Goal: Task Accomplishment & Management: Complete application form

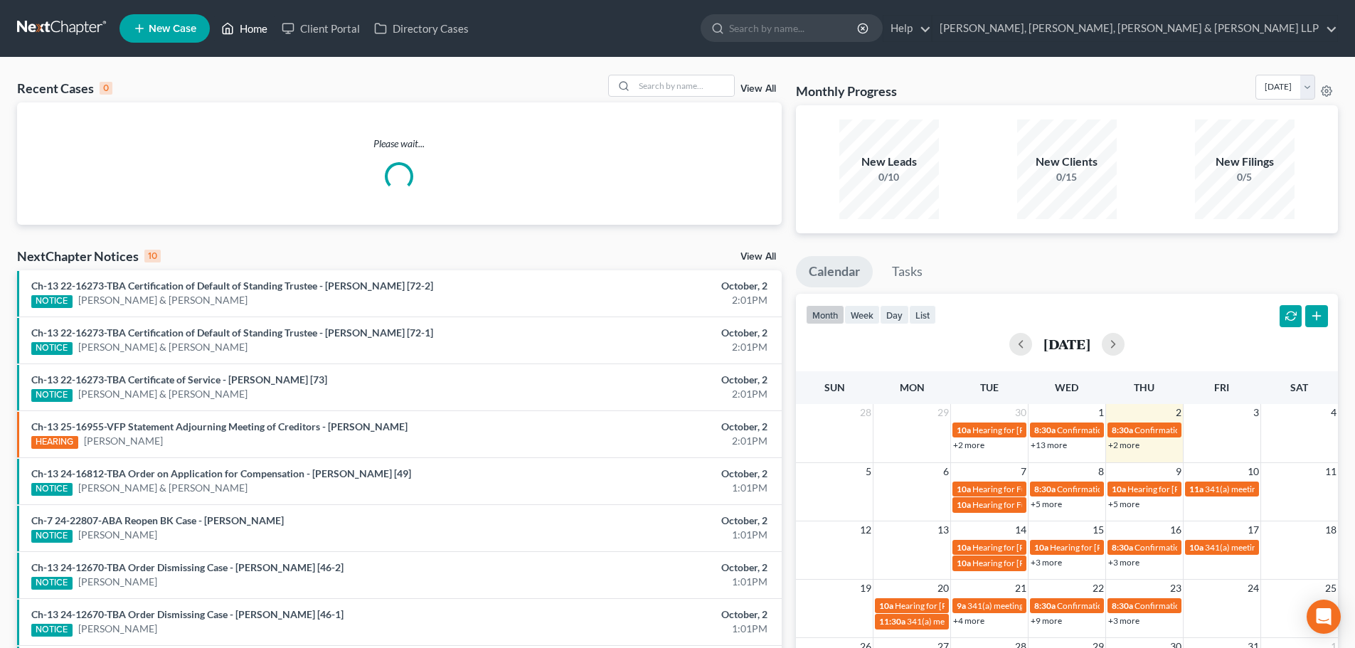
click at [240, 31] on link "Home" at bounding box center [244, 29] width 60 height 26
click at [716, 78] on input "search" at bounding box center [684, 85] width 100 height 21
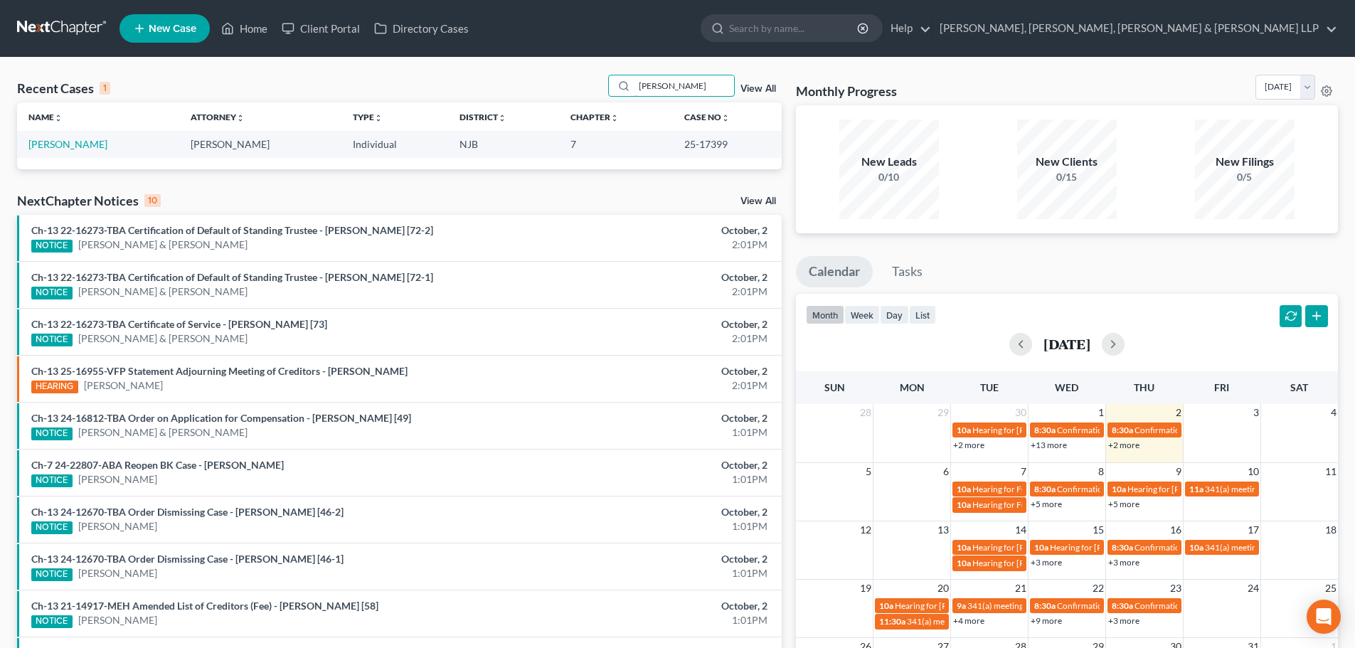
type input "[PERSON_NAME]"
click at [67, 152] on td "[PERSON_NAME]" at bounding box center [98, 144] width 162 height 26
click at [67, 145] on link "[PERSON_NAME]" at bounding box center [67, 144] width 79 height 12
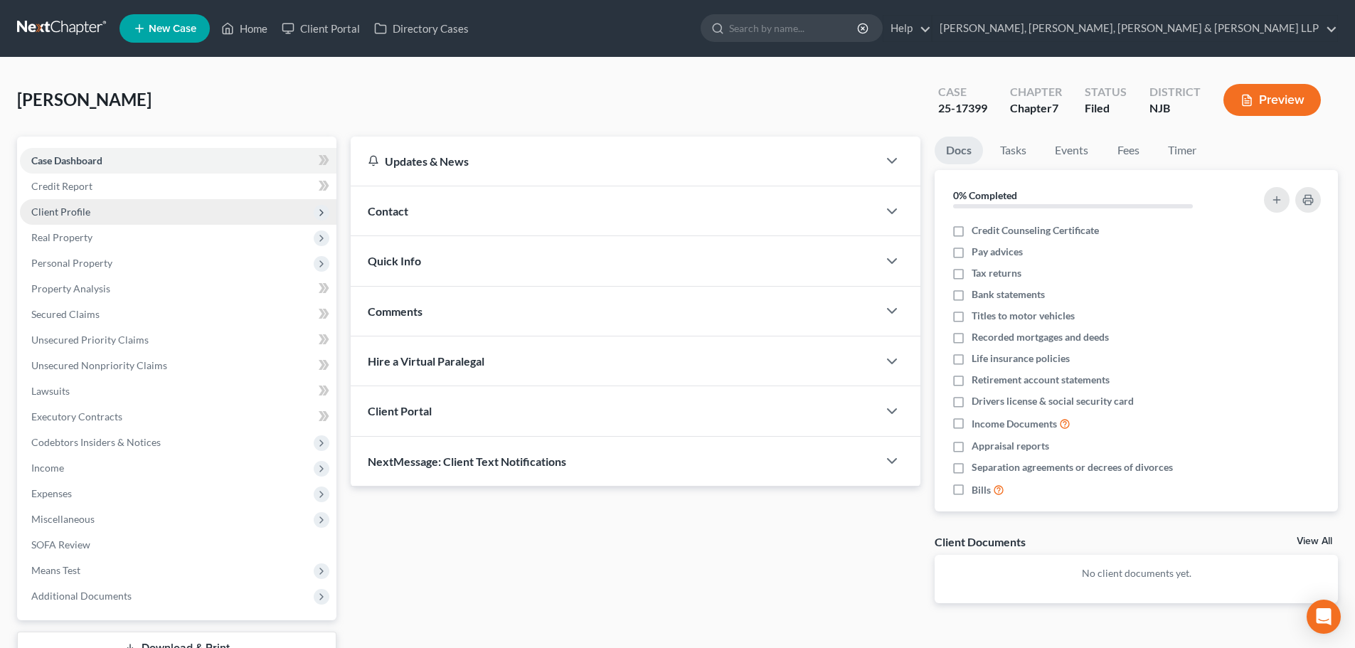
click at [90, 204] on span "Client Profile" at bounding box center [178, 212] width 317 height 26
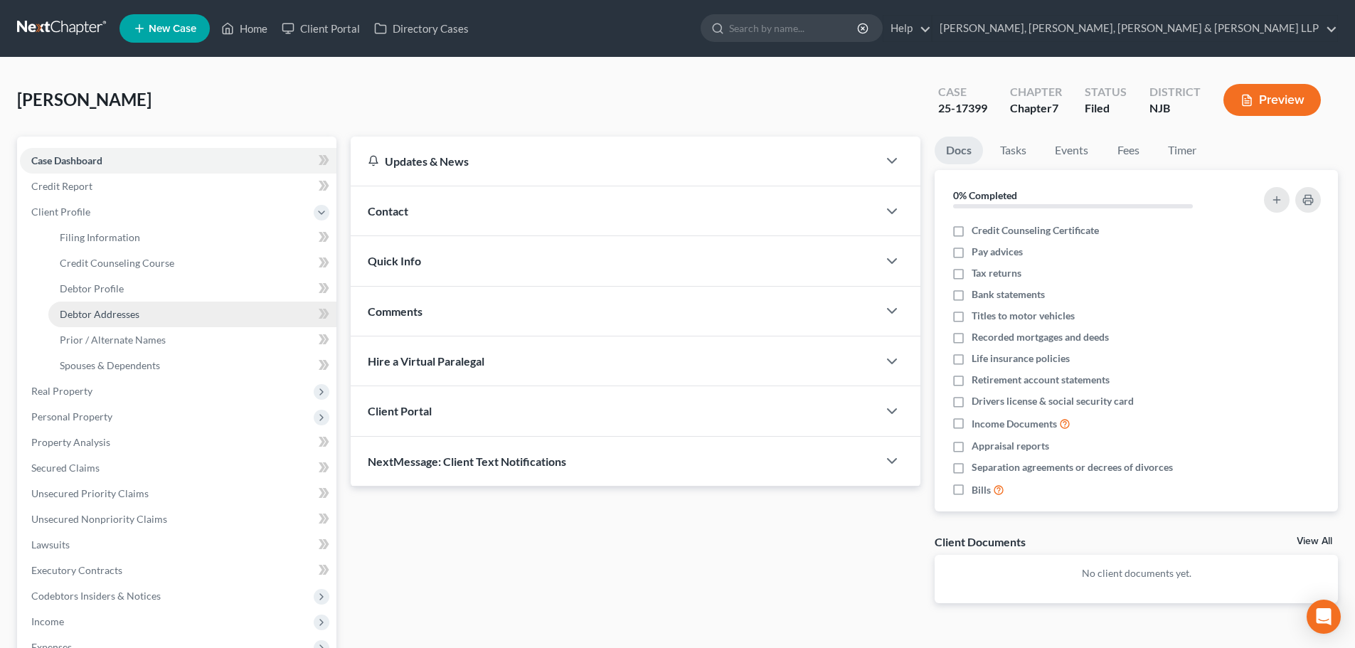
click at [97, 318] on span "Debtor Addresses" at bounding box center [100, 314] width 80 height 12
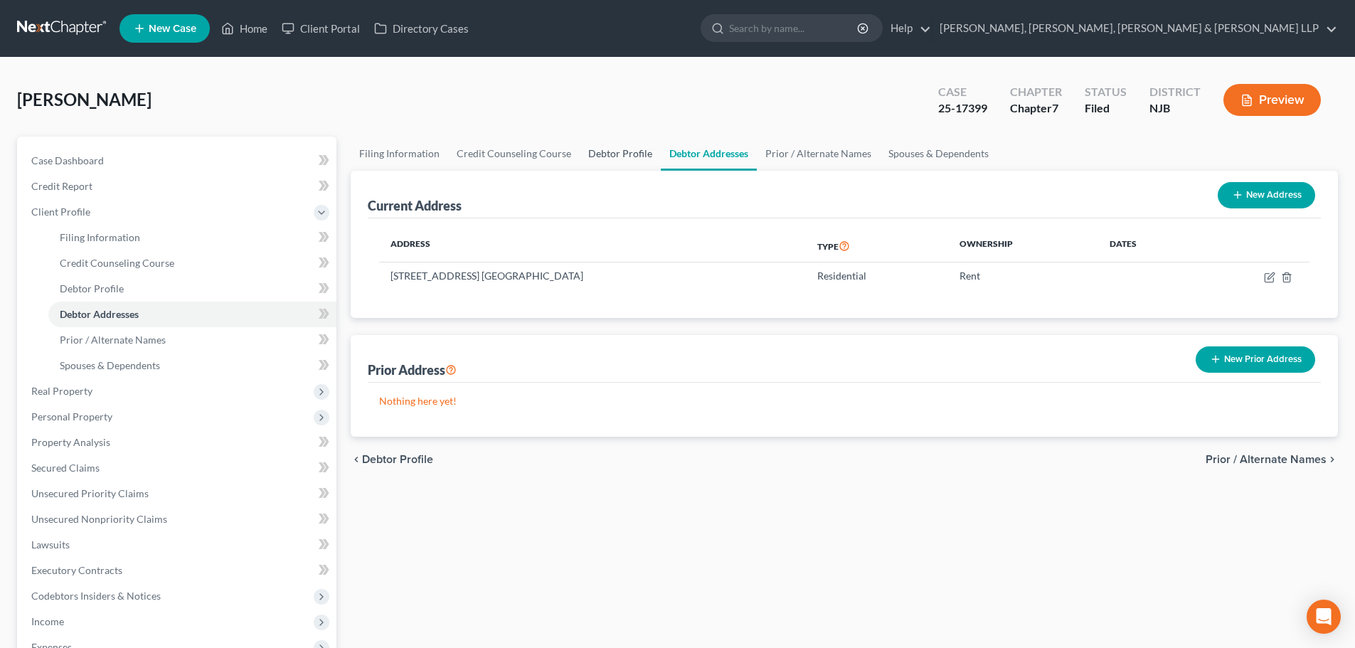
click at [606, 154] on link "Debtor Profile" at bounding box center [620, 154] width 81 height 34
select select "0"
select select "1"
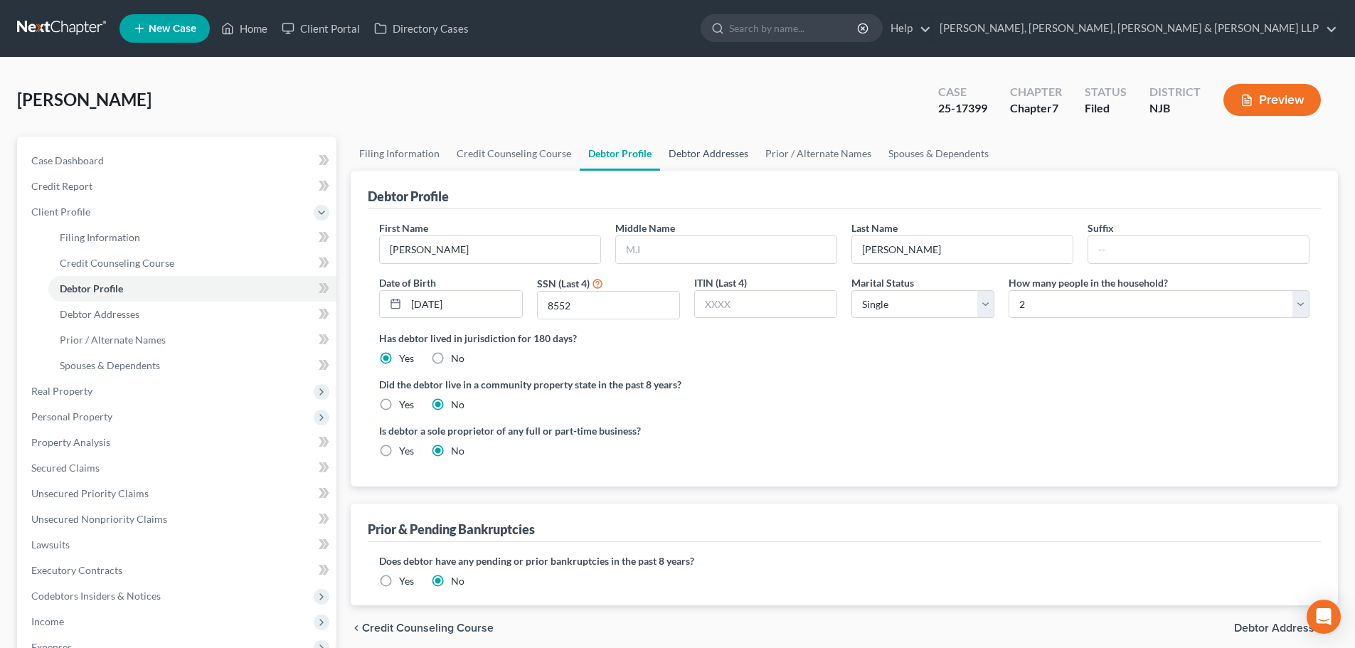
drag, startPoint x: 681, startPoint y: 147, endPoint x: 718, endPoint y: 149, distance: 37.7
click at [683, 147] on link "Debtor Addresses" at bounding box center [708, 154] width 97 height 34
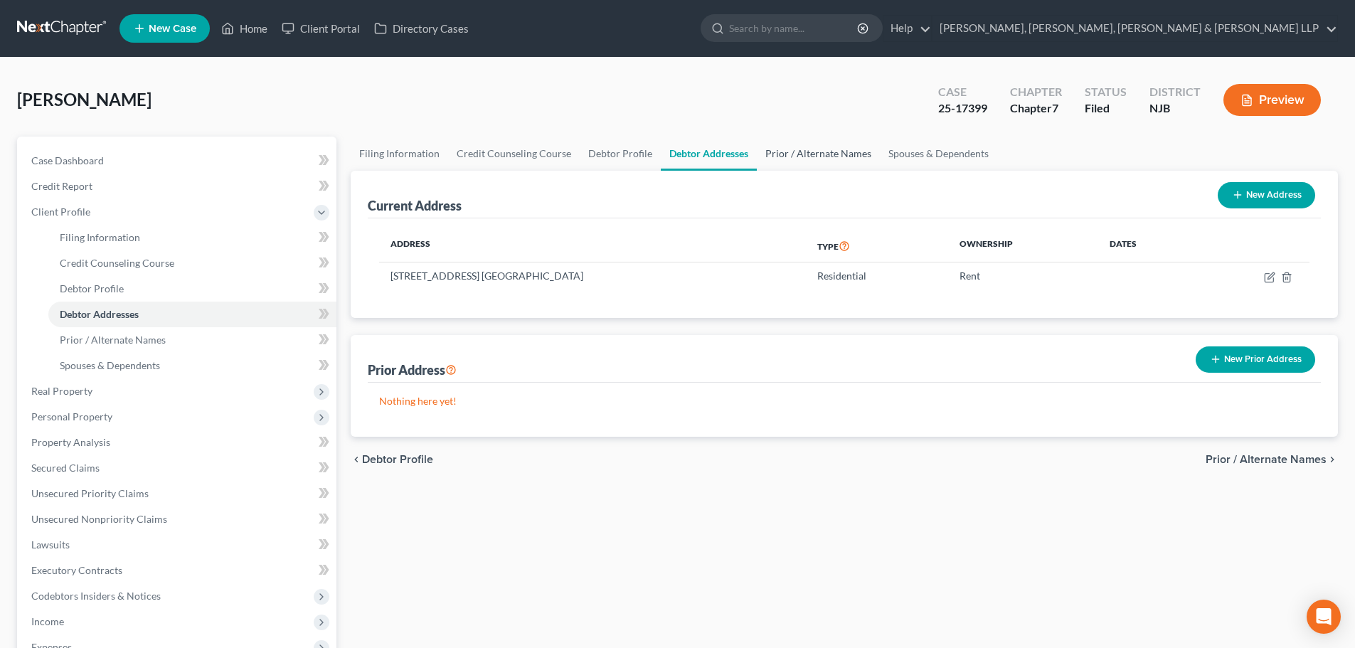
click at [794, 150] on link "Prior / Alternate Names" at bounding box center [818, 154] width 123 height 34
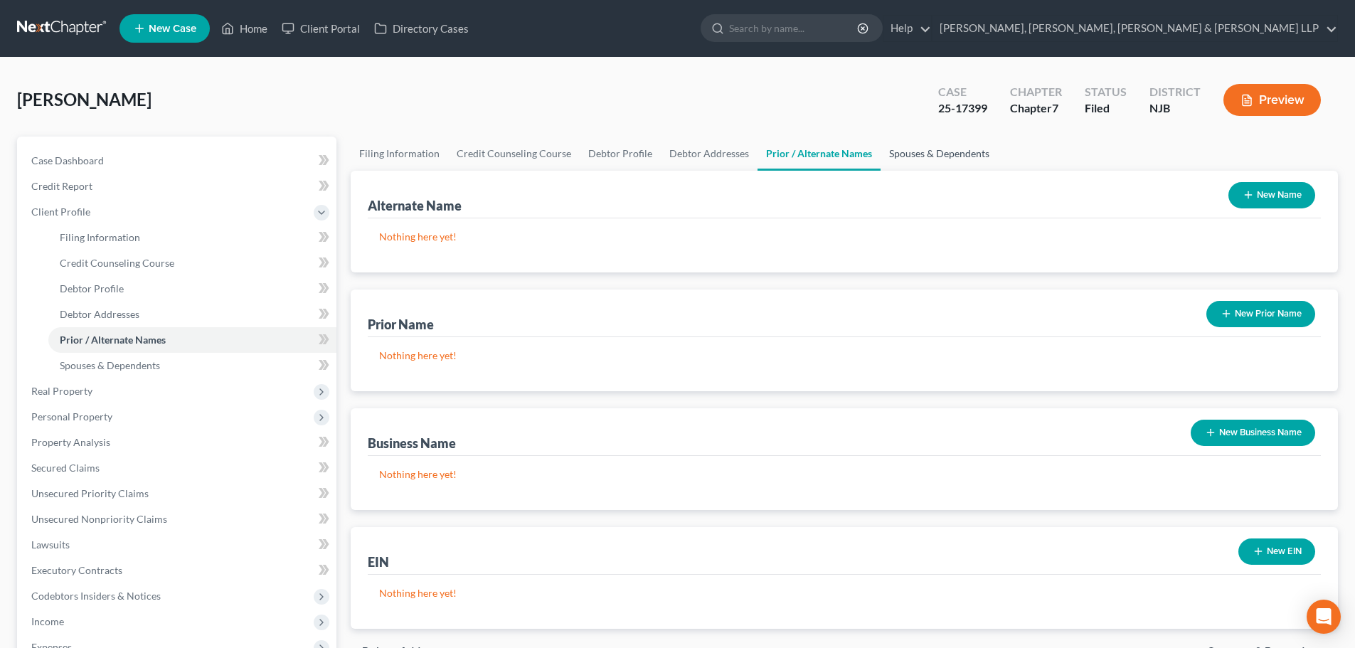
click at [900, 154] on link "Spouses & Dependents" at bounding box center [939, 154] width 117 height 34
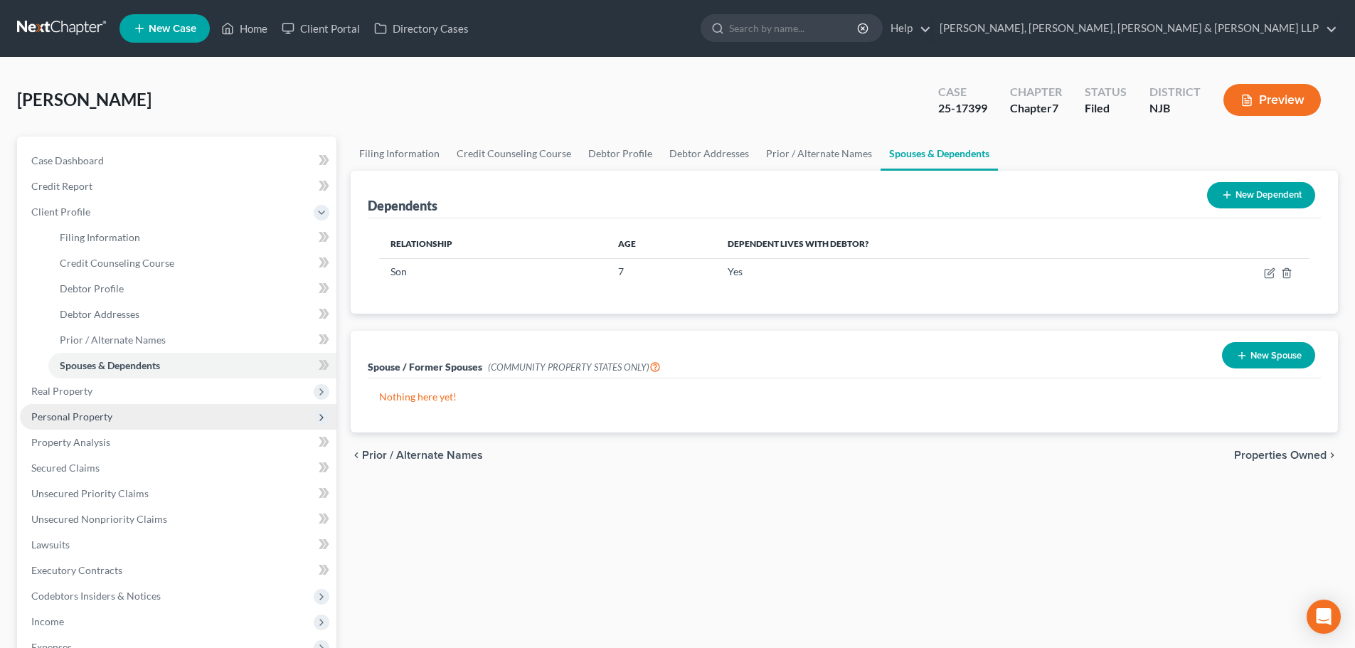
click at [83, 422] on span "Personal Property" at bounding box center [178, 417] width 317 height 26
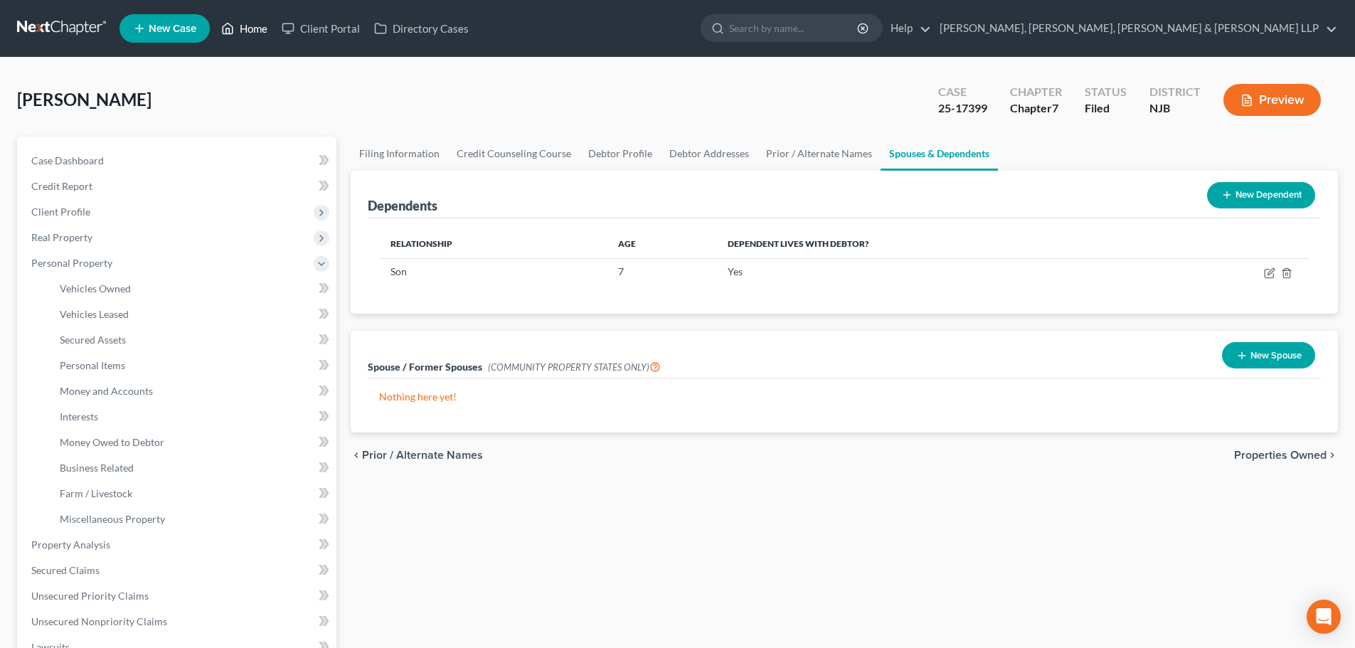
click at [265, 19] on link "Home" at bounding box center [244, 29] width 60 height 26
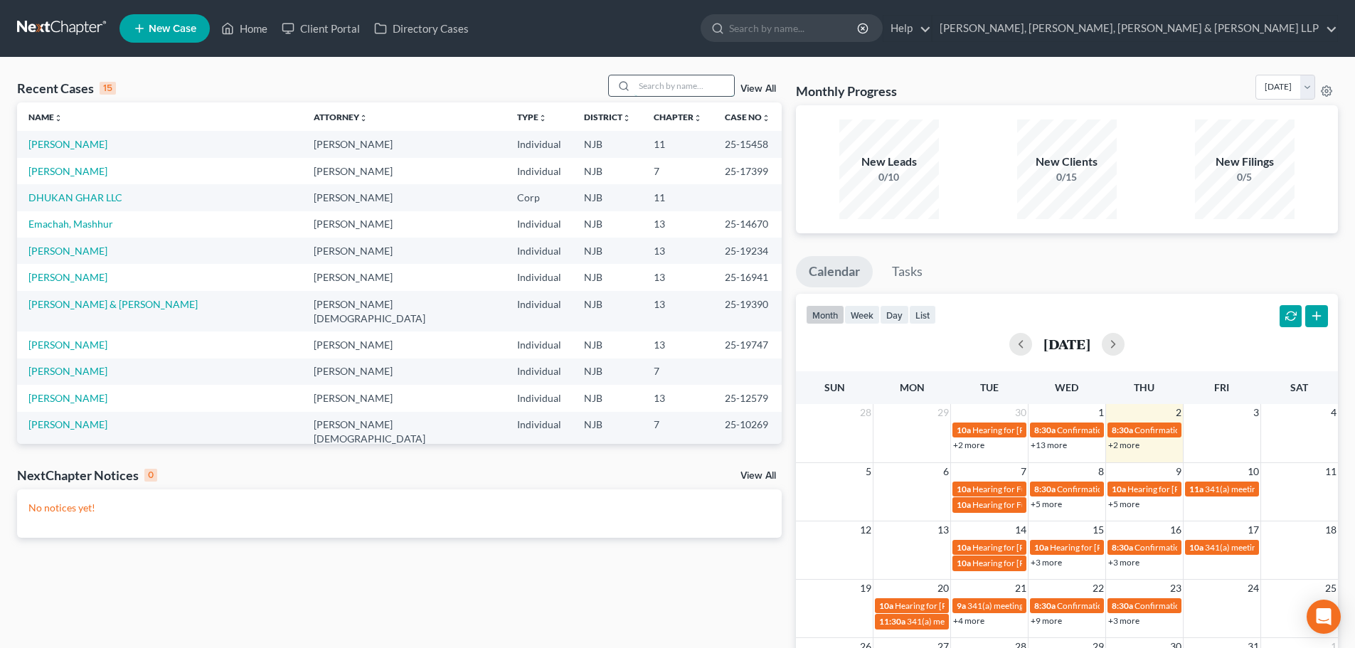
click at [664, 82] on input "search" at bounding box center [684, 85] width 100 height 21
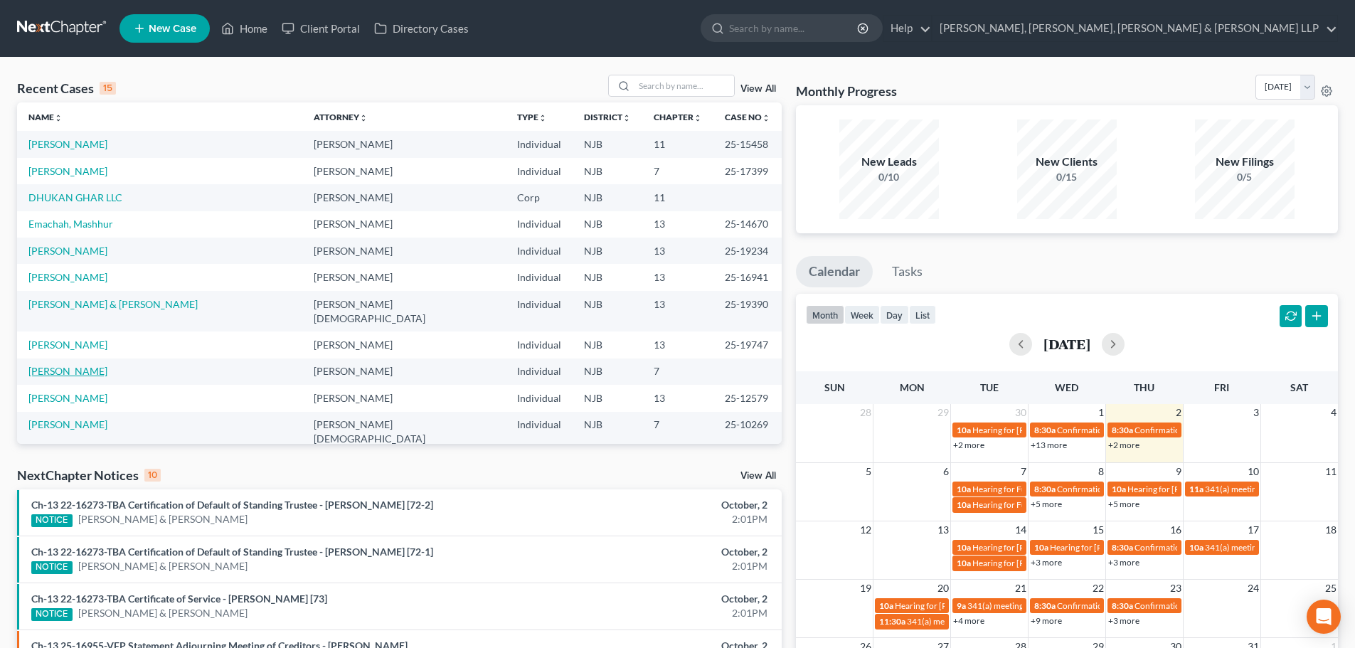
click at [80, 365] on link "[PERSON_NAME]" at bounding box center [67, 371] width 79 height 12
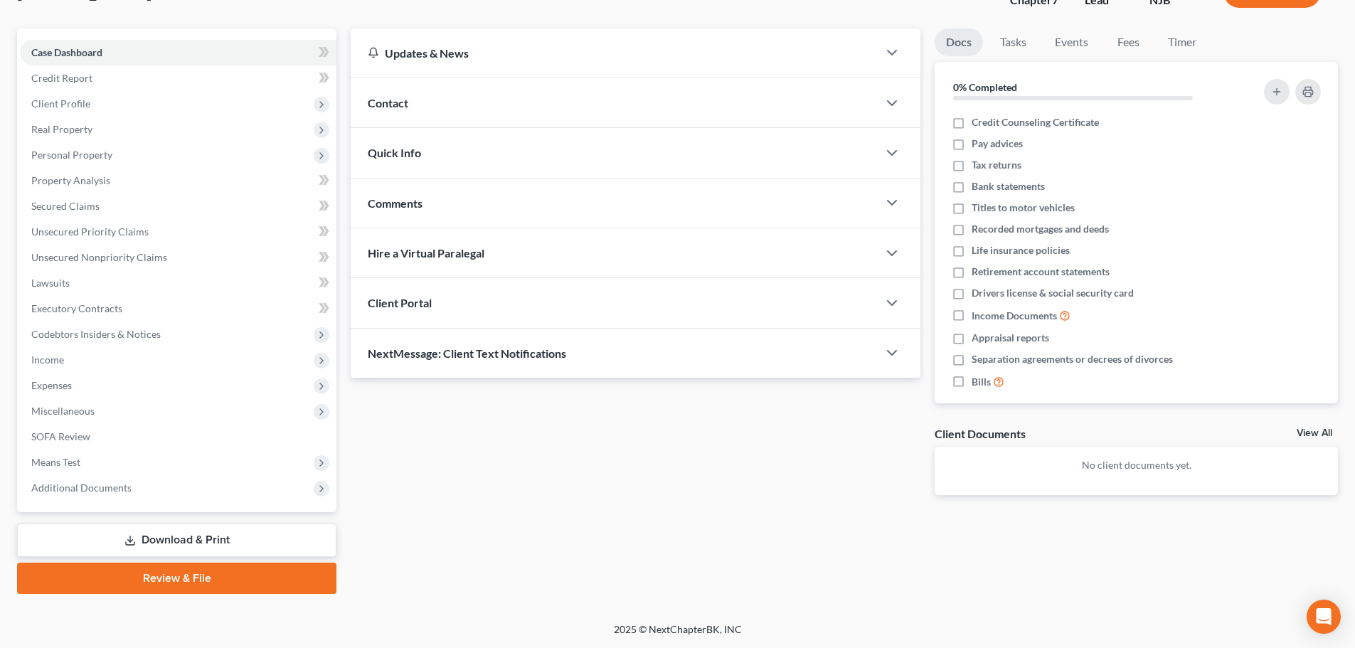
click at [189, 543] on link "Download & Print" at bounding box center [176, 539] width 319 height 33
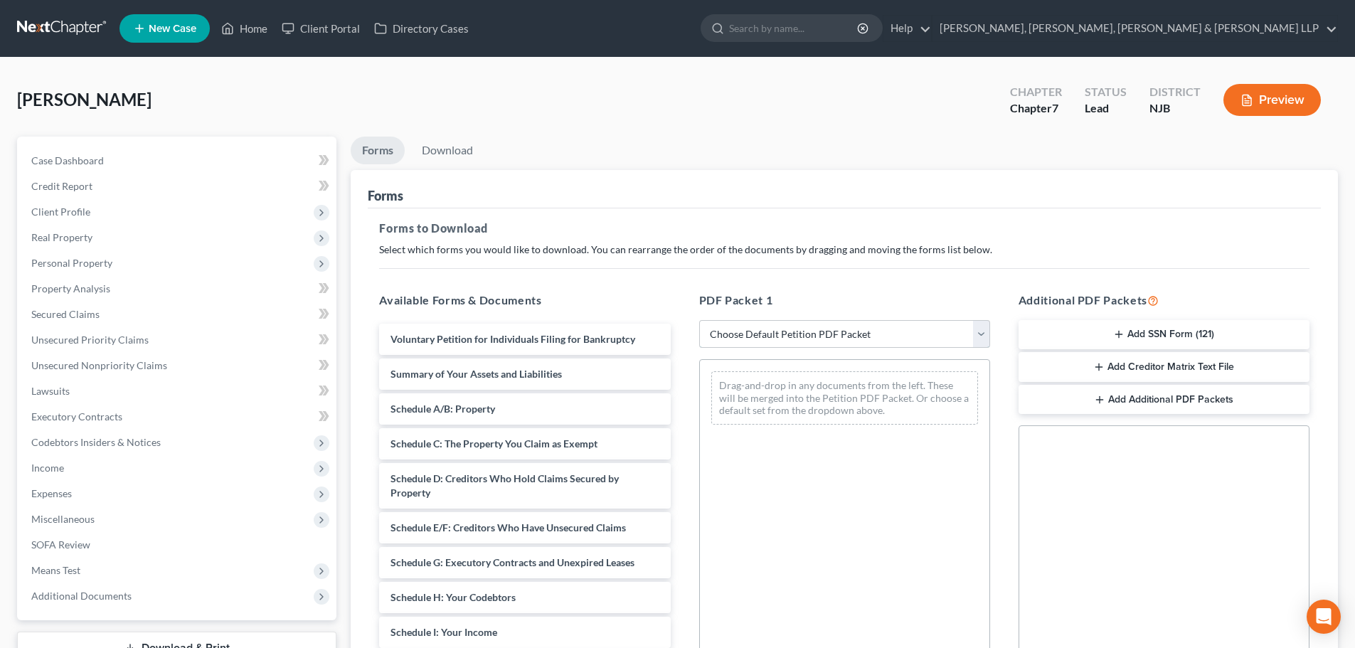
drag, startPoint x: 735, startPoint y: 336, endPoint x: 741, endPoint y: 346, distance: 12.1
click at [735, 336] on select "Choose Default Petition PDF Packet Complete Bankruptcy Petition (all forms and …" at bounding box center [844, 334] width 291 height 28
select select "0"
click at [699, 320] on select "Choose Default Petition PDF Packet Complete Bankruptcy Petition (all forms and …" at bounding box center [844, 334] width 291 height 28
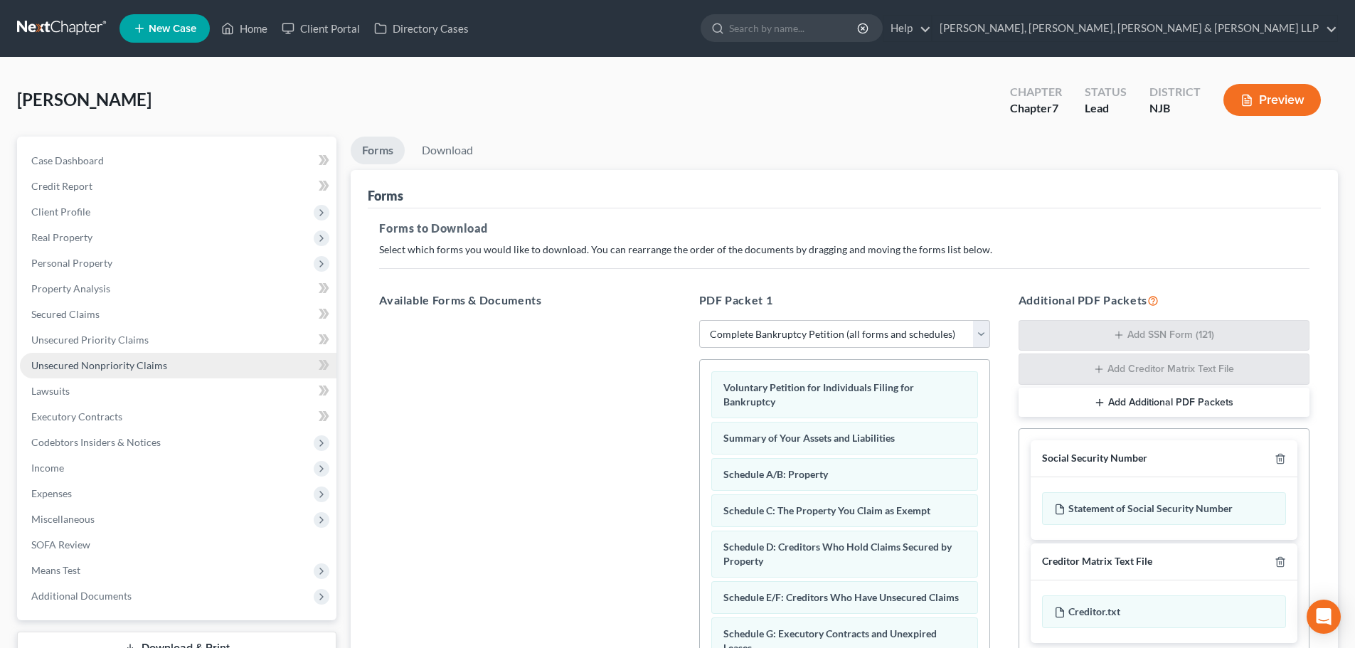
click at [141, 365] on span "Unsecured Nonpriority Claims" at bounding box center [99, 365] width 136 height 12
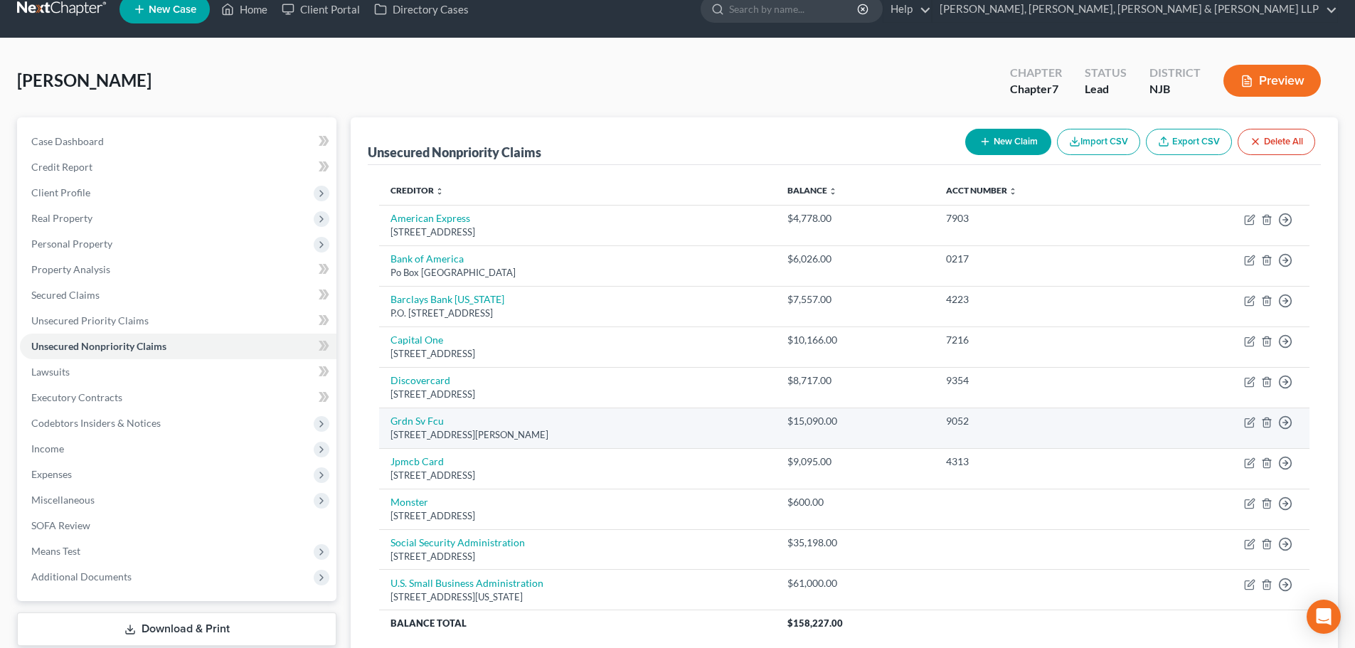
scroll to position [135, 0]
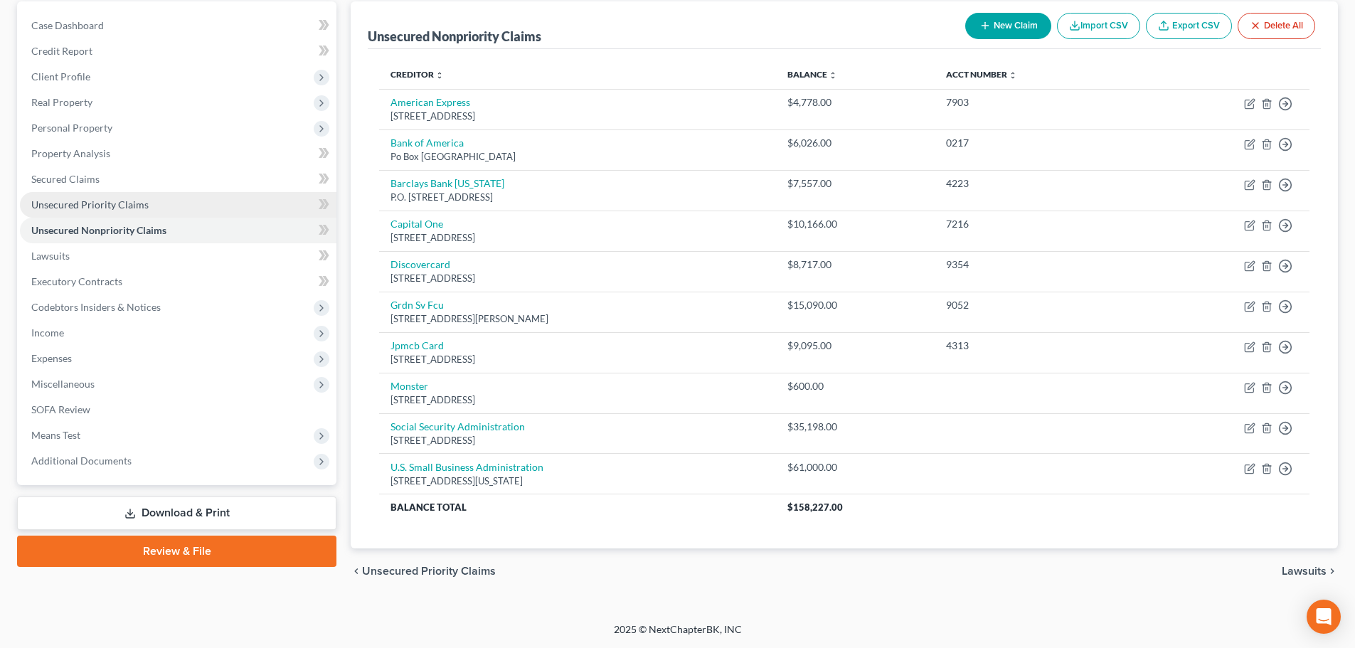
click at [128, 204] on span "Unsecured Priority Claims" at bounding box center [89, 204] width 117 height 12
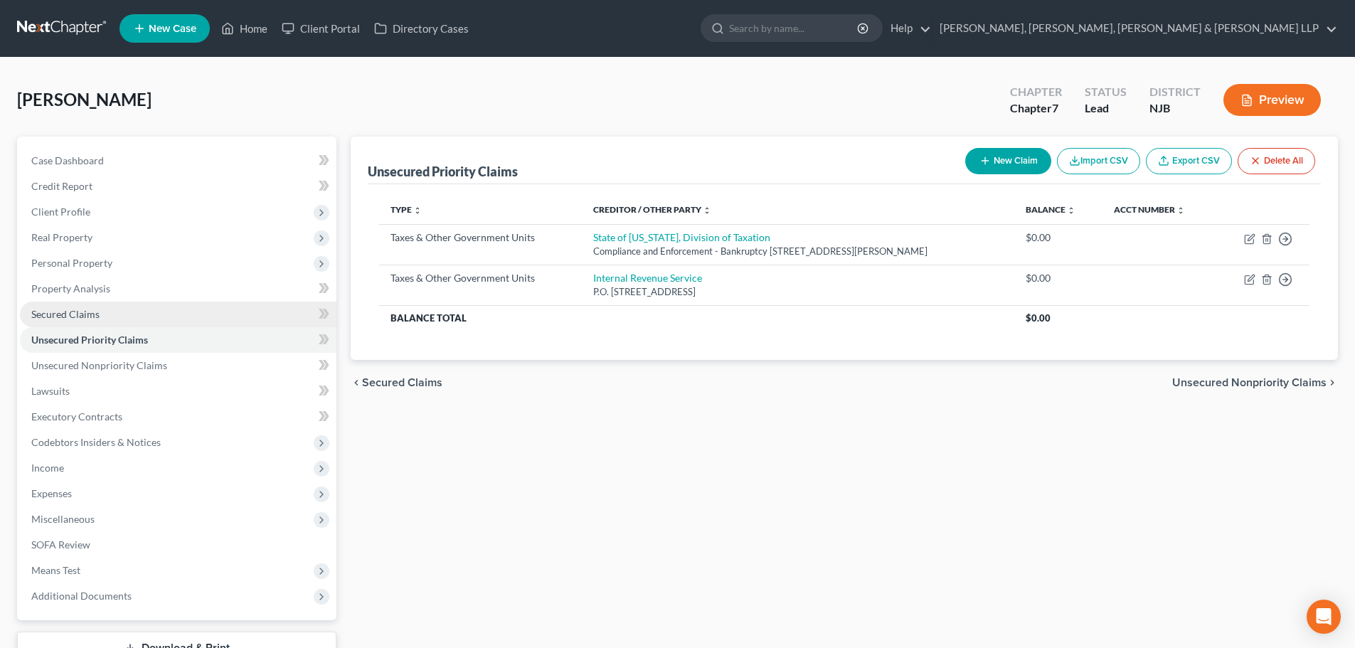
click at [96, 315] on span "Secured Claims" at bounding box center [65, 314] width 68 height 12
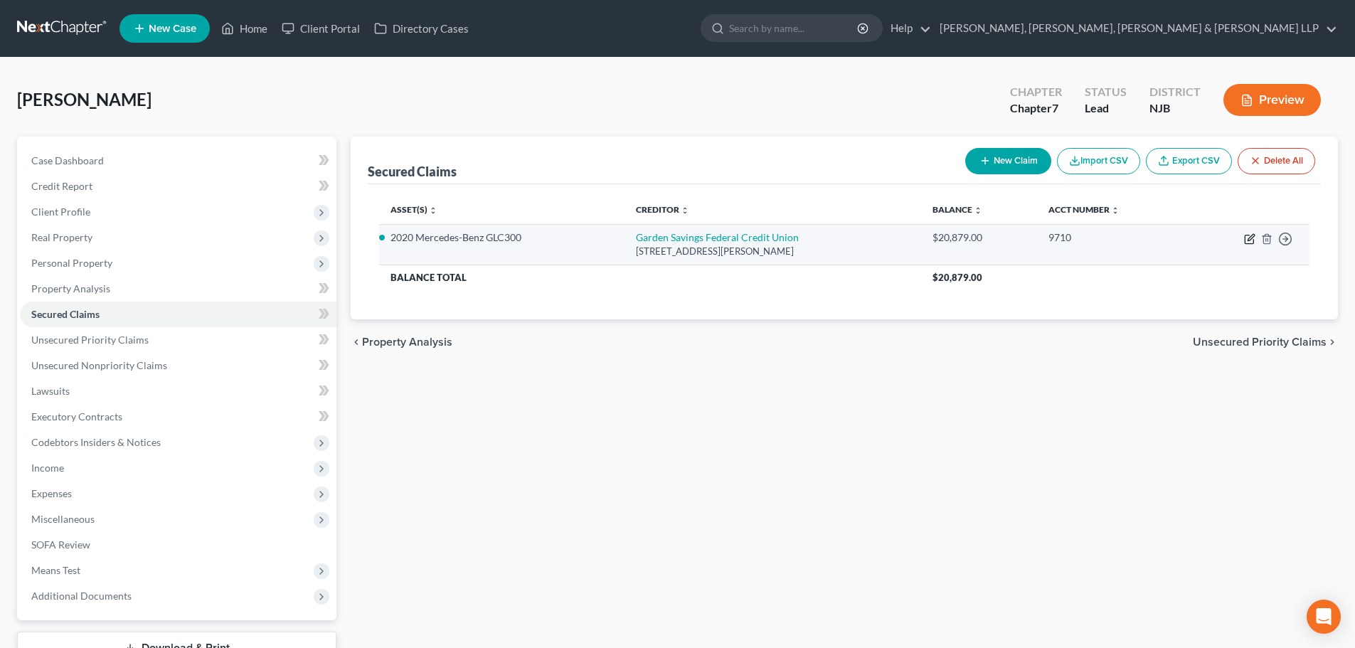
click at [1250, 242] on icon "button" at bounding box center [1249, 238] width 11 height 11
select select "33"
select select "5"
select select "2"
select select "0"
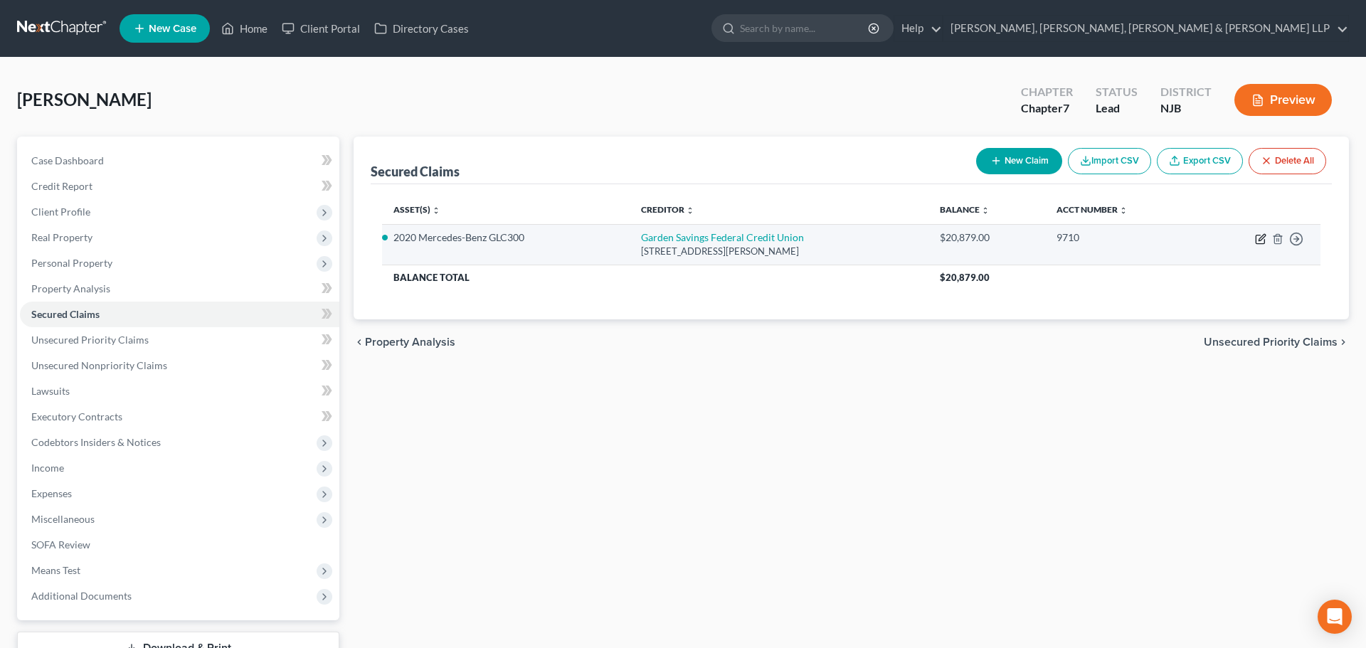
select select "0"
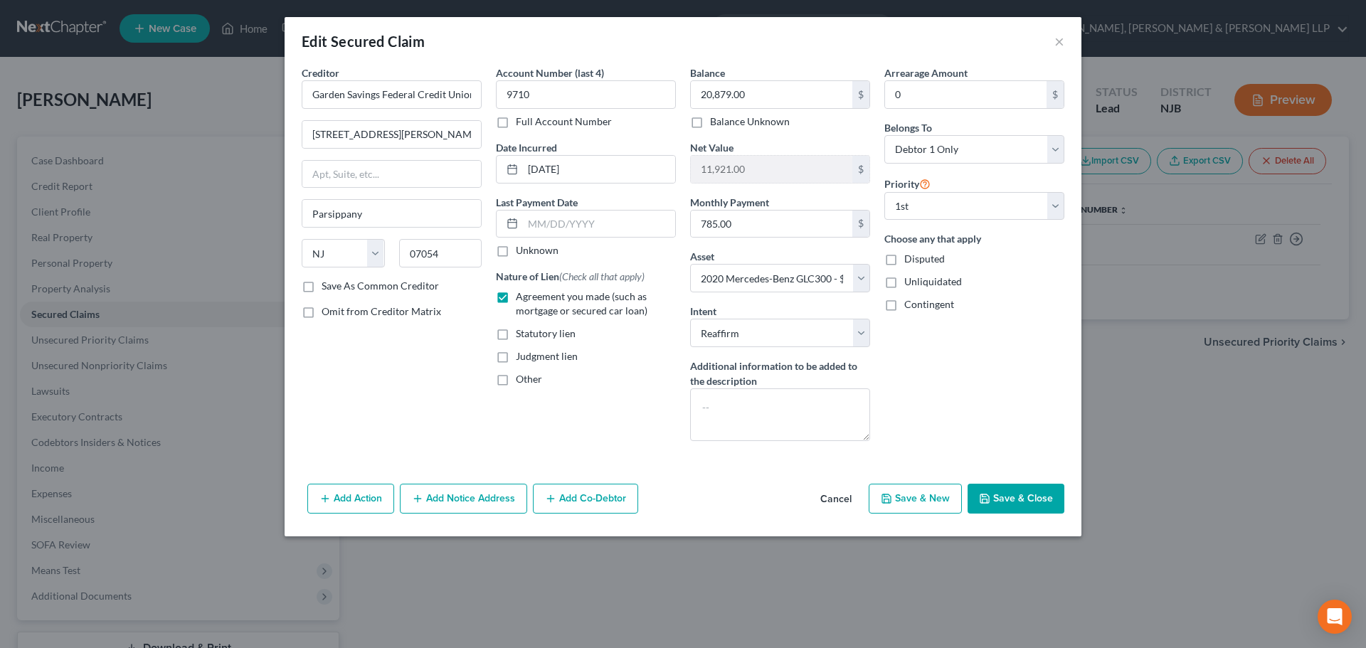
click at [1015, 485] on button "Save & Close" at bounding box center [1015, 499] width 97 height 30
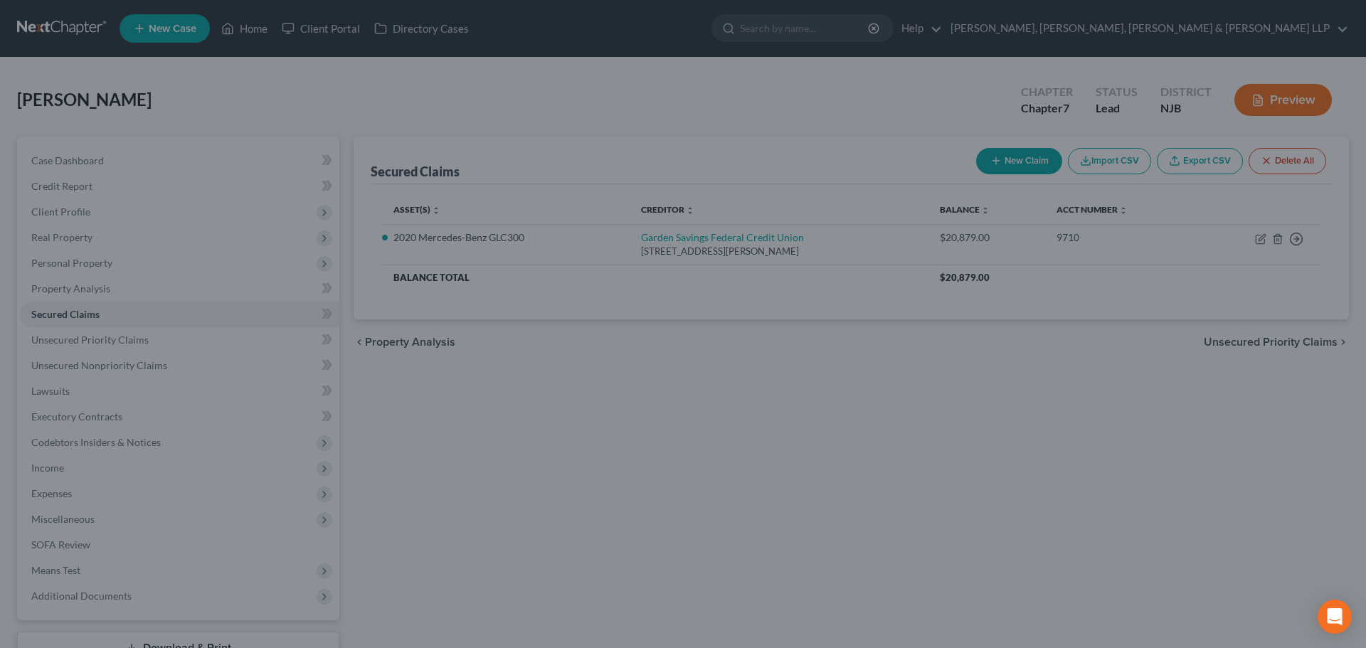
select select "5"
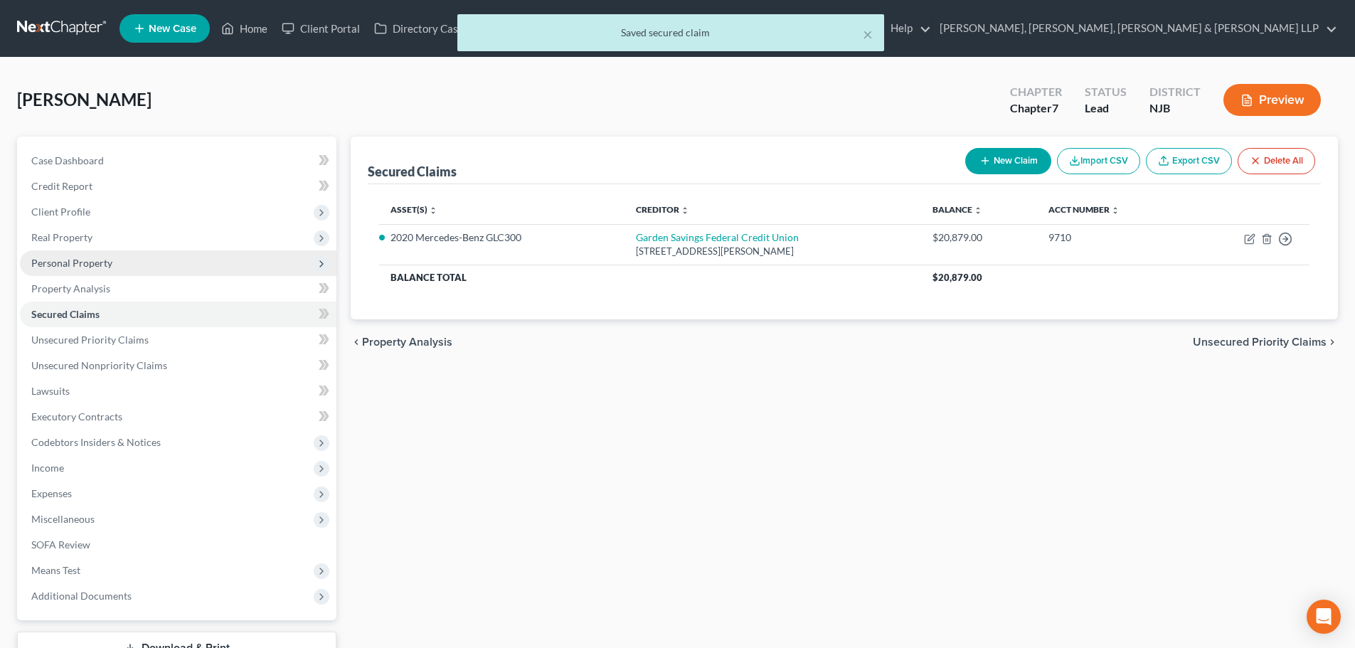
click at [148, 259] on span "Personal Property" at bounding box center [178, 263] width 317 height 26
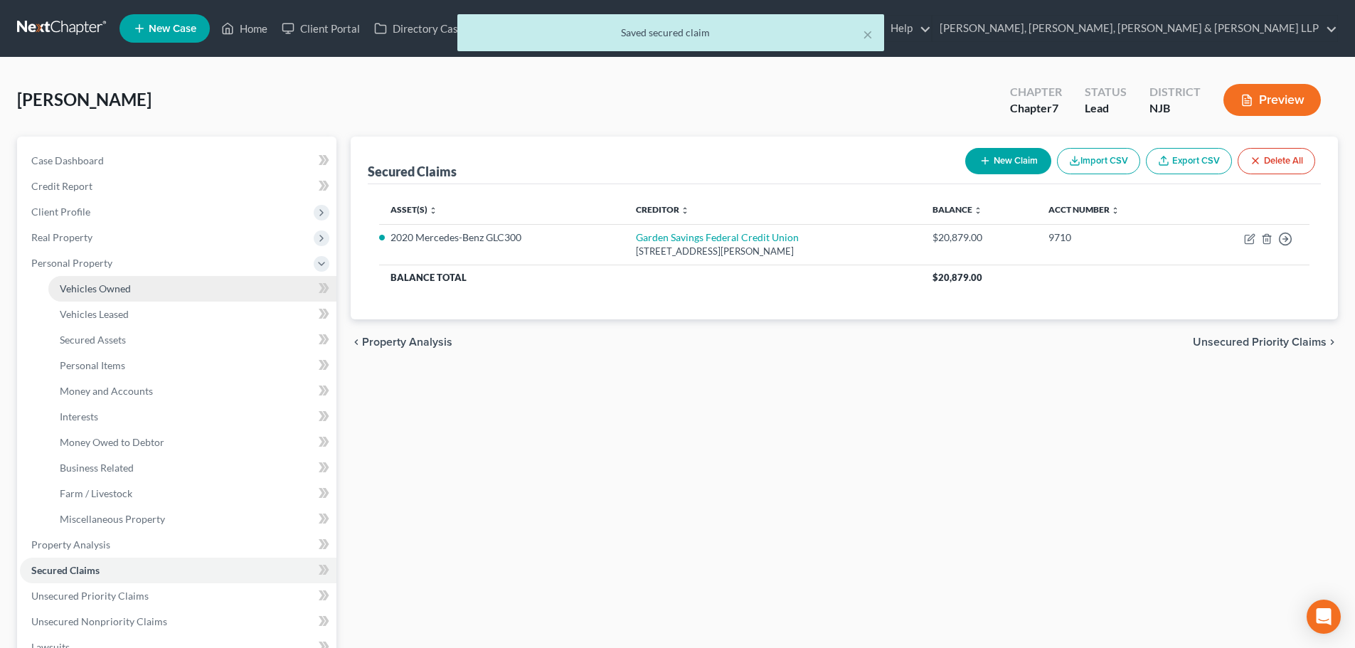
click at [144, 286] on link "Vehicles Owned" at bounding box center [192, 289] width 288 height 26
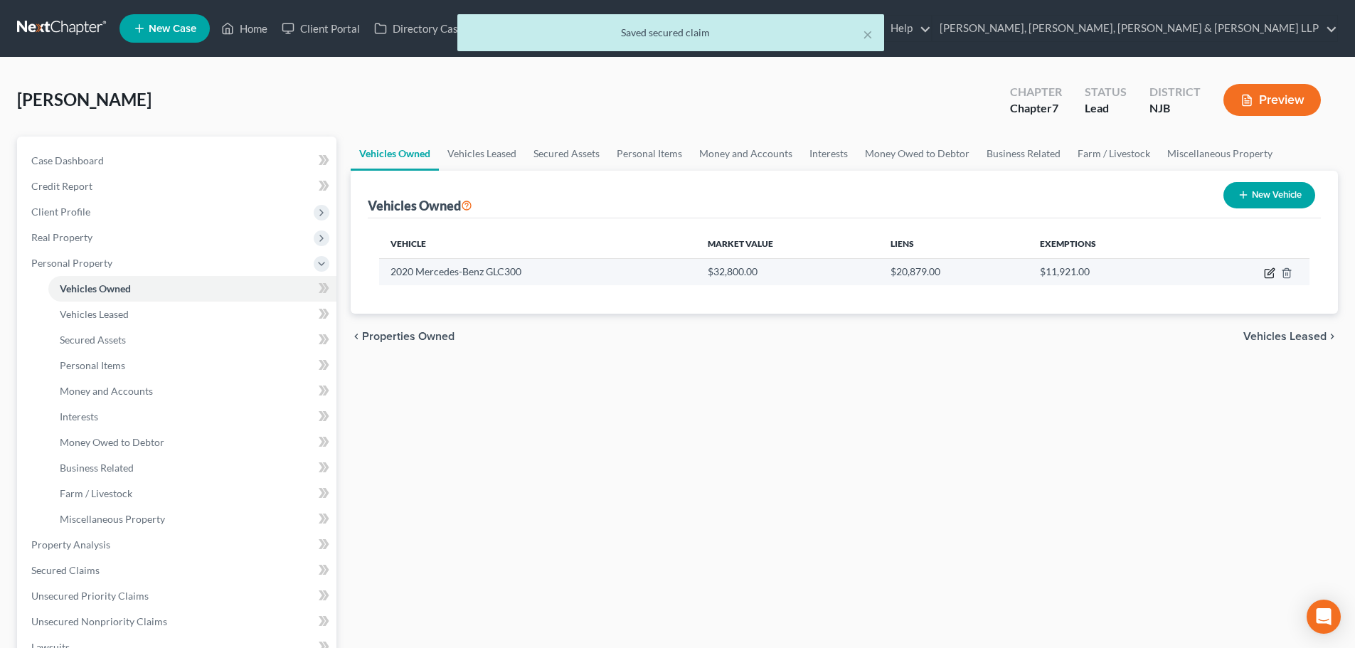
click at [1267, 273] on icon "button" at bounding box center [1269, 272] width 11 height 11
select select "0"
select select "6"
select select "2"
select select "0"
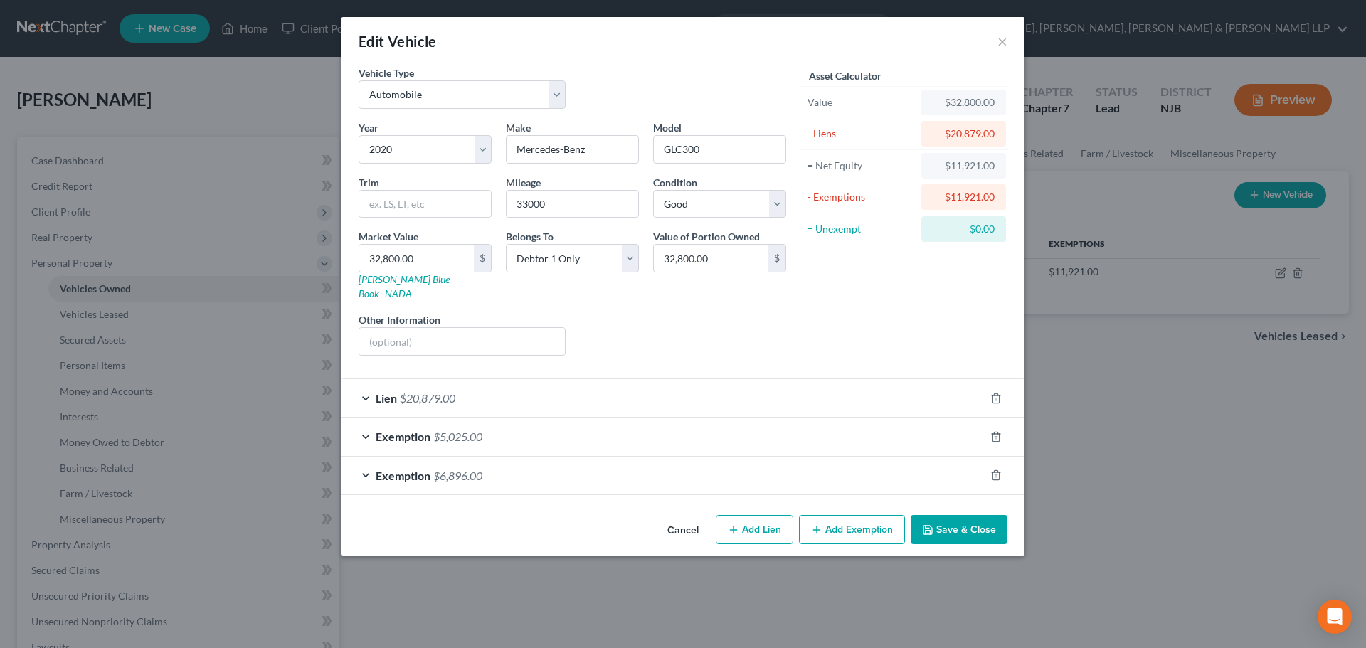
click at [974, 515] on button "Save & Close" at bounding box center [958, 530] width 97 height 30
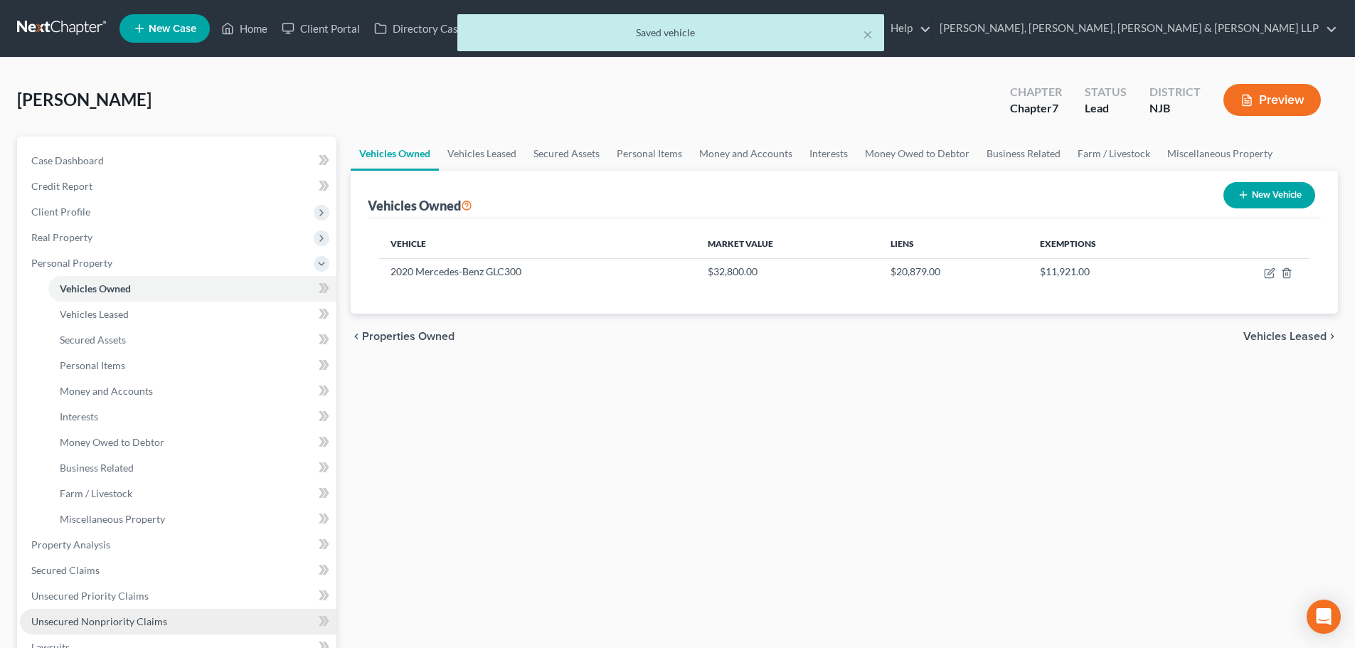
scroll to position [71, 0]
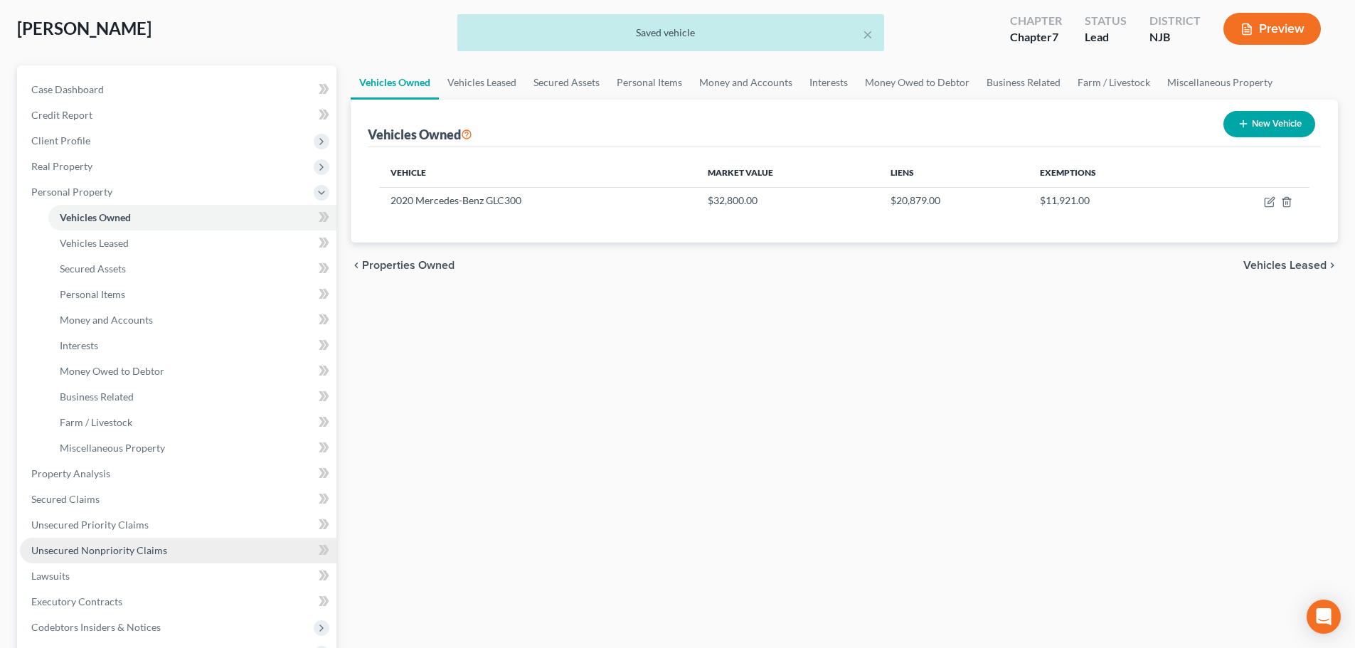
click at [104, 549] on span "Unsecured Nonpriority Claims" at bounding box center [99, 550] width 136 height 12
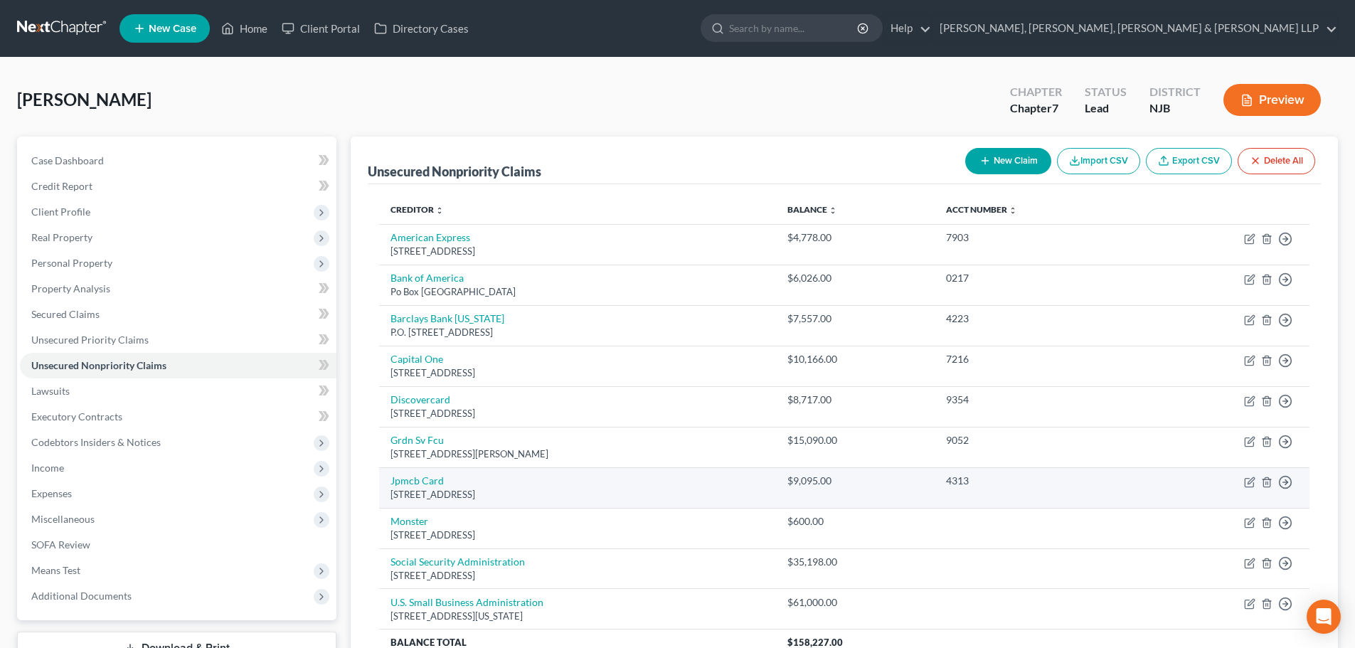
drag, startPoint x: 535, startPoint y: 496, endPoint x: 388, endPoint y: 477, distance: 148.5
click at [388, 477] on td "Jpmcb Card [STREET_ADDRESS]" at bounding box center [577, 487] width 396 height 41
click at [1253, 484] on icon "button" at bounding box center [1249, 482] width 9 height 9
select select "7"
select select "0"
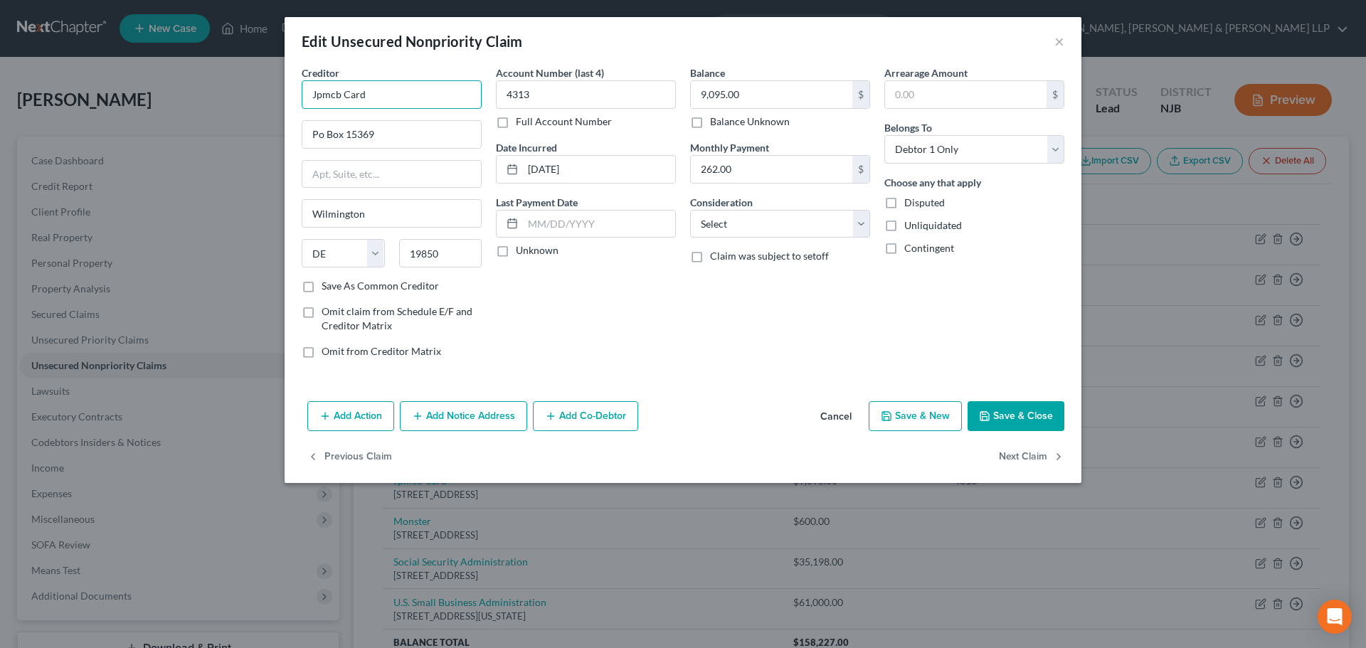
drag, startPoint x: 382, startPoint y: 89, endPoint x: 247, endPoint y: 106, distance: 136.2
click at [247, 106] on div "Edit Unsecured Nonpriority Claim × Creditor * Jpmcb Card Po Box [GEOGRAPHIC_DAT…" at bounding box center [683, 324] width 1366 height 648
paste input "PMorgan Chase Bank"
type input "JPMorgan Chase Bank"
click at [741, 233] on select "Select Cable / Satellite Services Collection Agency Credit Card Debt Debt Couns…" at bounding box center [780, 224] width 180 height 28
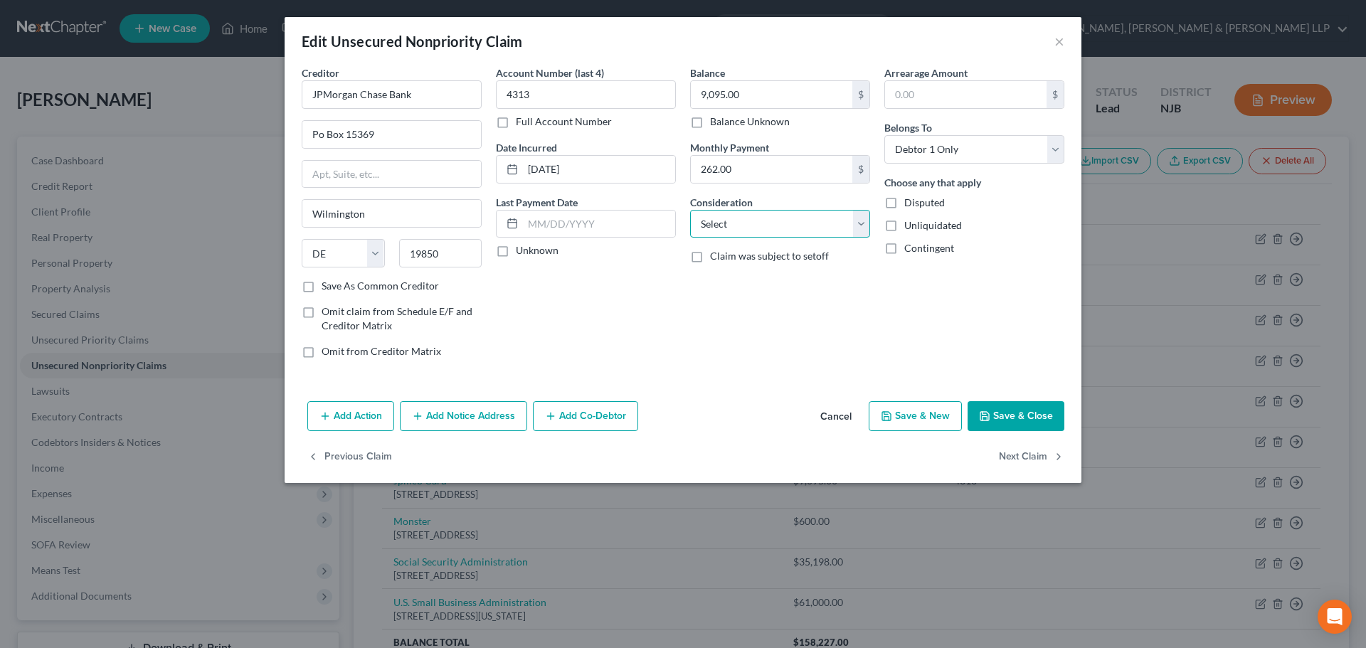
select select "2"
click at [690, 210] on select "Select Cable / Satellite Services Collection Agency Credit Card Debt Debt Couns…" at bounding box center [780, 224] width 180 height 28
click at [984, 409] on button "Save & Close" at bounding box center [1015, 416] width 97 height 30
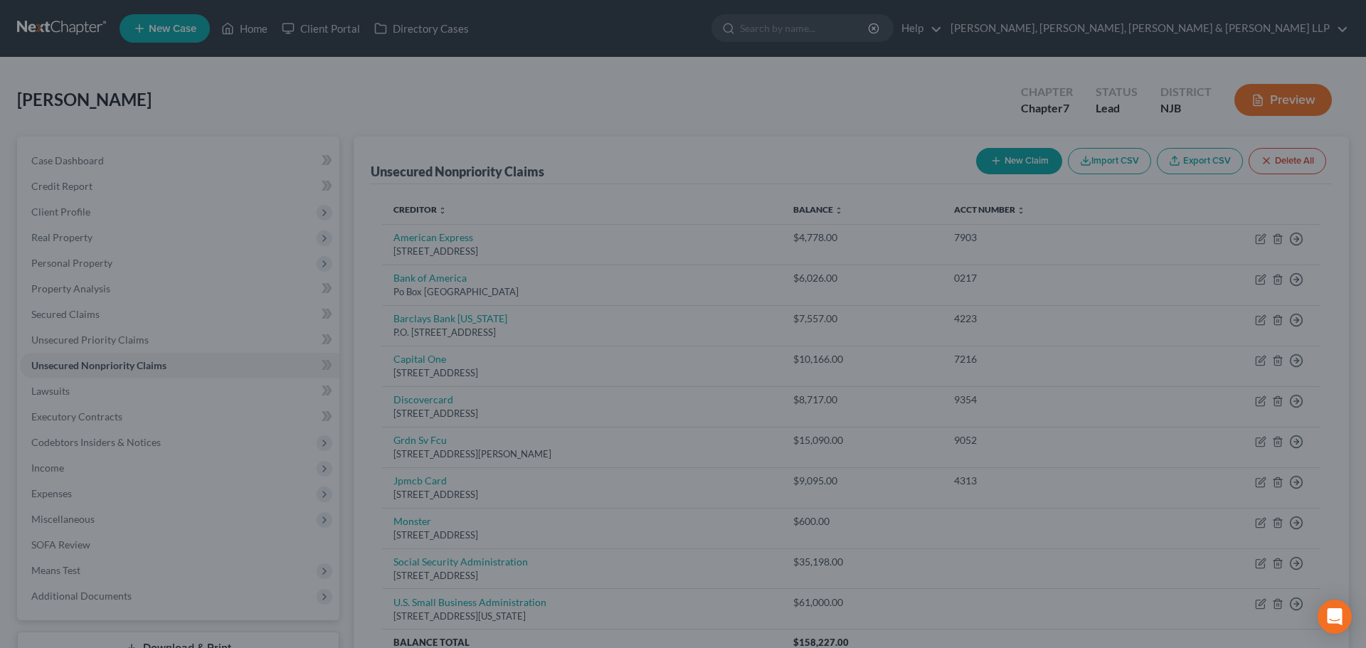
type input "0"
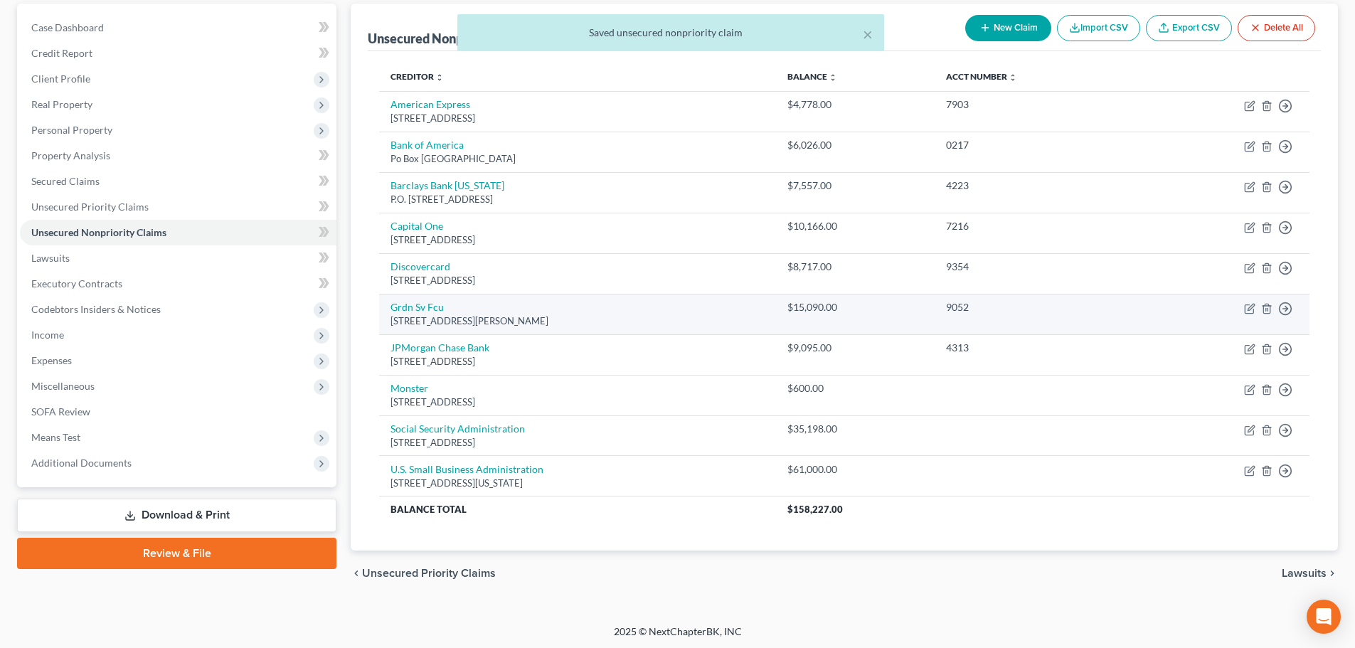
scroll to position [135, 0]
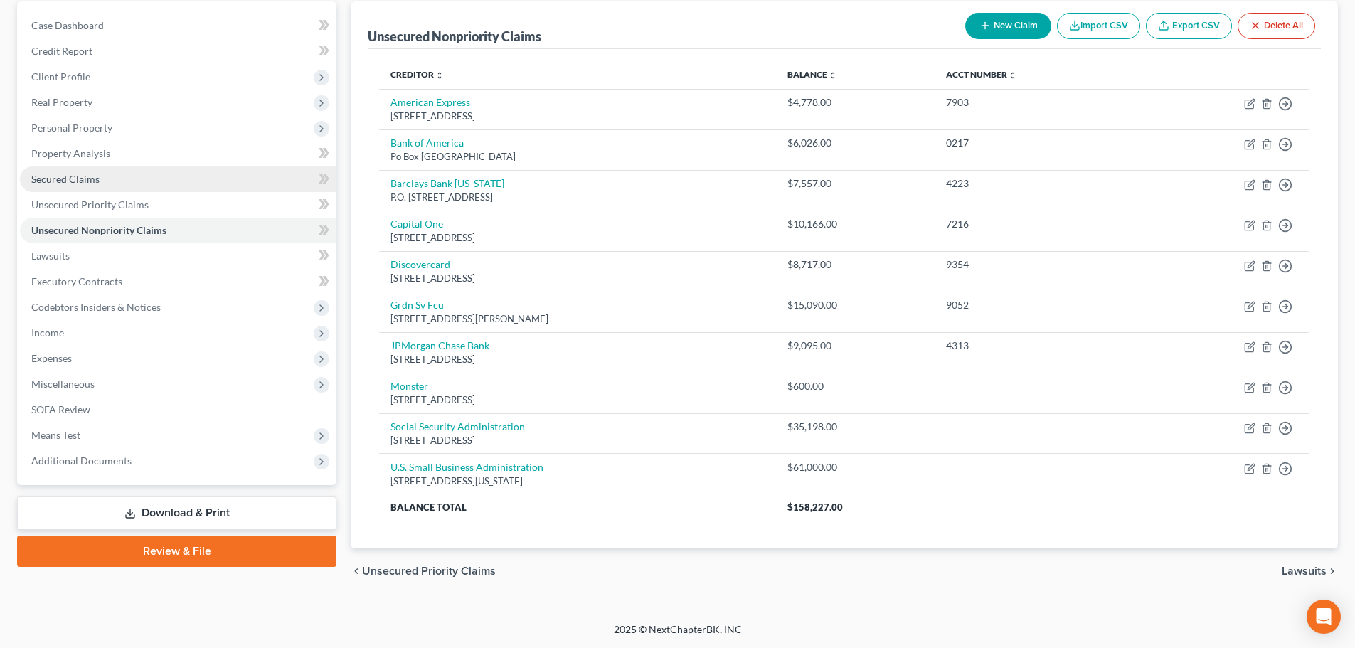
click at [95, 187] on link "Secured Claims" at bounding box center [178, 179] width 317 height 26
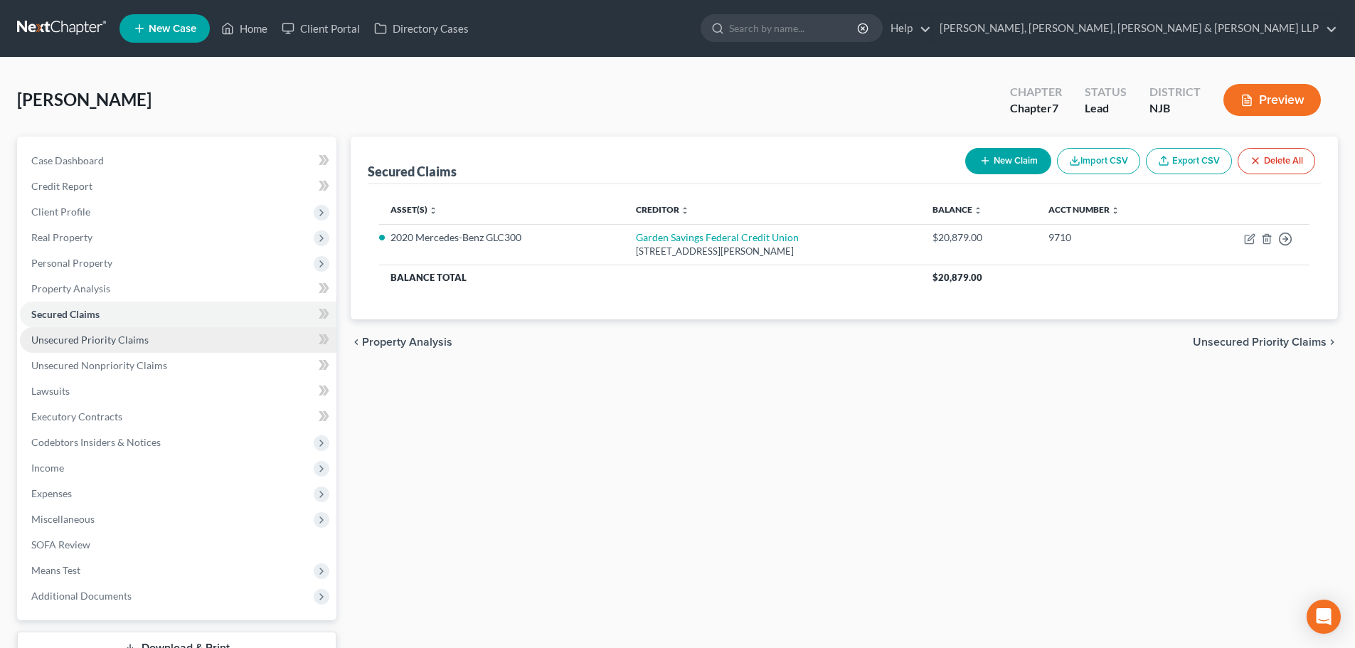
click at [198, 343] on link "Unsecured Priority Claims" at bounding box center [178, 340] width 317 height 26
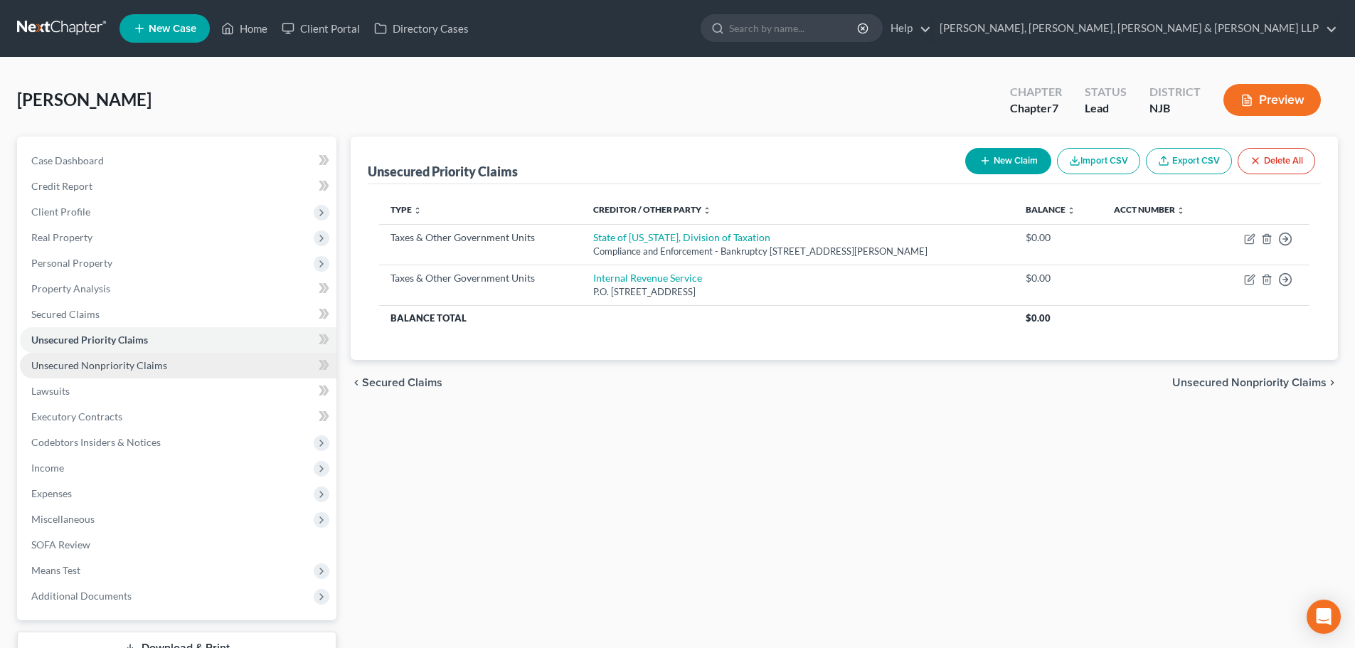
click at [139, 370] on span "Unsecured Nonpriority Claims" at bounding box center [99, 365] width 136 height 12
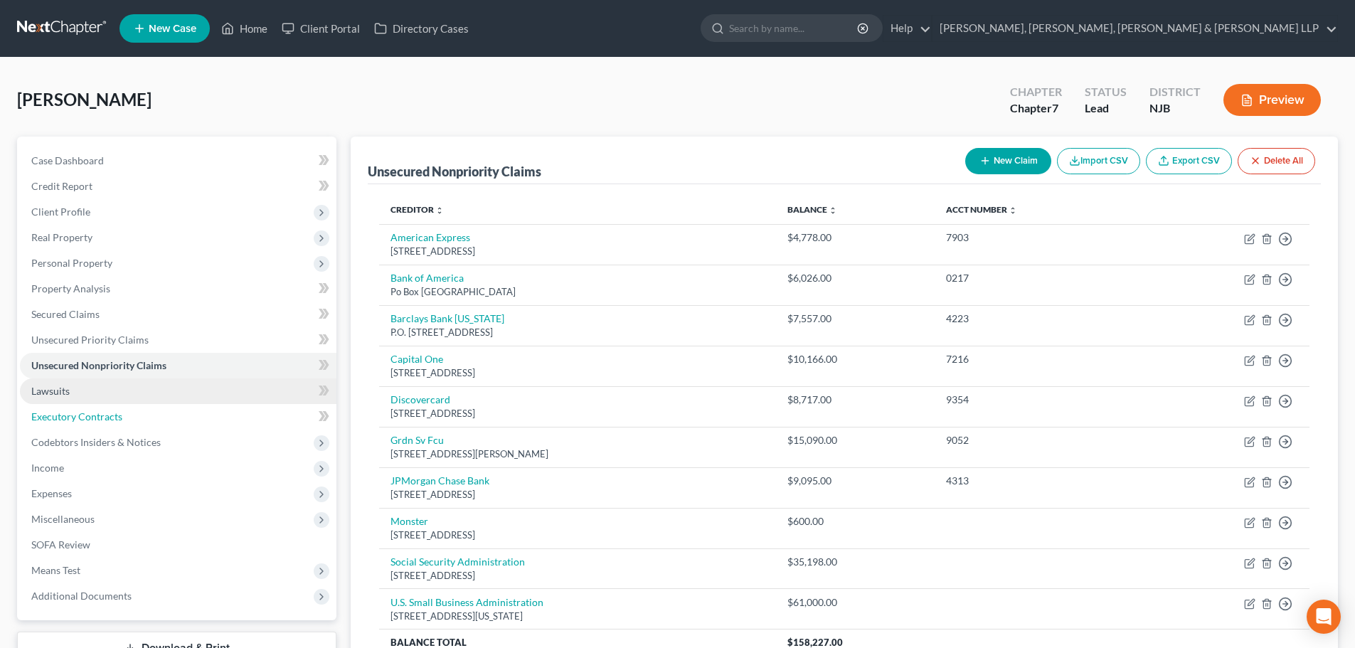
drag, startPoint x: 216, startPoint y: 408, endPoint x: 247, endPoint y: 396, distance: 32.9
click at [218, 408] on link "Executory Contracts" at bounding box center [178, 417] width 317 height 26
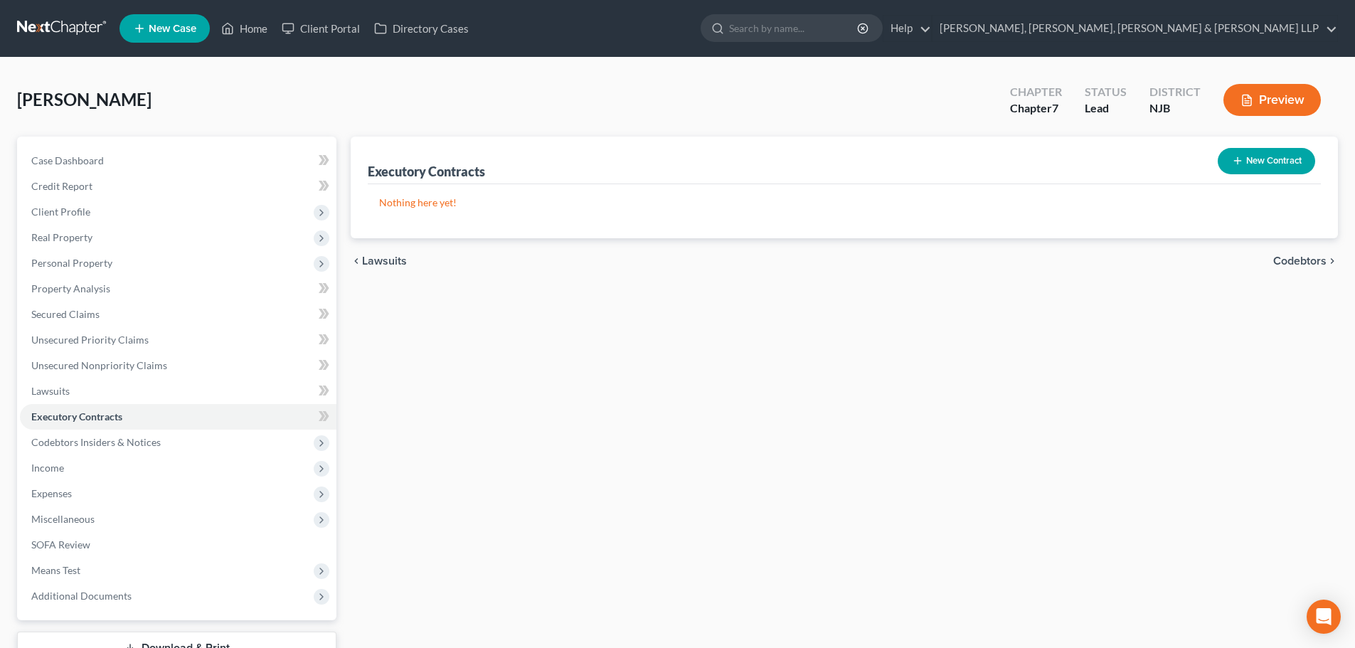
click at [1265, 154] on button "New Contract" at bounding box center [1266, 161] width 97 height 26
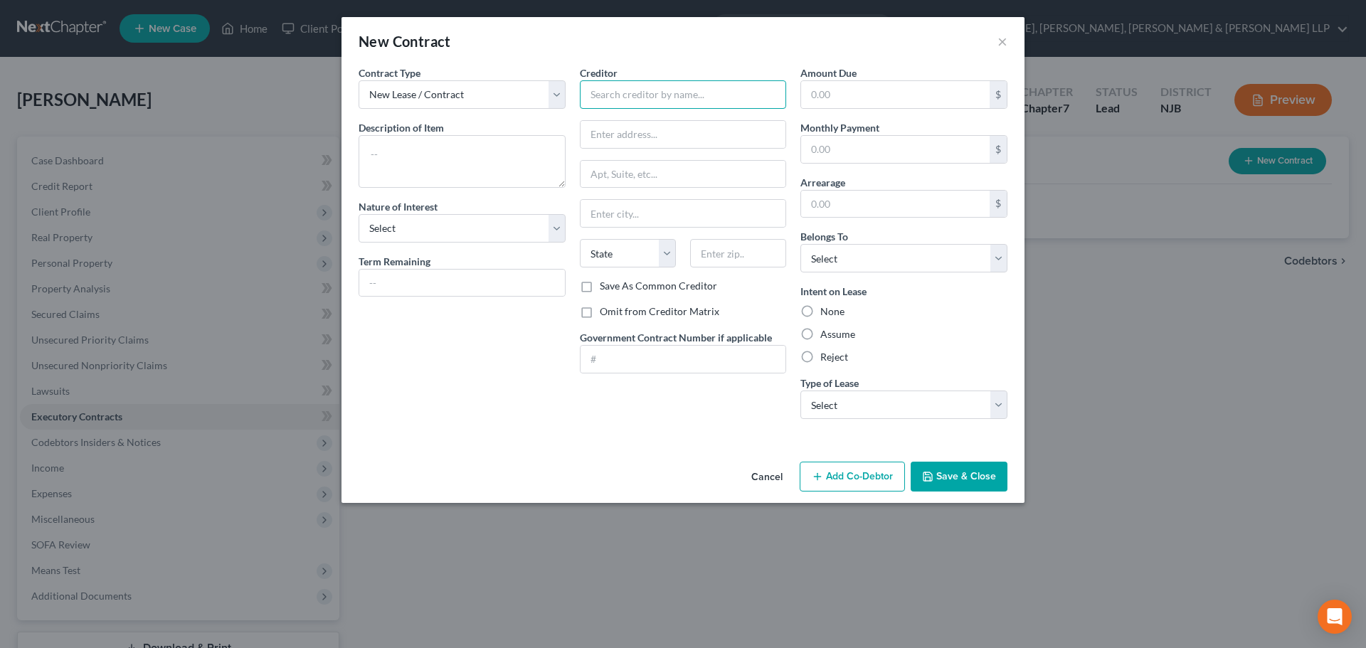
click at [610, 95] on input "text" at bounding box center [683, 94] width 207 height 28
type input "The Villas"
drag, startPoint x: 609, startPoint y: 127, endPoint x: 601, endPoint y: 110, distance: 18.1
click at [609, 127] on input "text" at bounding box center [683, 134] width 206 height 27
type input "PO Box 746"
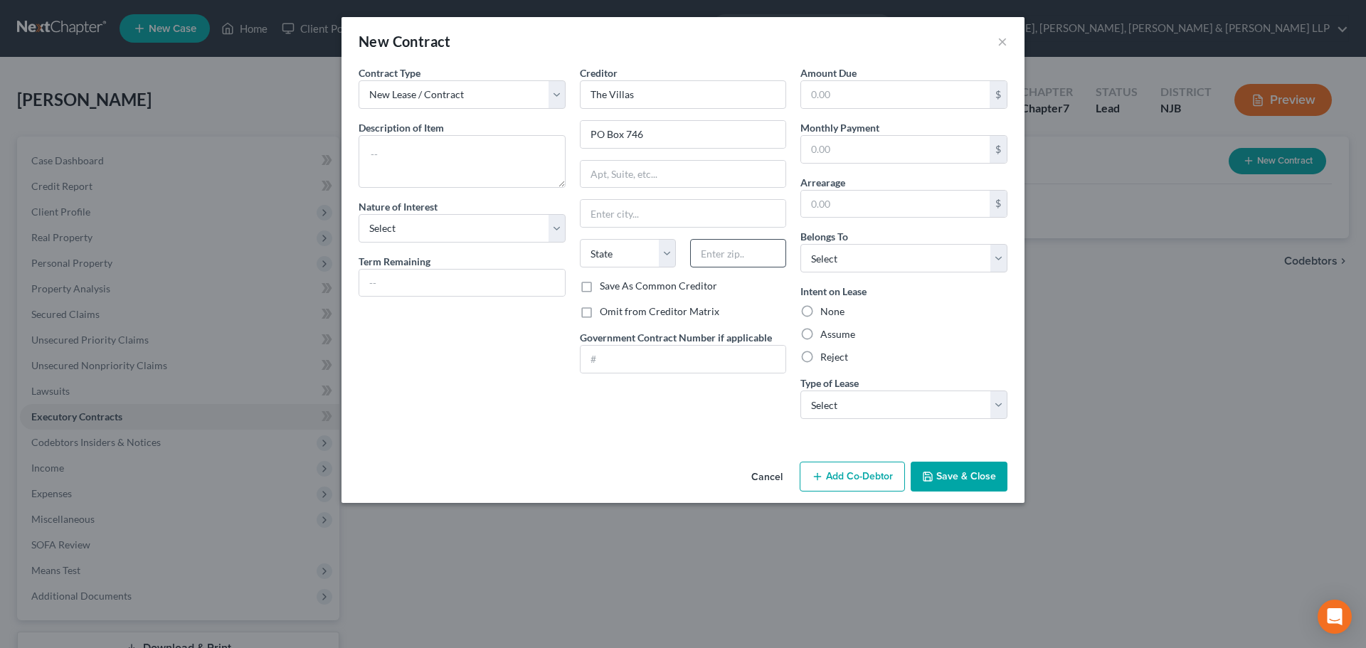
drag, startPoint x: 767, startPoint y: 270, endPoint x: 766, endPoint y: 262, distance: 8.6
click at [767, 270] on div "State [US_STATE] AK AR AZ CA CO CT DE DC [GEOGRAPHIC_DATA] [GEOGRAPHIC_DATA] GU…" at bounding box center [683, 259] width 221 height 40
click at [766, 262] on input "text" at bounding box center [738, 253] width 96 height 28
type input "07078"
type input "Short Hills"
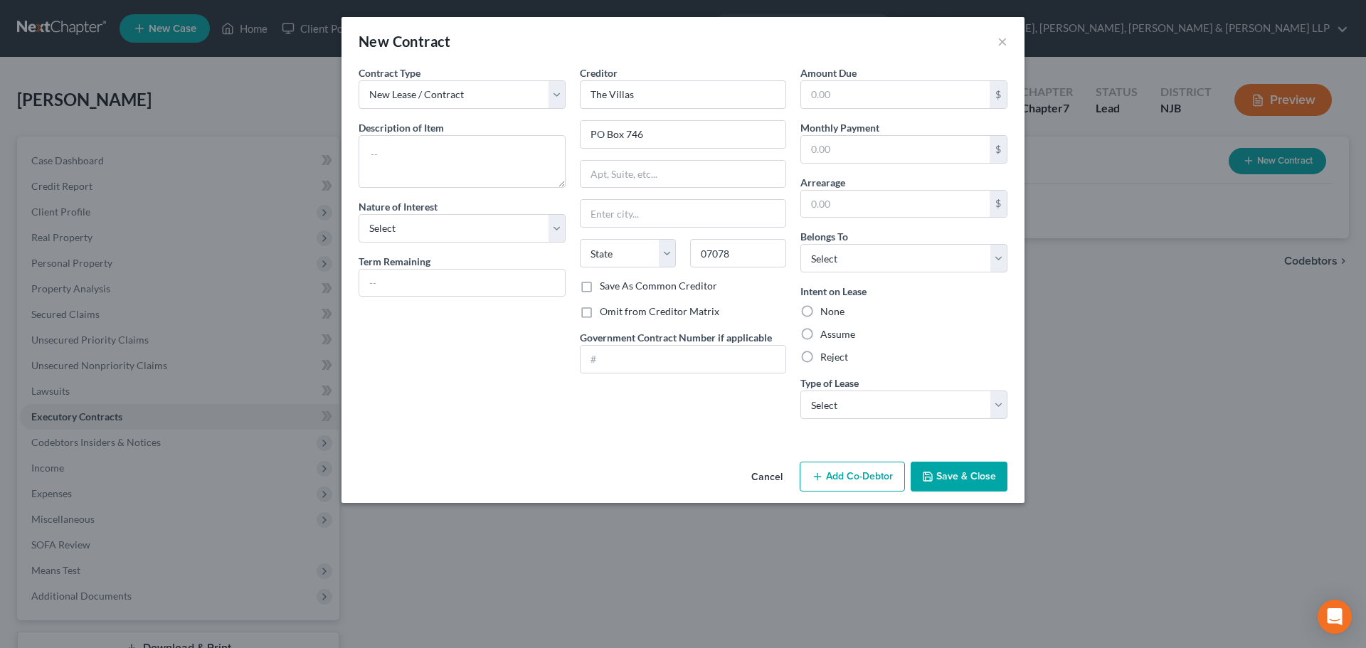
select select "33"
click at [760, 159] on div "Creditor * The Villas PO Box 746 [GEOGRAPHIC_DATA] [US_STATE] AK AR AZ CA CO [G…" at bounding box center [683, 171] width 207 height 213
drag, startPoint x: 824, startPoint y: 339, endPoint x: 858, endPoint y: 302, distance: 50.8
click at [825, 339] on label "Assume" at bounding box center [837, 334] width 35 height 14
click at [832, 339] on label "Assume" at bounding box center [837, 334] width 35 height 14
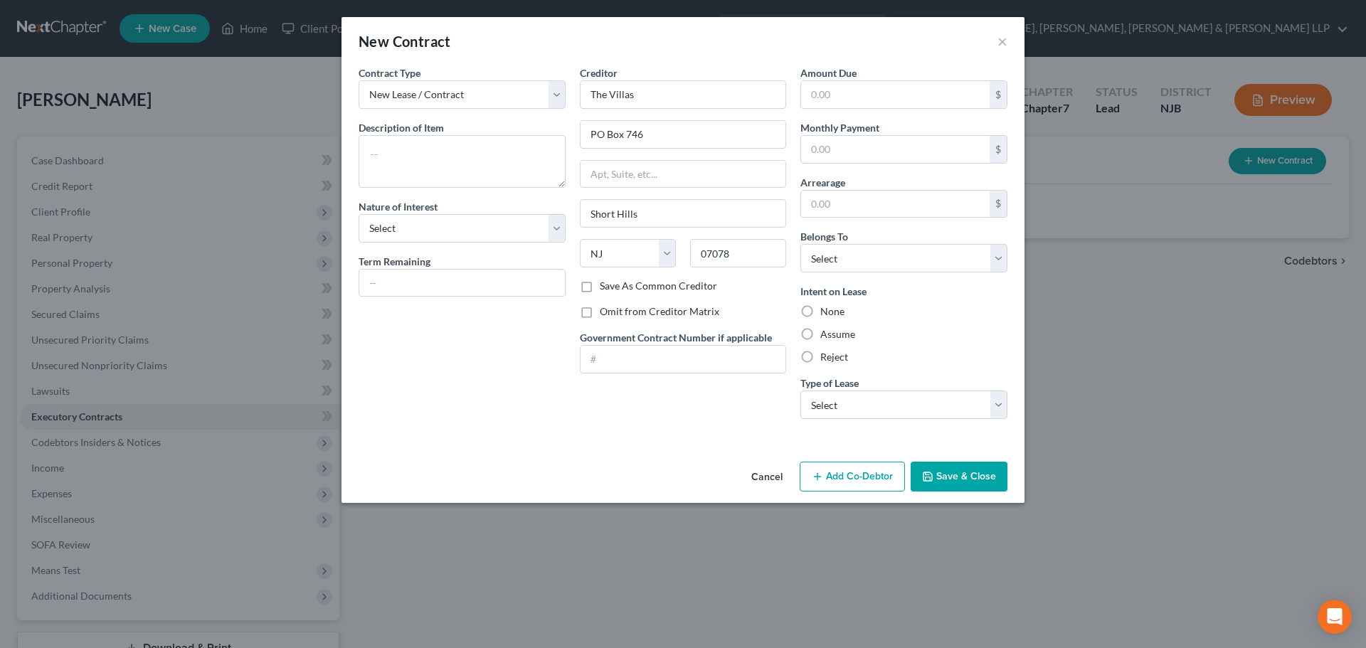
click at [832, 336] on input "Assume" at bounding box center [830, 331] width 9 height 9
radio input "true"
click at [858, 258] on select "Select Debtor 1 Only Debtor 2 Only Debtor 1 And Debtor 2 Only At Least One Of T…" at bounding box center [903, 258] width 207 height 28
select select "0"
click at [800, 244] on select "Select Debtor 1 Only Debtor 2 Only Debtor 1 And Debtor 2 Only At Least One Of T…" at bounding box center [903, 258] width 207 height 28
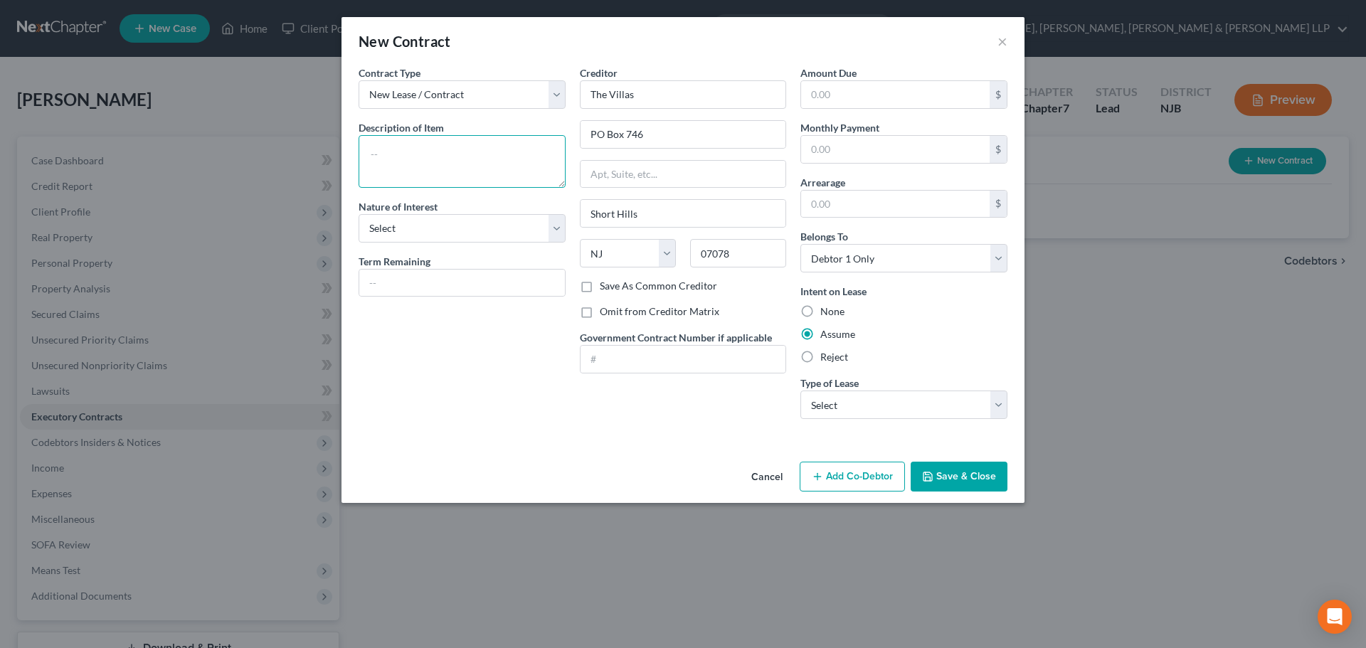
click at [480, 172] on textarea at bounding box center [461, 161] width 207 height 53
click at [849, 410] on select "Select Real Estate Car Other" at bounding box center [903, 404] width 207 height 28
select select "2"
click at [800, 390] on select "Select Real Estate Car Other" at bounding box center [903, 404] width 207 height 28
click at [471, 164] on textarea at bounding box center [461, 161] width 207 height 53
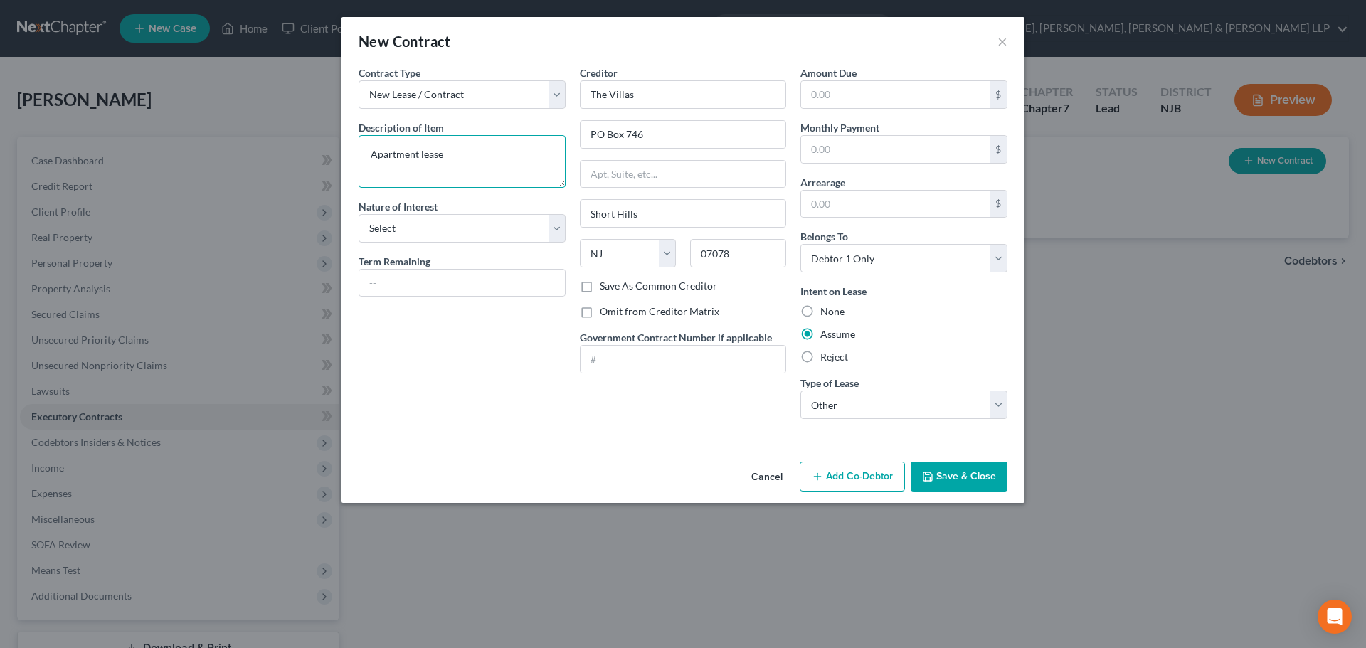
type textarea "Apartment lease"
click at [966, 474] on button "Save & Close" at bounding box center [958, 477] width 97 height 30
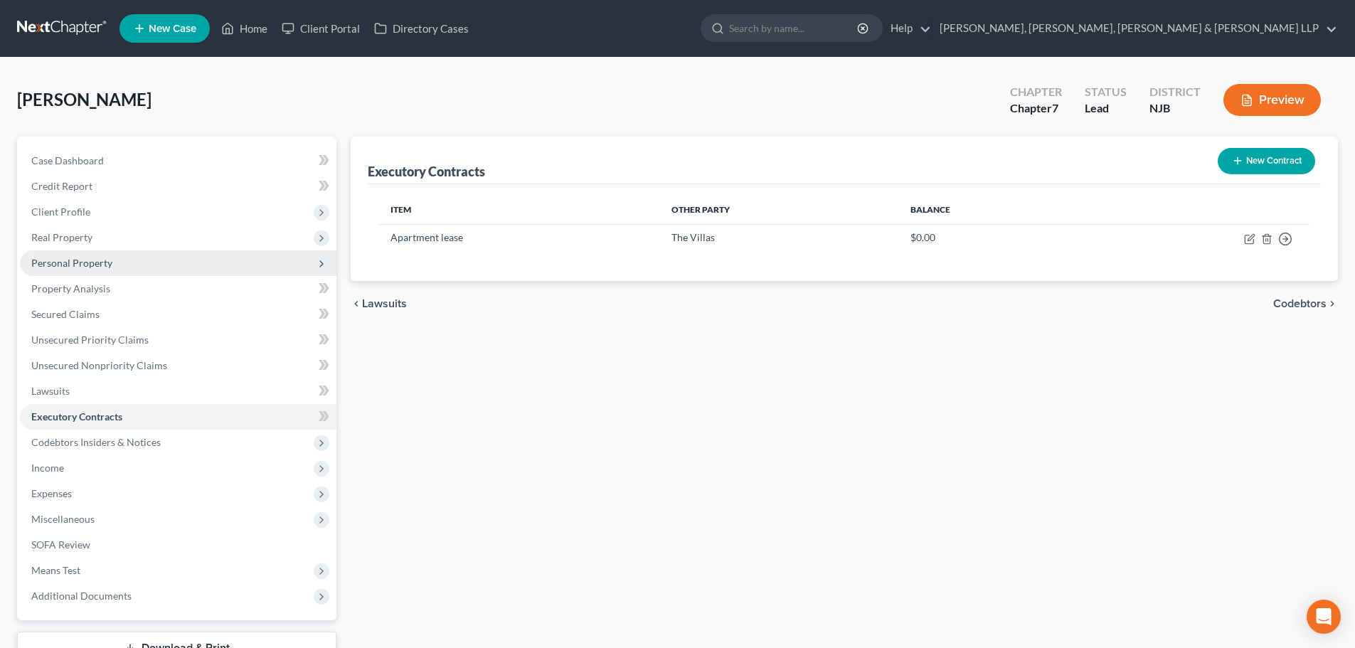
click at [155, 273] on span "Personal Property" at bounding box center [178, 263] width 317 height 26
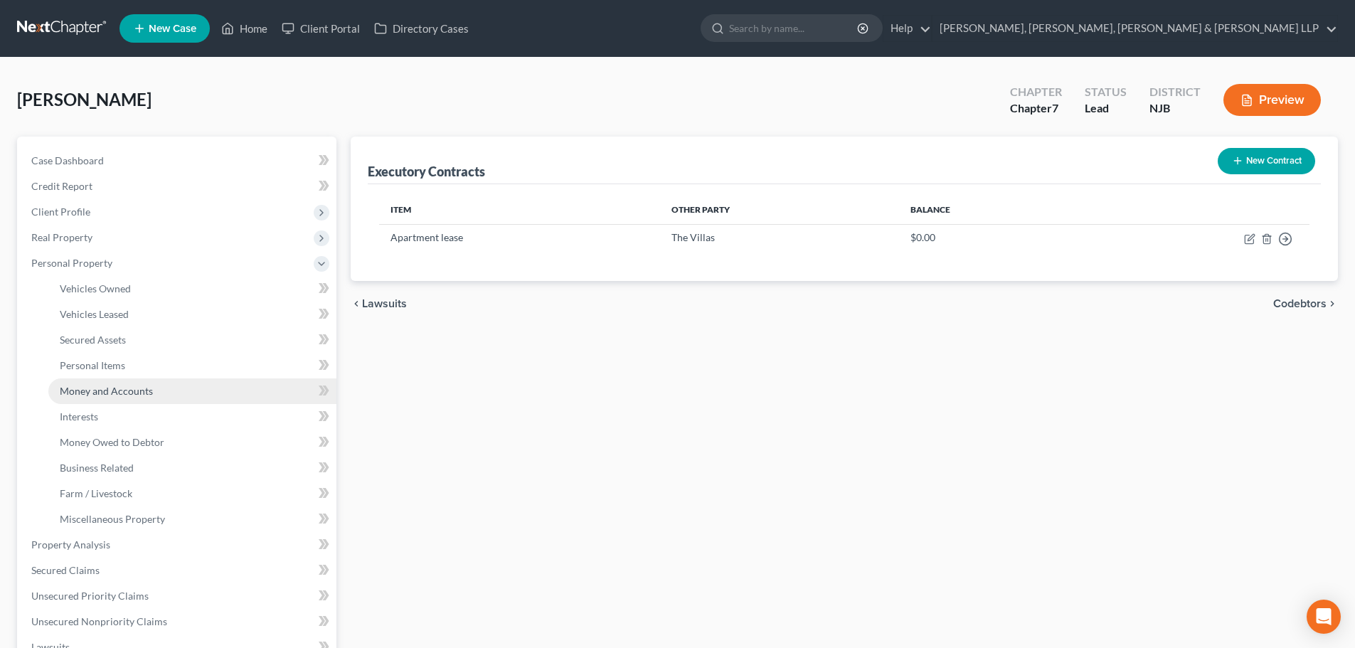
drag, startPoint x: 119, startPoint y: 397, endPoint x: 120, endPoint y: 389, distance: 8.0
click at [119, 398] on link "Money and Accounts" at bounding box center [192, 391] width 288 height 26
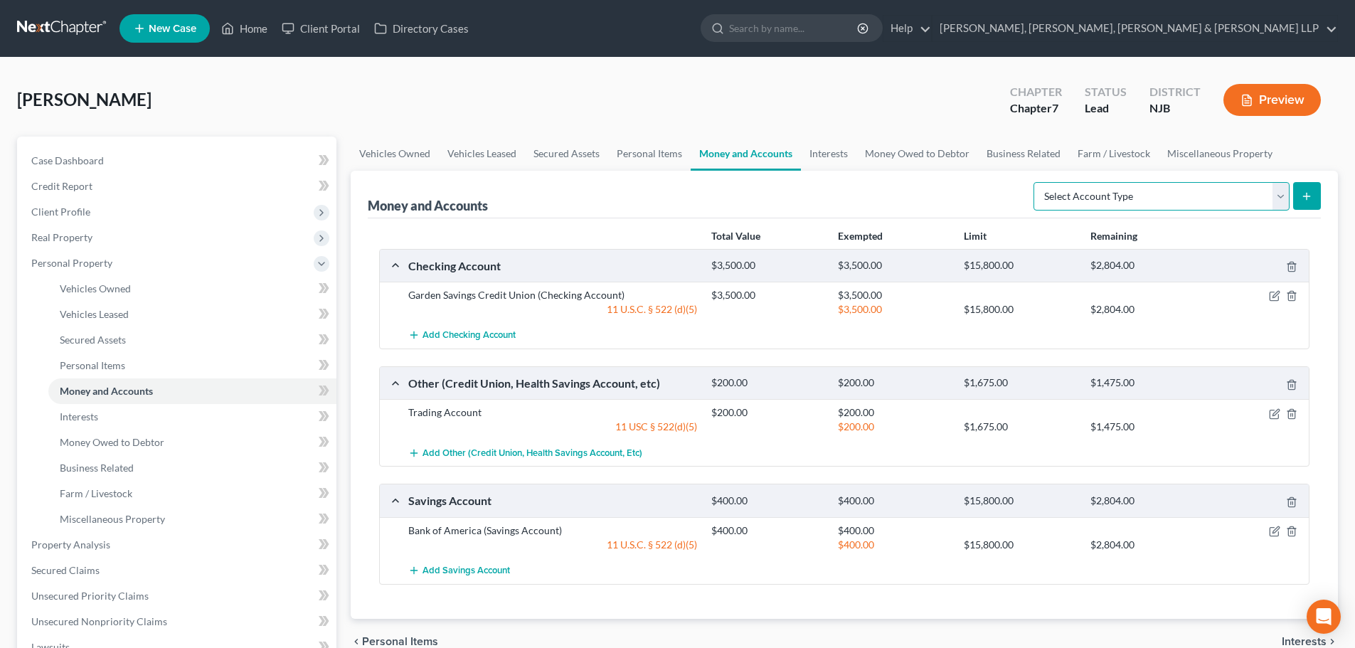
click at [1100, 190] on select "Select Account Type Brokerage Cash on Hand Certificates of Deposit Checking Acc…" at bounding box center [1161, 196] width 256 height 28
select select "security_deposits"
click at [1036, 182] on select "Select Account Type Brokerage Cash on Hand Certificates of Deposit Checking Acc…" at bounding box center [1161, 196] width 256 height 28
click at [1307, 206] on button "submit" at bounding box center [1307, 196] width 28 height 28
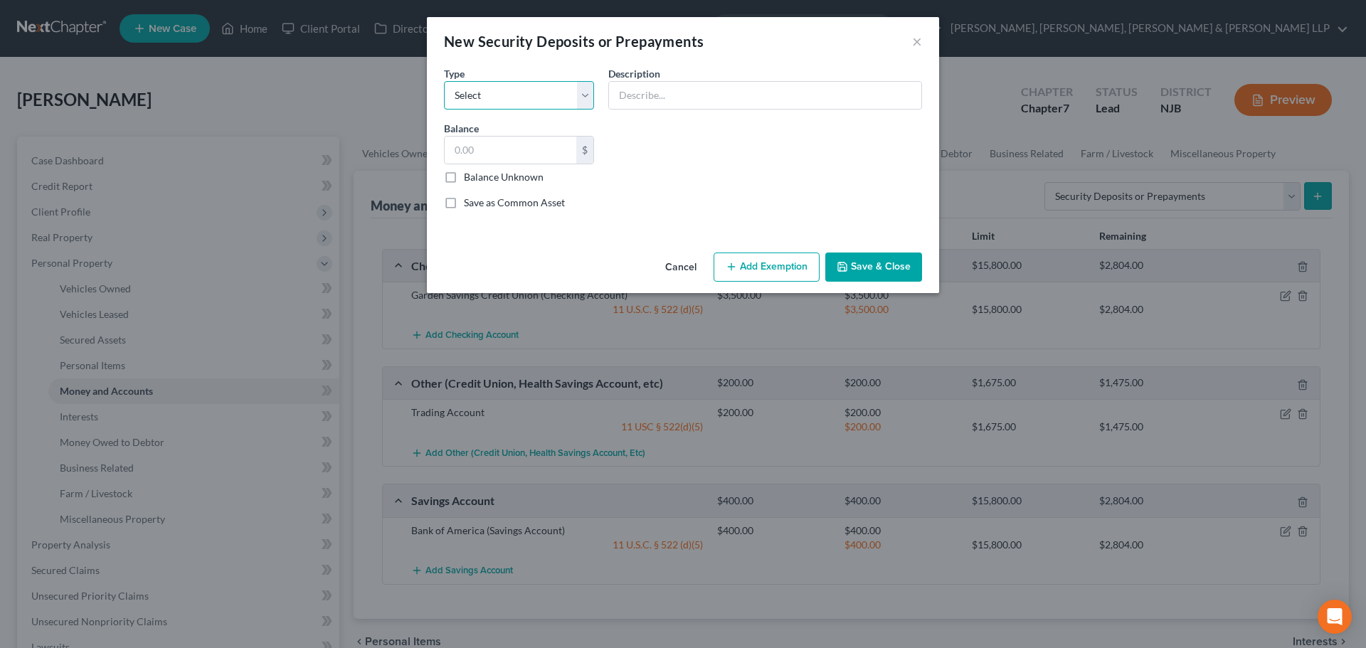
drag, startPoint x: 560, startPoint y: 102, endPoint x: 553, endPoint y: 108, distance: 9.6
click at [558, 102] on select "Select Electric Gas Heating Oil Security Deposit On Rental Unit Prepaid Rent Te…" at bounding box center [519, 95] width 150 height 28
select select "3"
click at [444, 81] on select "Select Electric Gas Heating Oil Security Deposit On Rental Unit Prepaid Rent Te…" at bounding box center [519, 95] width 150 height 28
click at [658, 95] on input "text" at bounding box center [765, 95] width 312 height 27
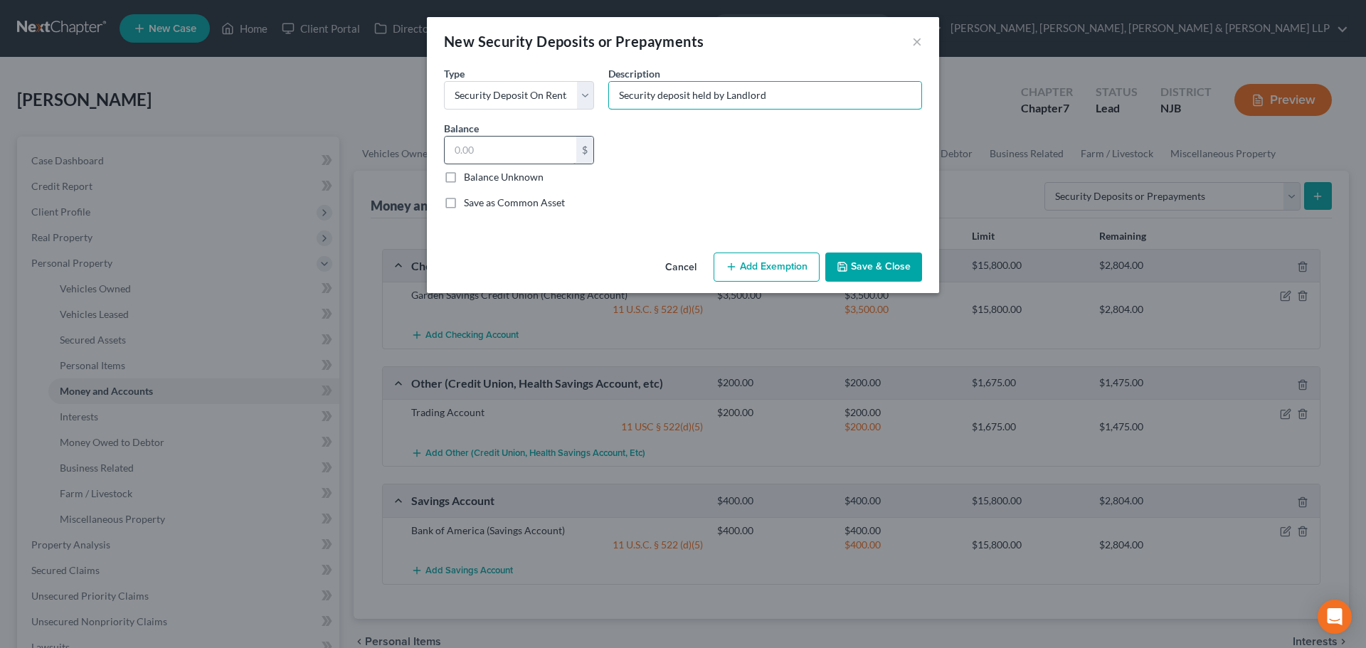
type input "Security deposit held by Landlord"
click at [498, 152] on input "text" at bounding box center [511, 150] width 132 height 27
type input "1,764.67"
click at [769, 259] on button "Add Exemption" at bounding box center [766, 267] width 106 height 30
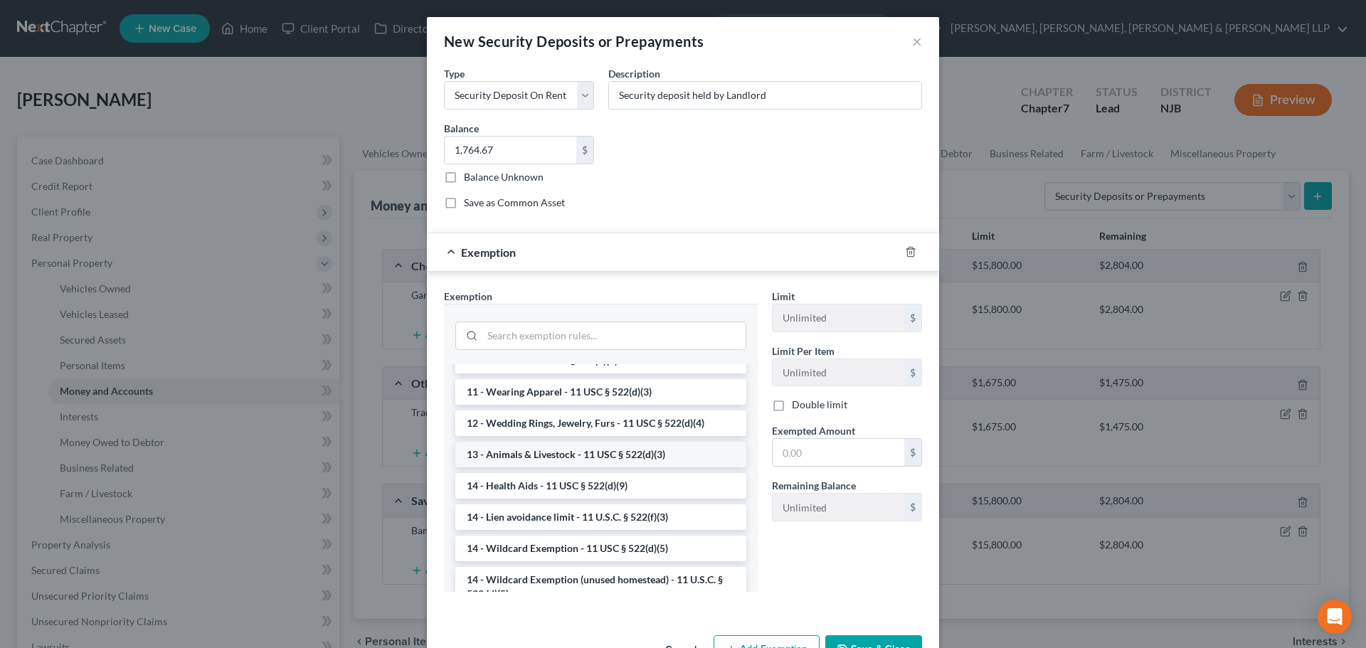
scroll to position [142, 0]
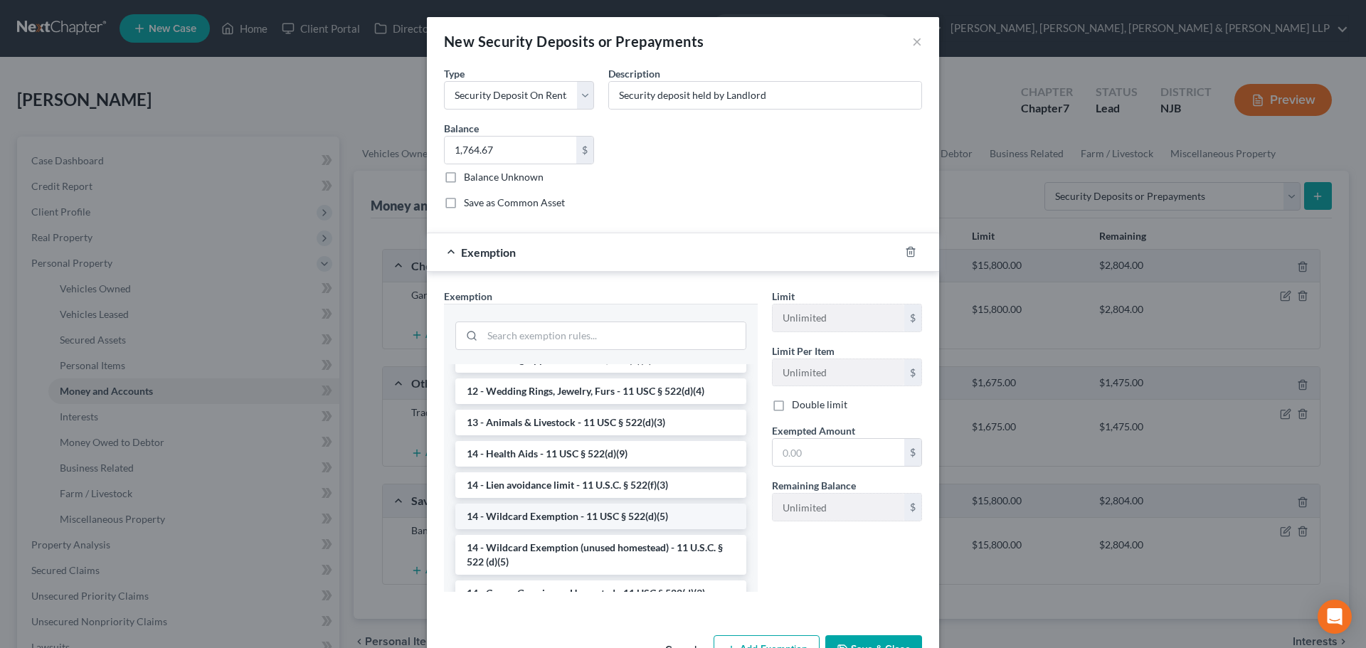
click at [584, 509] on li "14 - Wildcard Exemption - 11 USC § 522(d)(5)" at bounding box center [600, 517] width 291 height 26
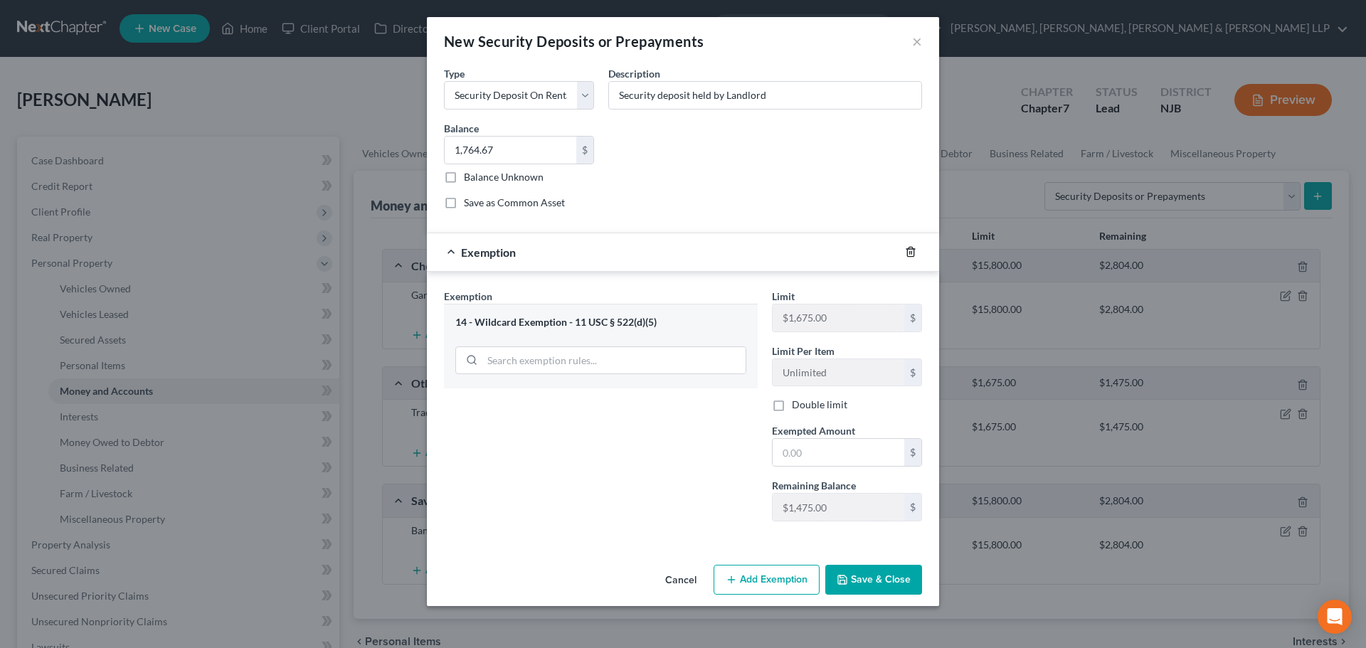
click at [909, 246] on div at bounding box center [919, 251] width 40 height 23
drag, startPoint x: 911, startPoint y: 252, endPoint x: 903, endPoint y: 261, distance: 12.6
click at [911, 253] on line "button" at bounding box center [911, 253] width 0 height 3
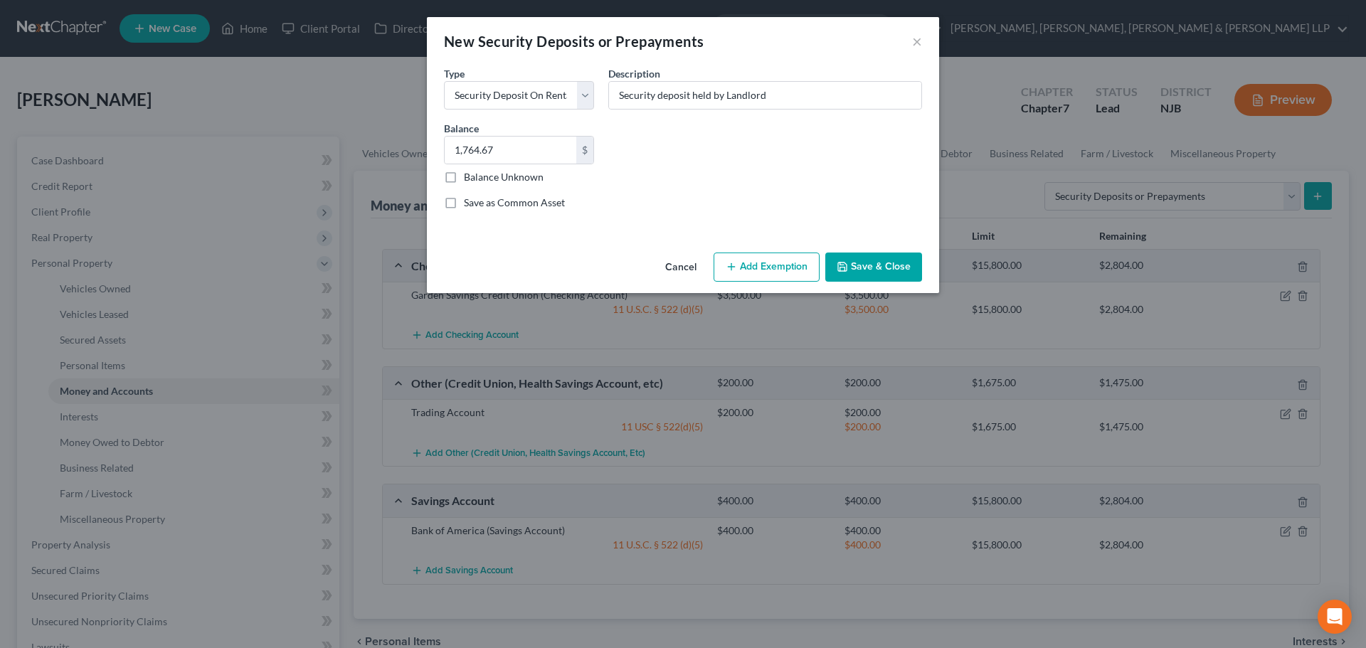
click at [759, 269] on button "Add Exemption" at bounding box center [766, 267] width 106 height 30
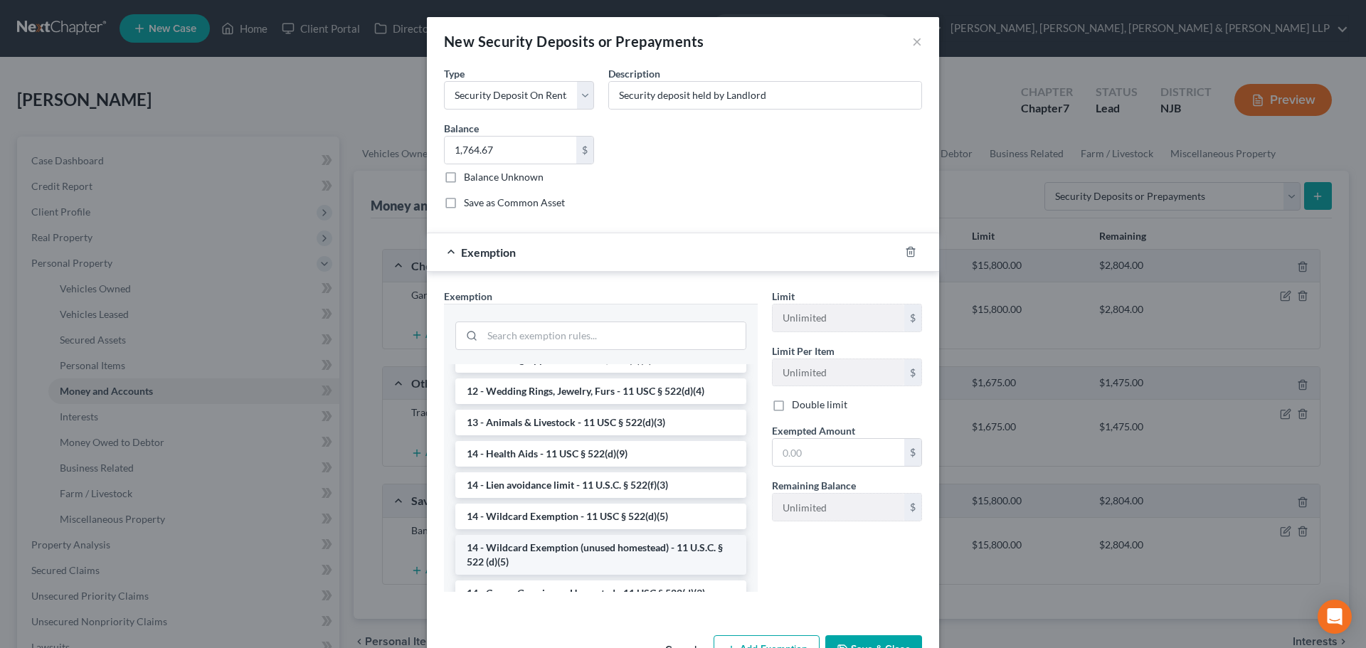
click at [571, 547] on li "14 - Wildcard Exemption (unused homestead) - 11 U.S.C. § 522 (d)(5)" at bounding box center [600, 555] width 291 height 40
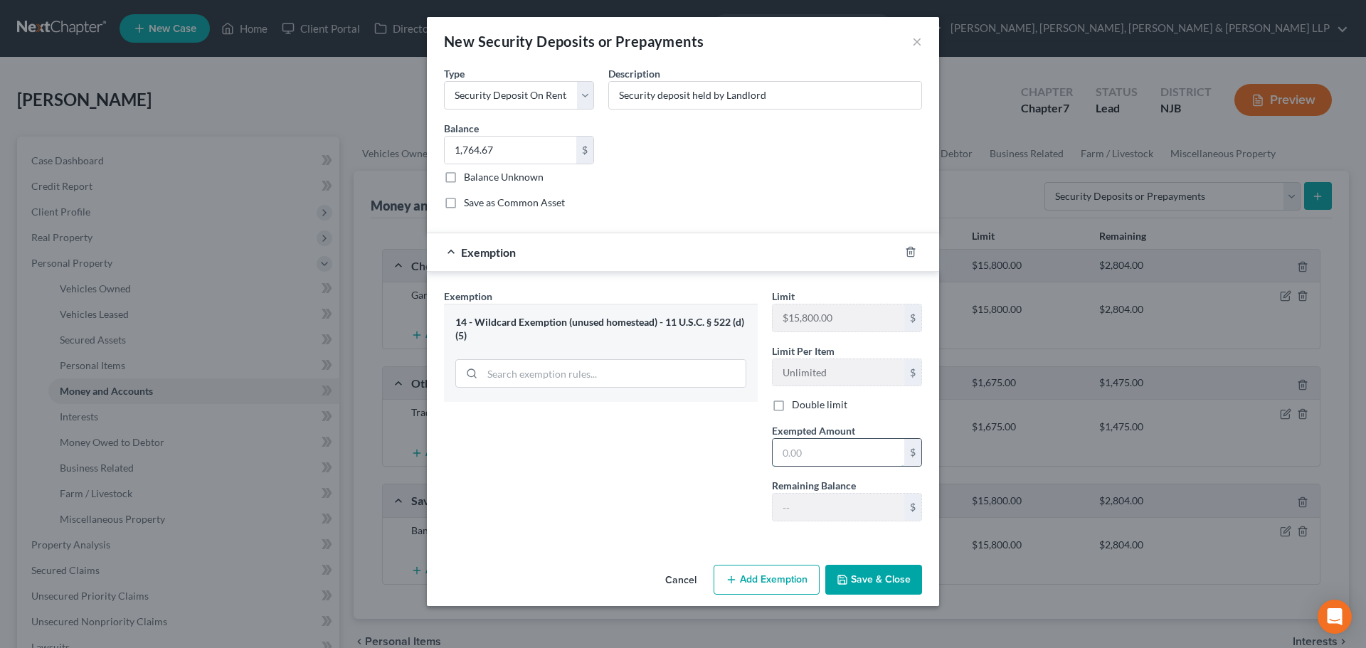
click at [827, 440] on input "text" at bounding box center [838, 452] width 132 height 27
type input "1,764.67"
click at [912, 582] on button "Save & Close" at bounding box center [873, 580] width 97 height 30
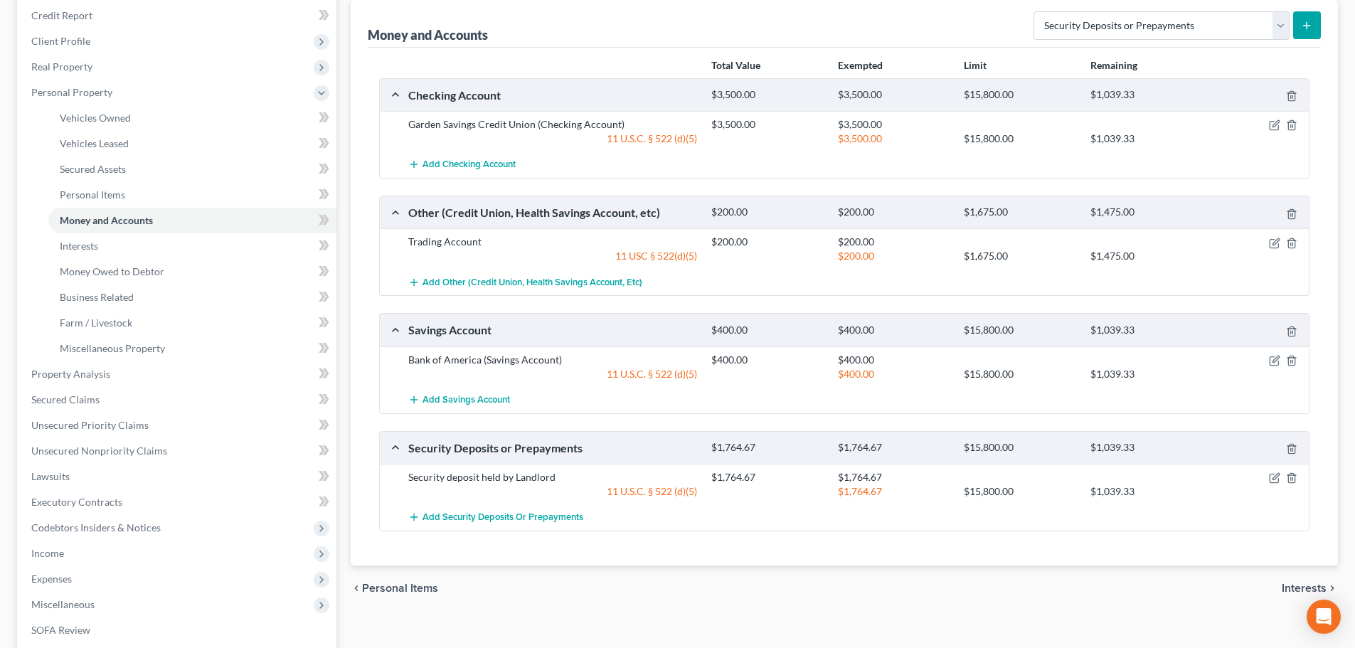
scroll to position [213, 0]
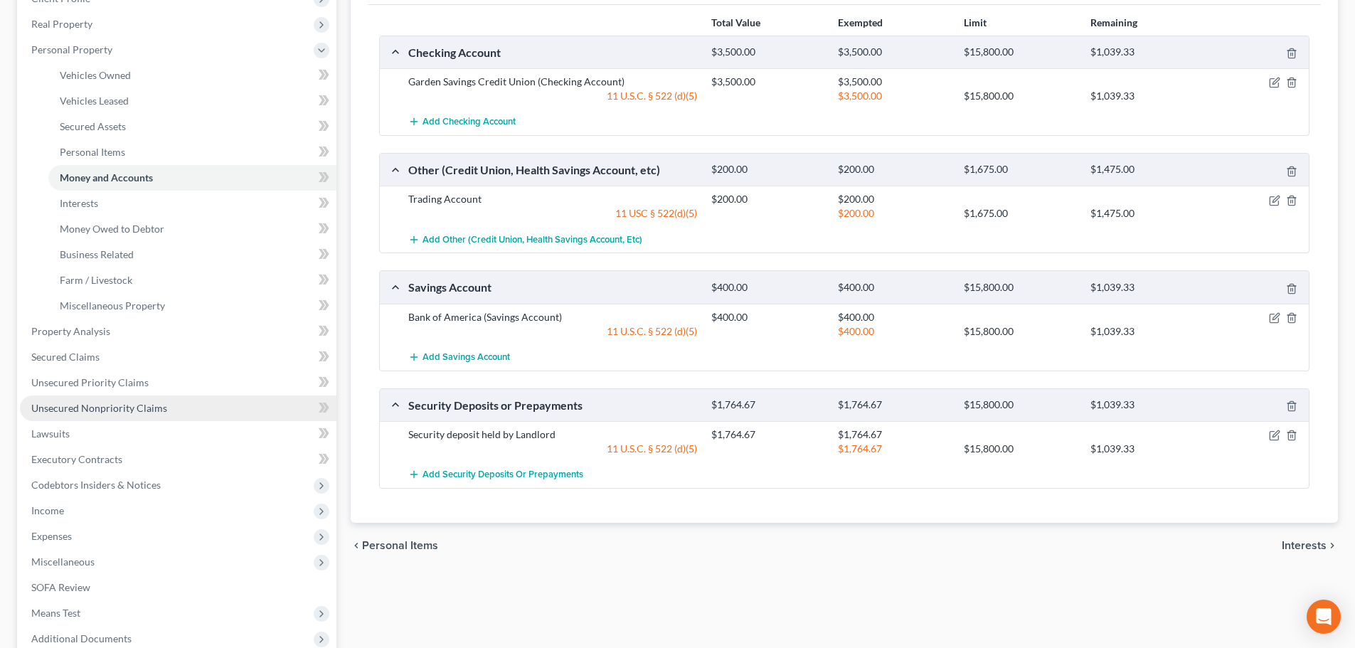
click at [130, 413] on span "Unsecured Nonpriority Claims" at bounding box center [99, 408] width 136 height 12
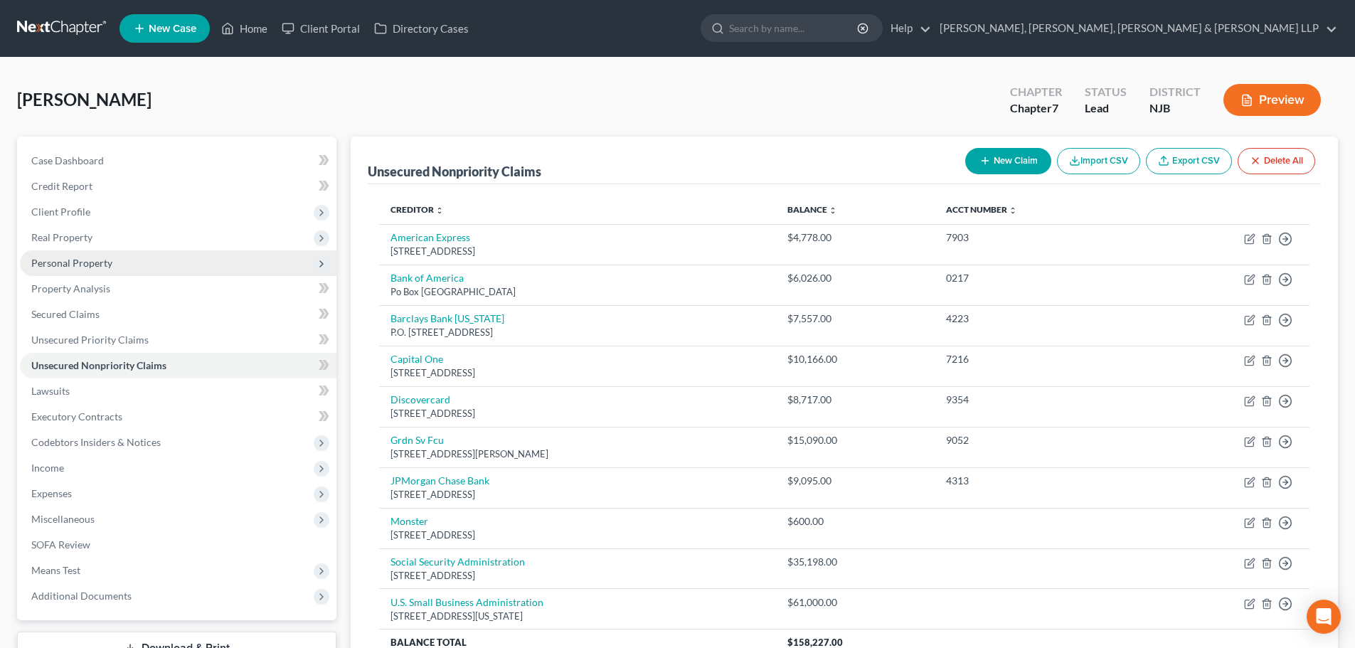
click at [109, 271] on span "Personal Property" at bounding box center [178, 263] width 317 height 26
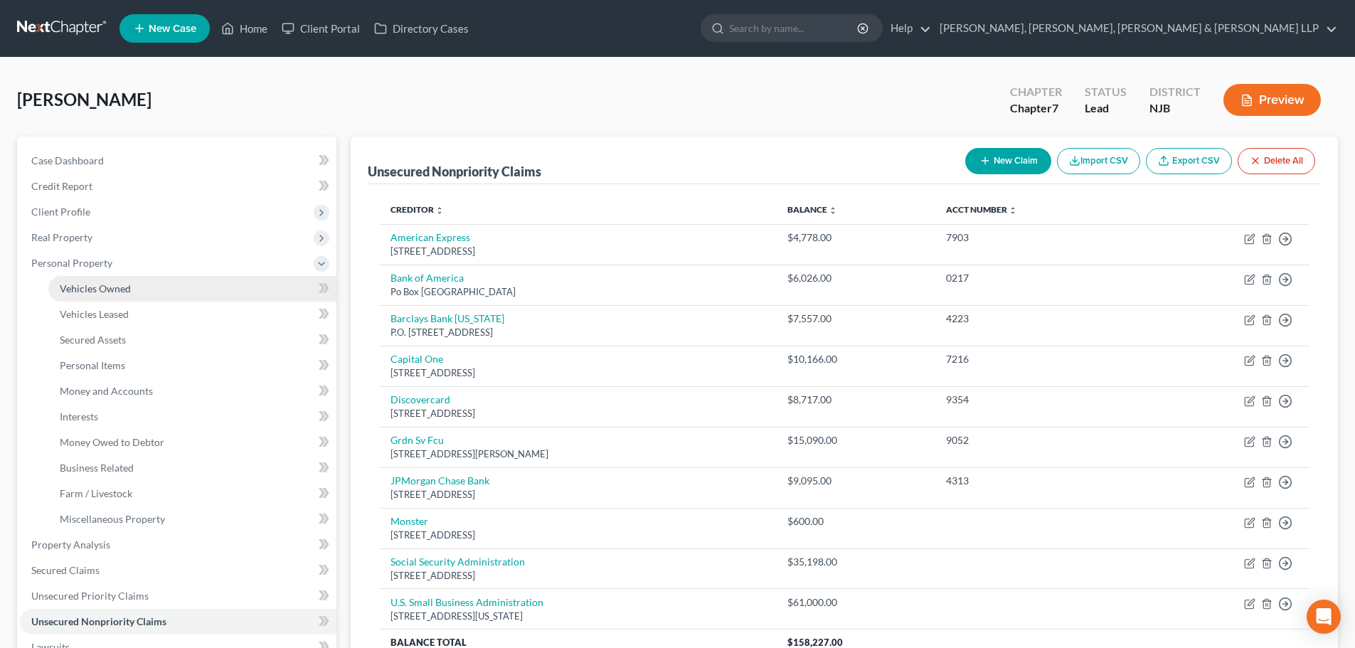
click at [109, 289] on span "Vehicles Owned" at bounding box center [95, 288] width 71 height 12
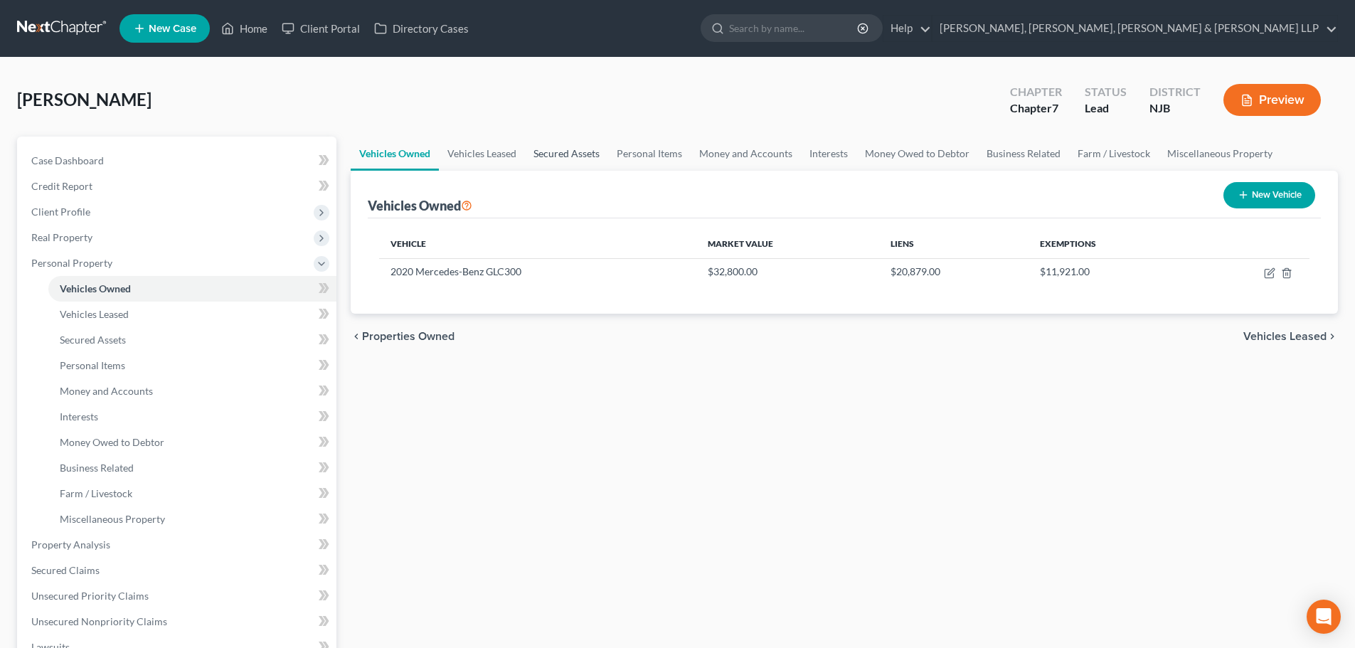
drag, startPoint x: 554, startPoint y: 160, endPoint x: 575, endPoint y: 162, distance: 21.4
click at [555, 160] on link "Secured Assets" at bounding box center [566, 154] width 83 height 34
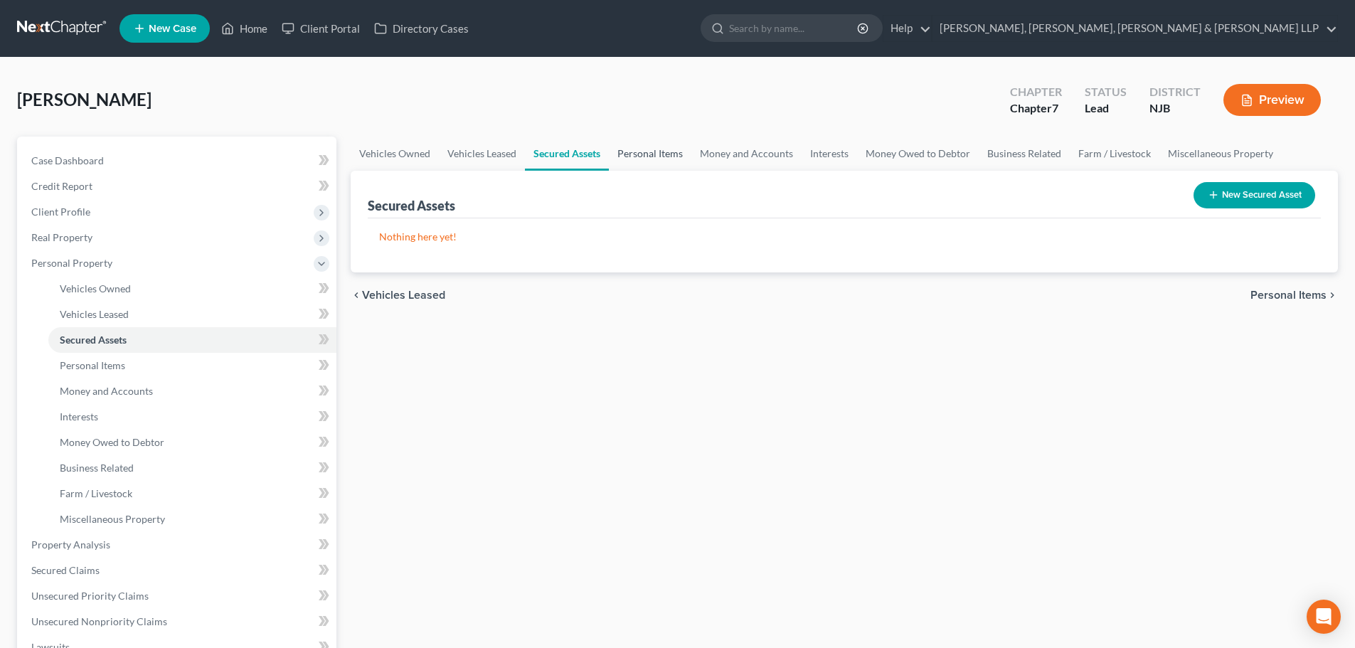
click at [634, 162] on link "Personal Items" at bounding box center [650, 154] width 83 height 34
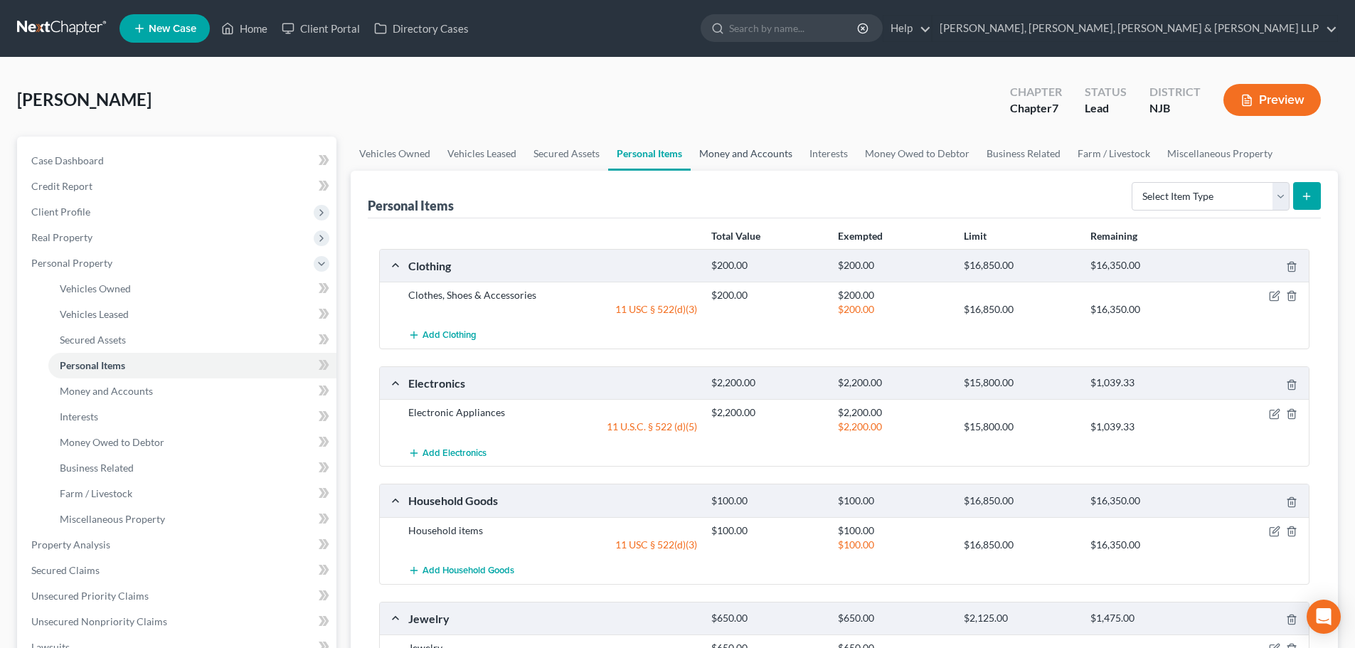
click at [708, 165] on link "Money and Accounts" at bounding box center [746, 154] width 110 height 34
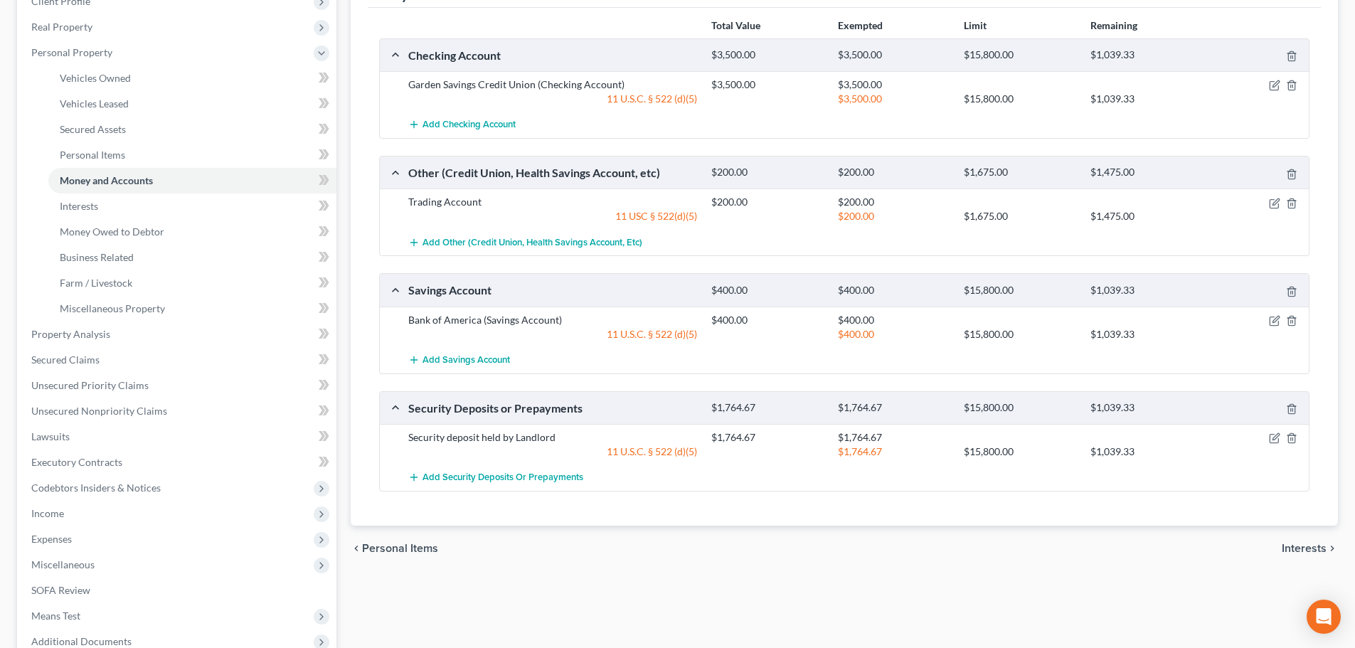
scroll to position [213, 0]
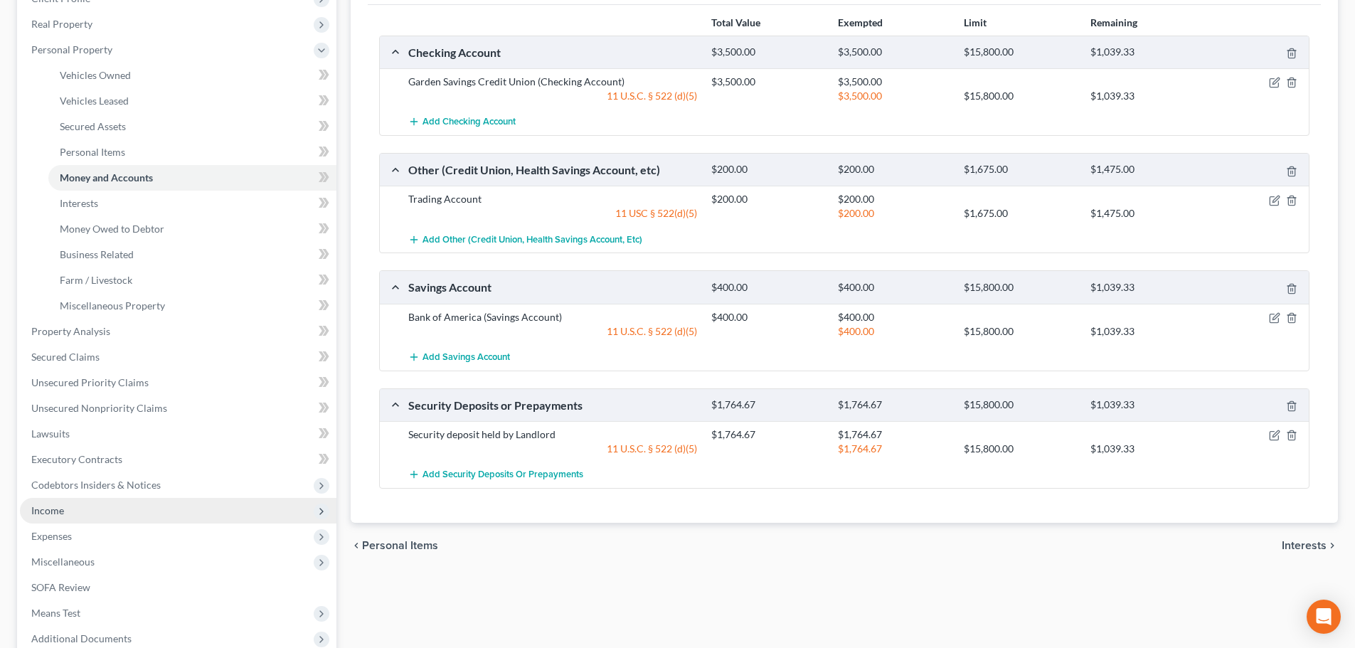
click at [70, 518] on span "Income" at bounding box center [178, 511] width 317 height 26
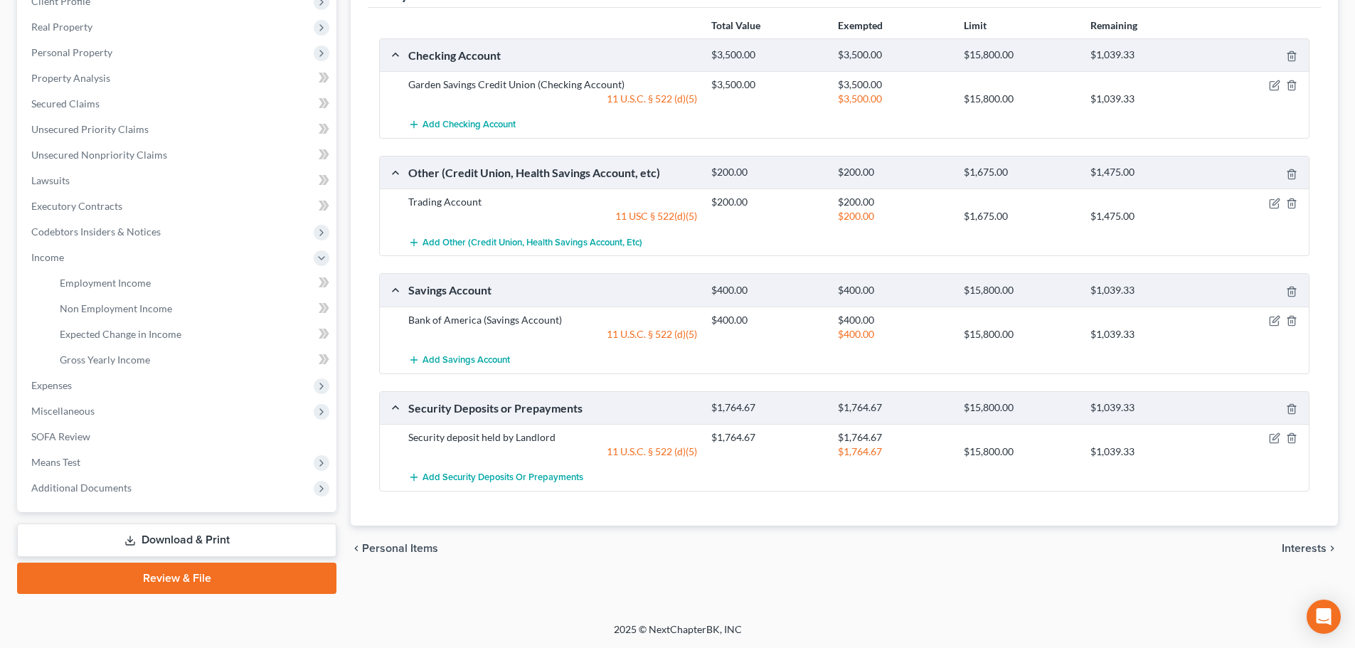
scroll to position [211, 0]
click at [163, 286] on link "Employment Income" at bounding box center [192, 283] width 288 height 26
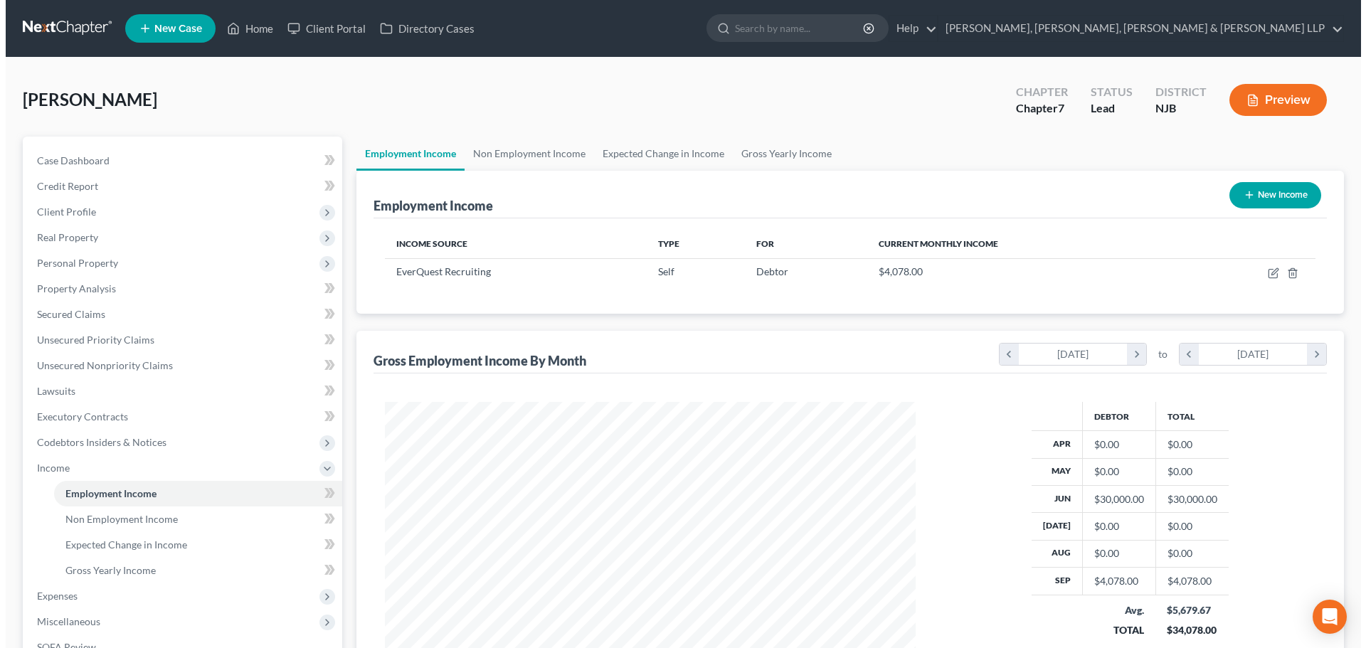
scroll to position [265, 559]
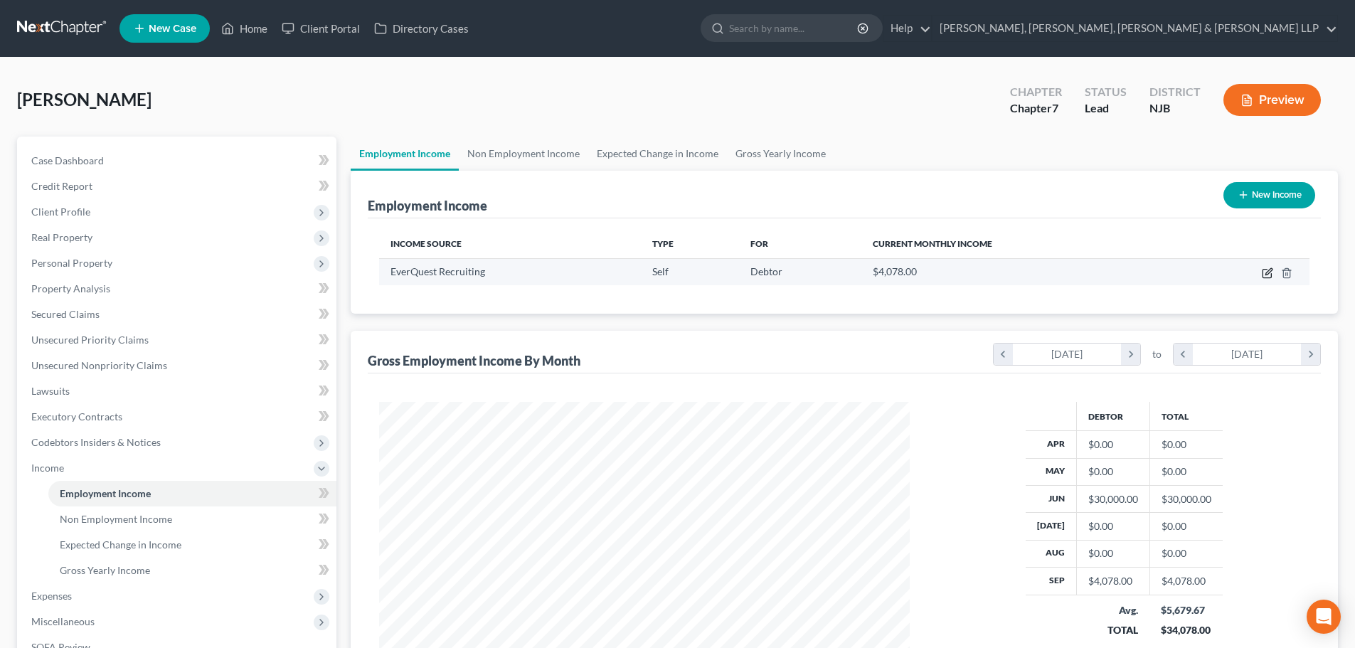
click at [1266, 271] on icon "button" at bounding box center [1267, 272] width 11 height 11
select select "1"
select select "33"
select select "0"
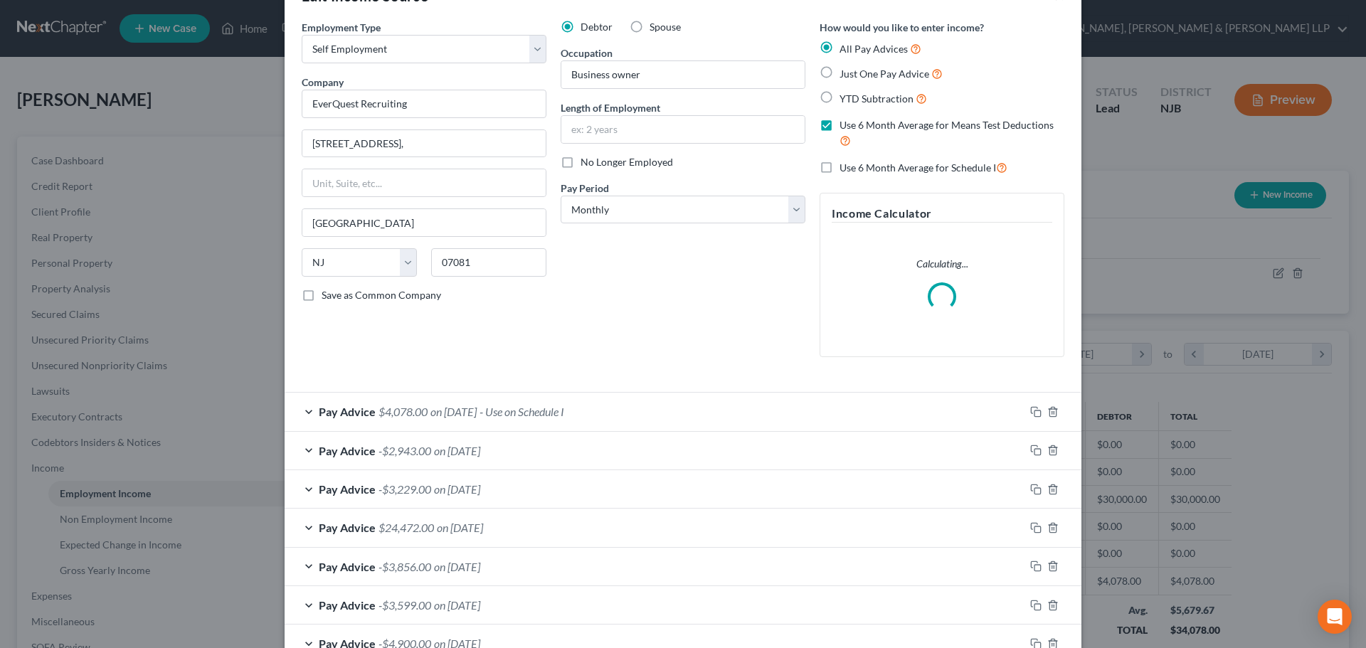
scroll to position [71, 0]
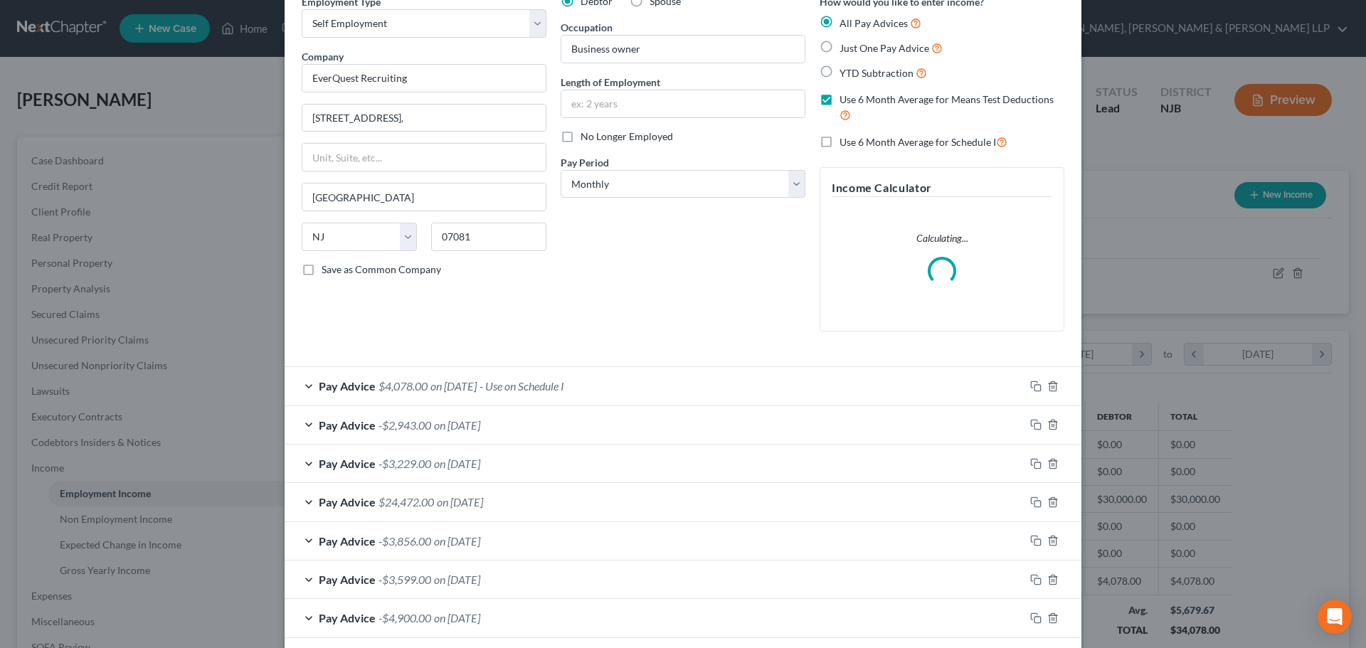
click at [488, 439] on div "Pay Advice -$2,943.00 on [DATE]" at bounding box center [655, 425] width 740 height 38
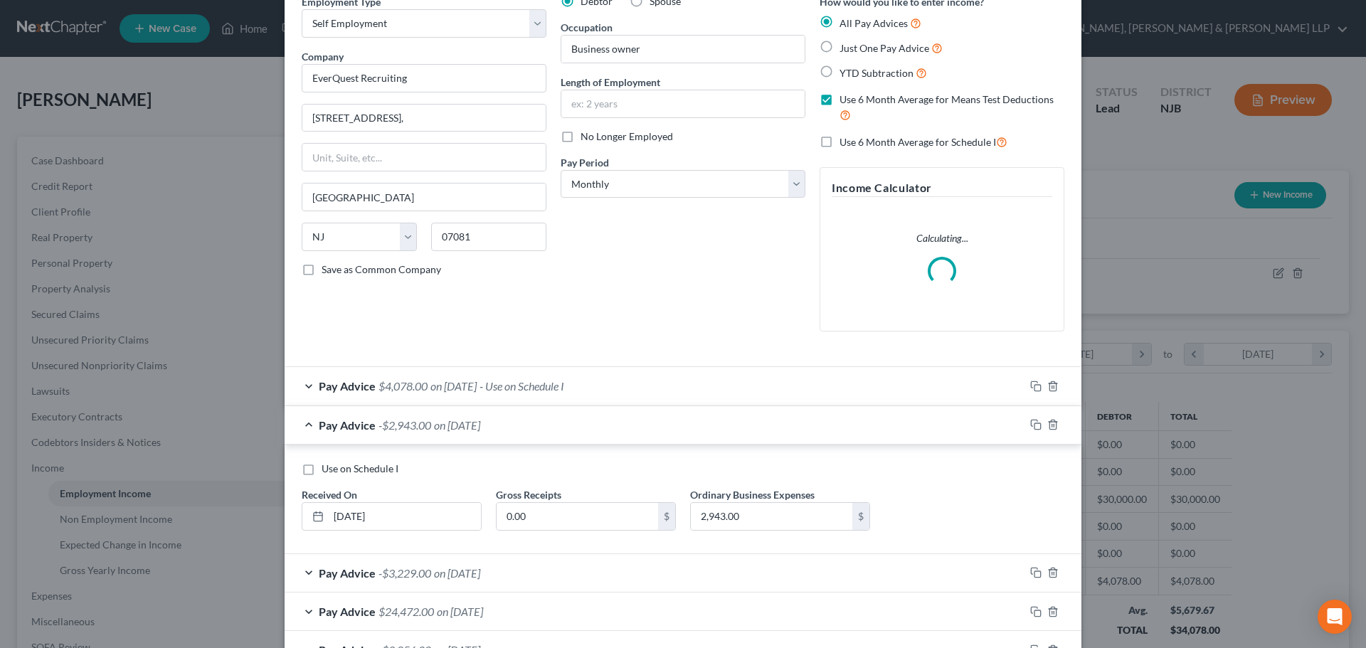
click at [480, 431] on span "on [DATE]" at bounding box center [457, 425] width 46 height 14
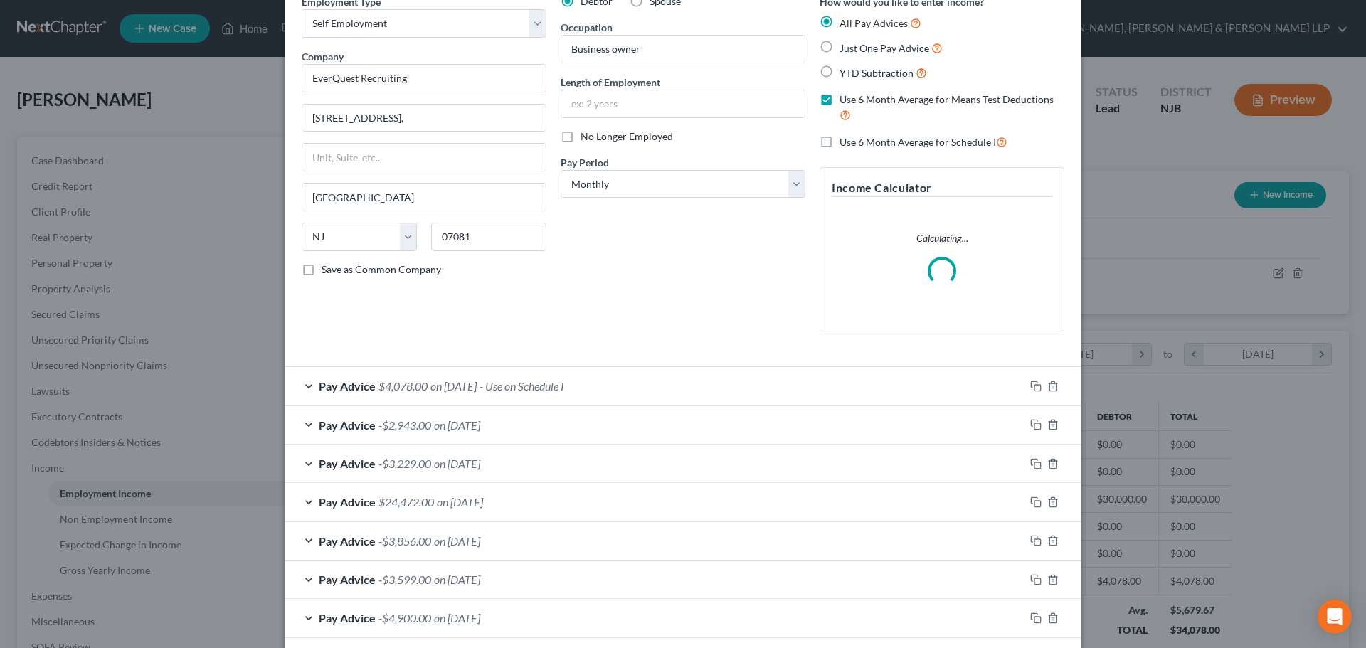
click at [480, 462] on span "on [DATE]" at bounding box center [457, 464] width 46 height 14
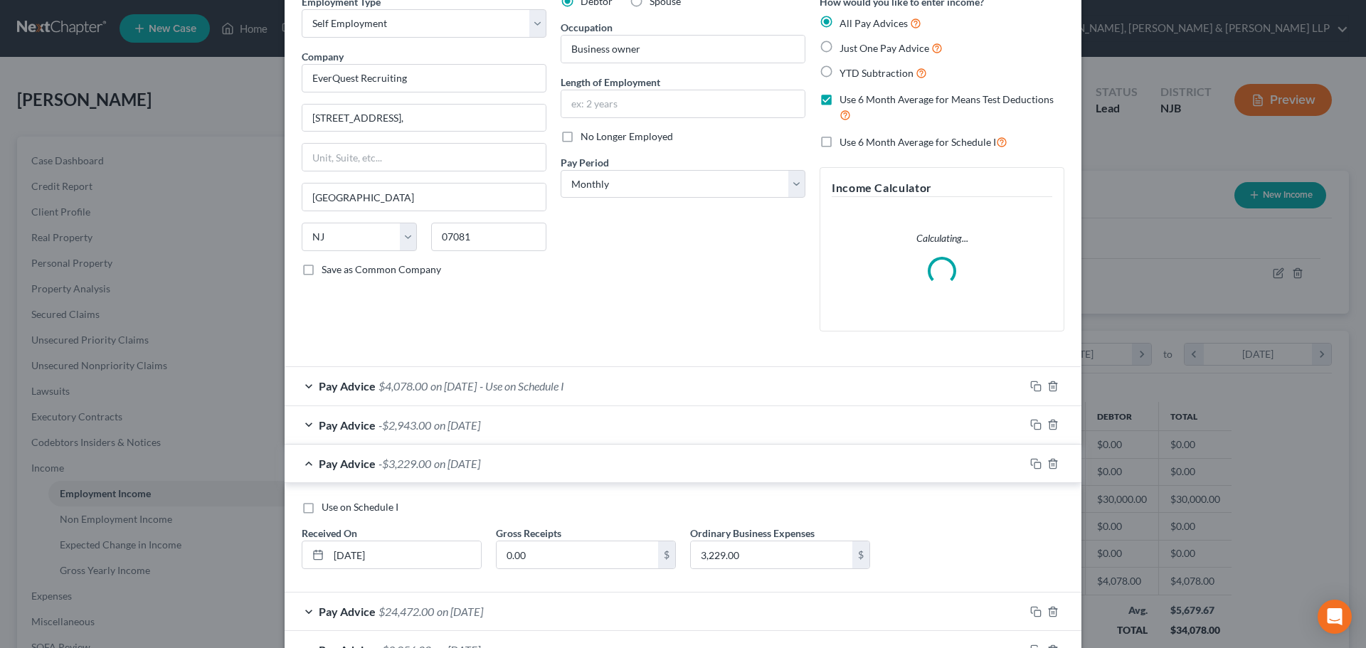
click at [480, 462] on span "on [DATE]" at bounding box center [457, 464] width 46 height 14
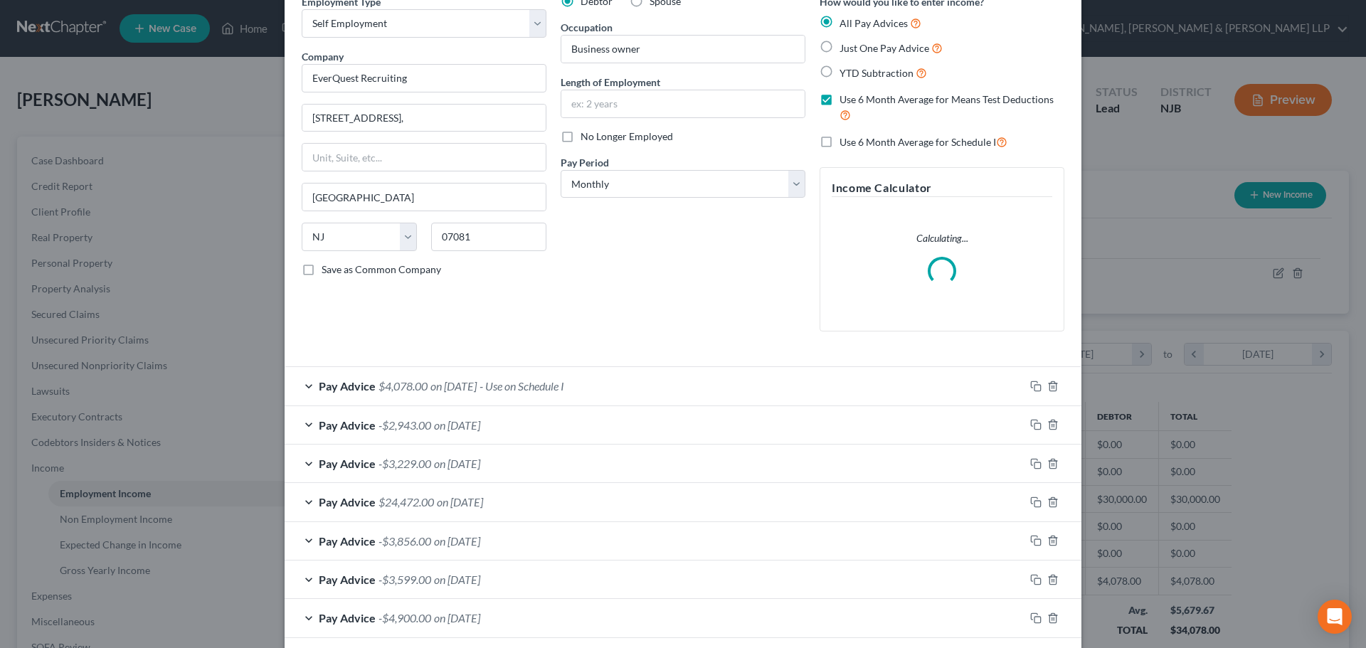
click at [483, 496] on span "on [DATE]" at bounding box center [460, 502] width 46 height 14
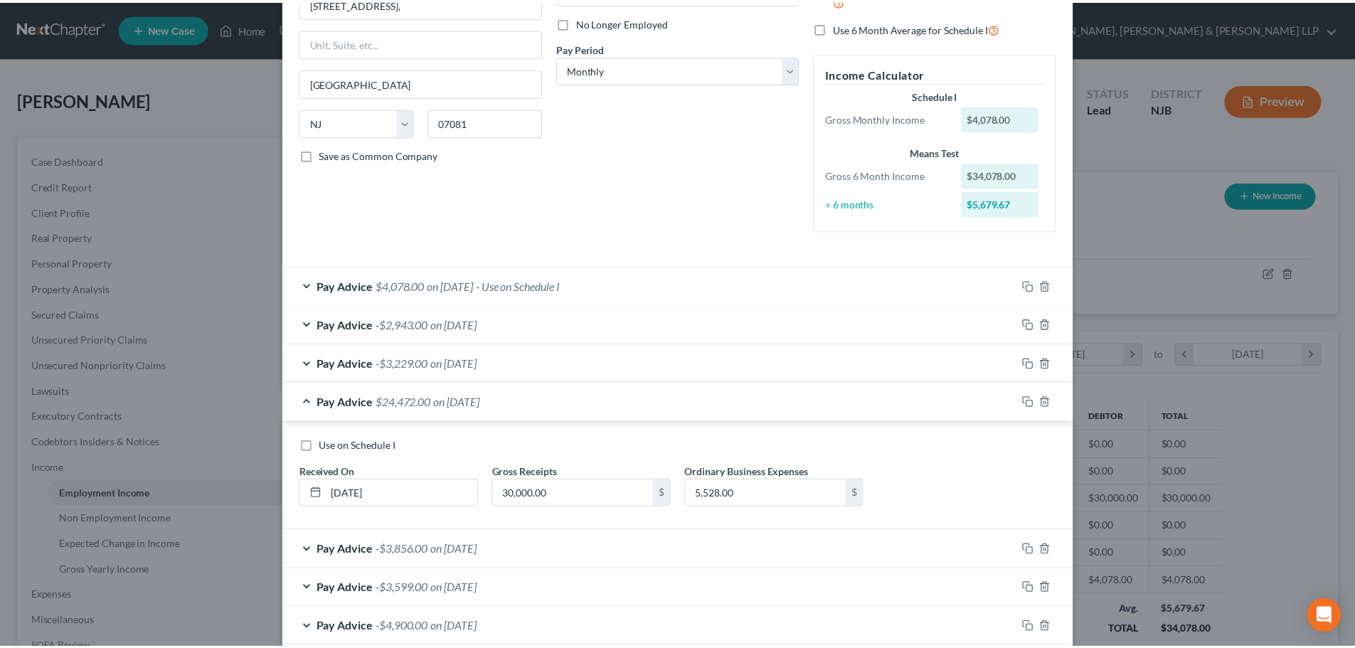
scroll to position [262, 0]
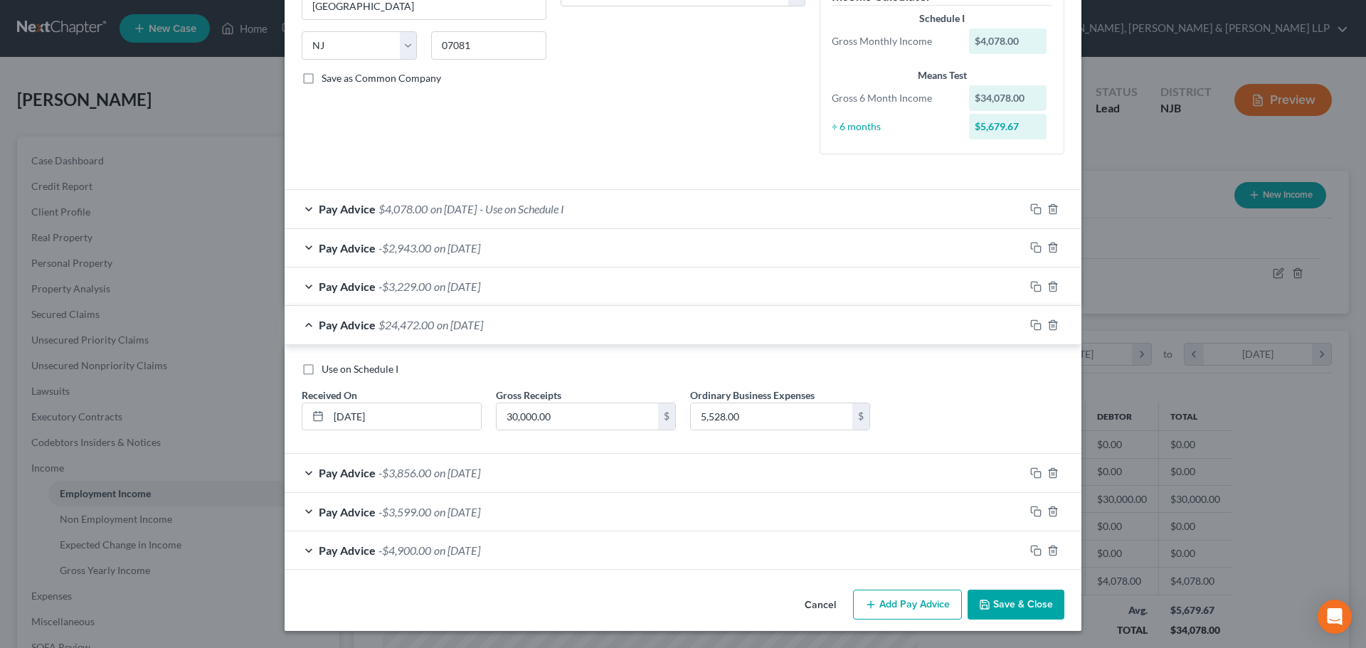
click at [1014, 596] on button "Save & Close" at bounding box center [1015, 605] width 97 height 30
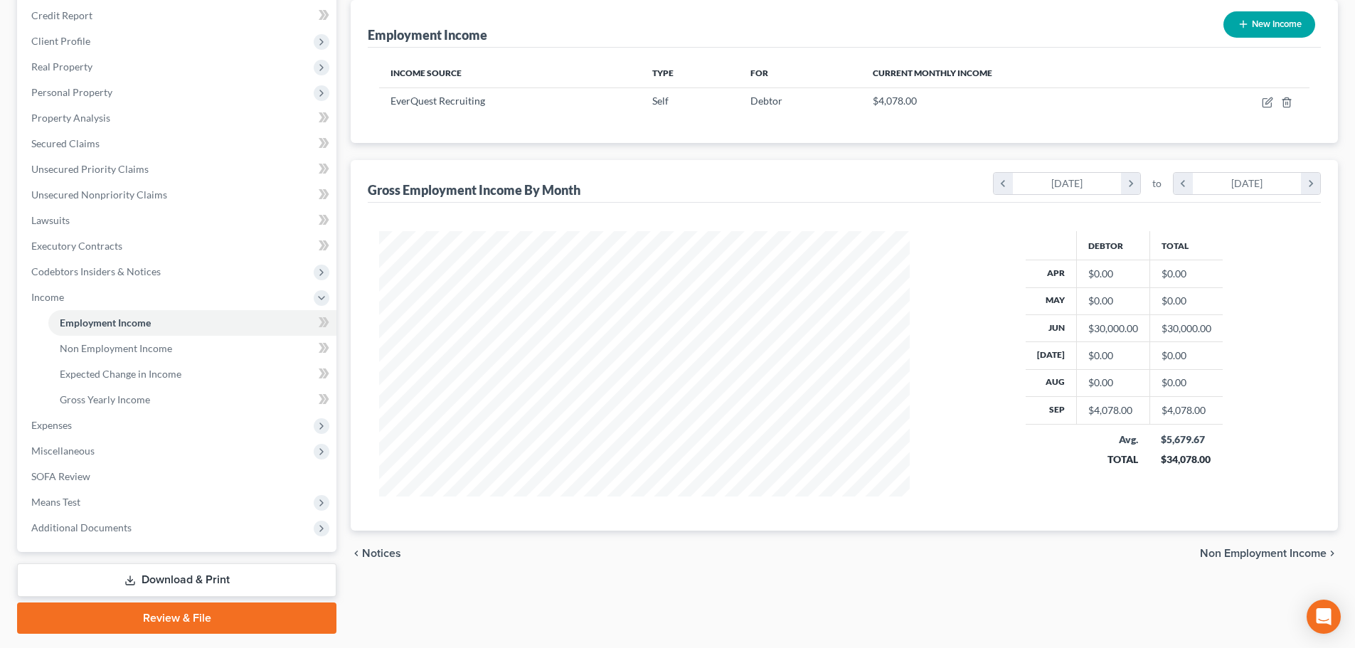
scroll to position [211, 0]
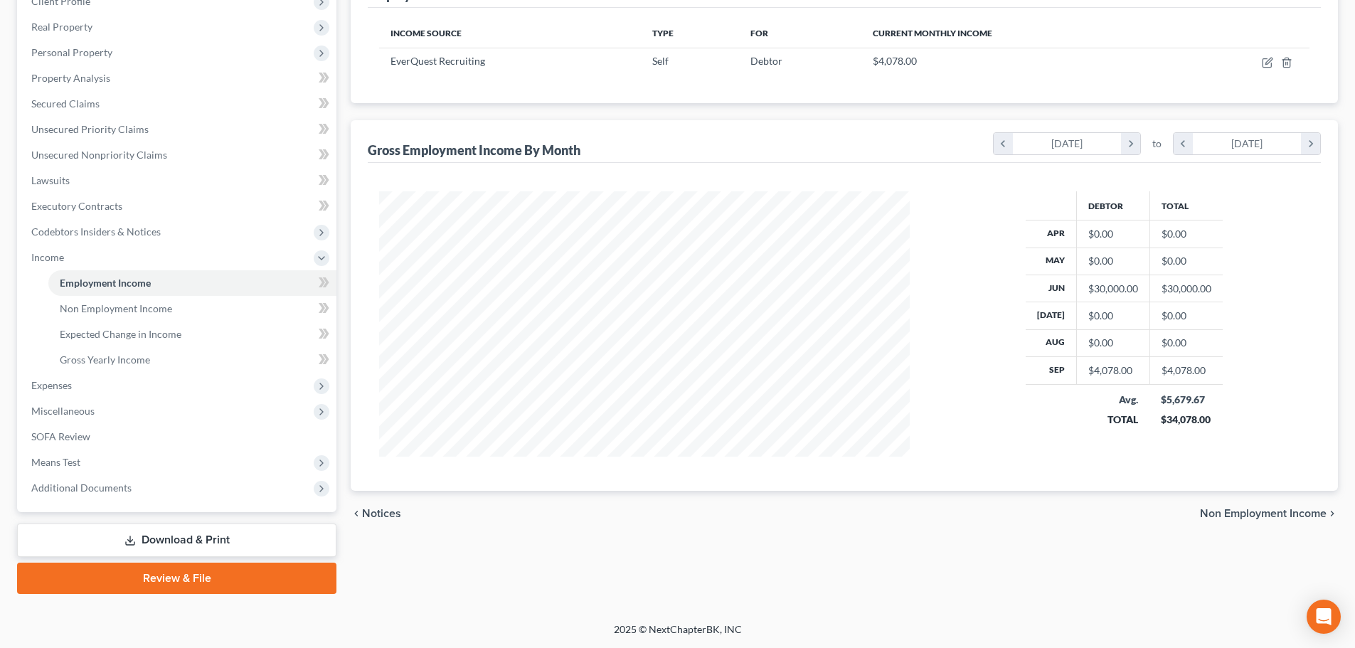
click at [184, 540] on link "Download & Print" at bounding box center [176, 539] width 319 height 33
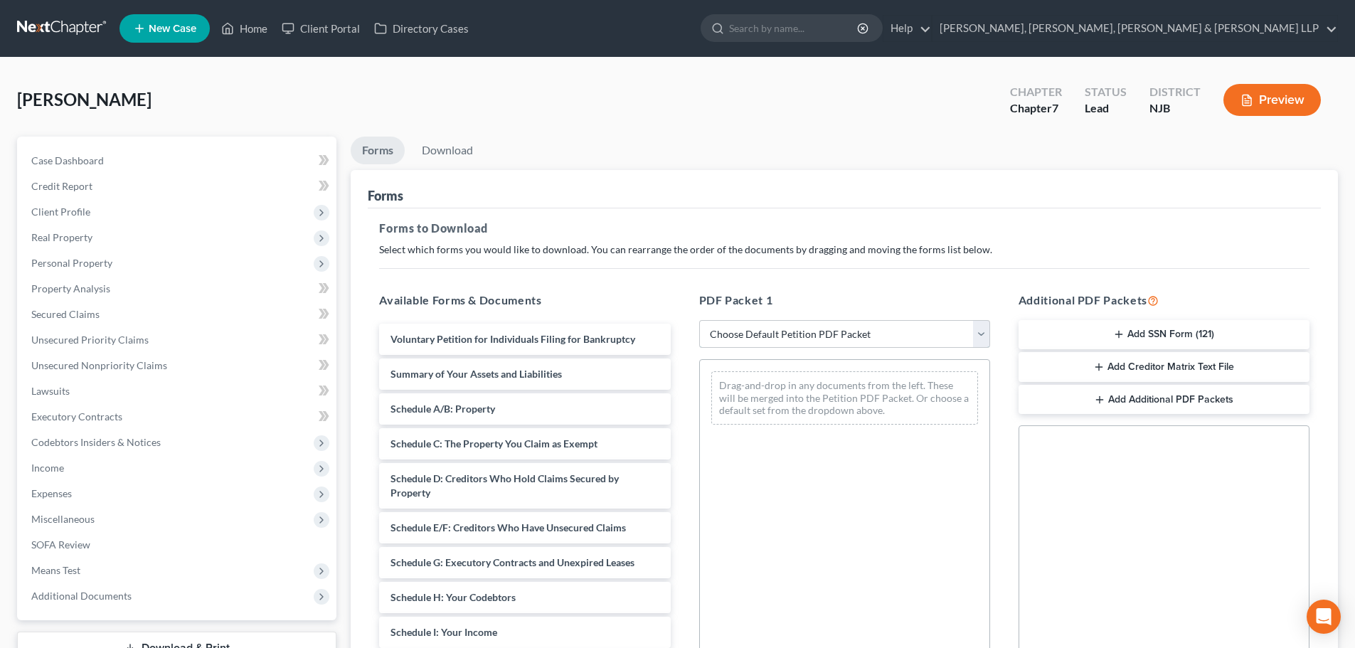
click at [744, 329] on select "Choose Default Petition PDF Packet Complete Bankruptcy Petition (all forms and …" at bounding box center [844, 334] width 291 height 28
select select "0"
click at [699, 320] on select "Choose Default Petition PDF Packet Complete Bankruptcy Petition (all forms and …" at bounding box center [844, 334] width 291 height 28
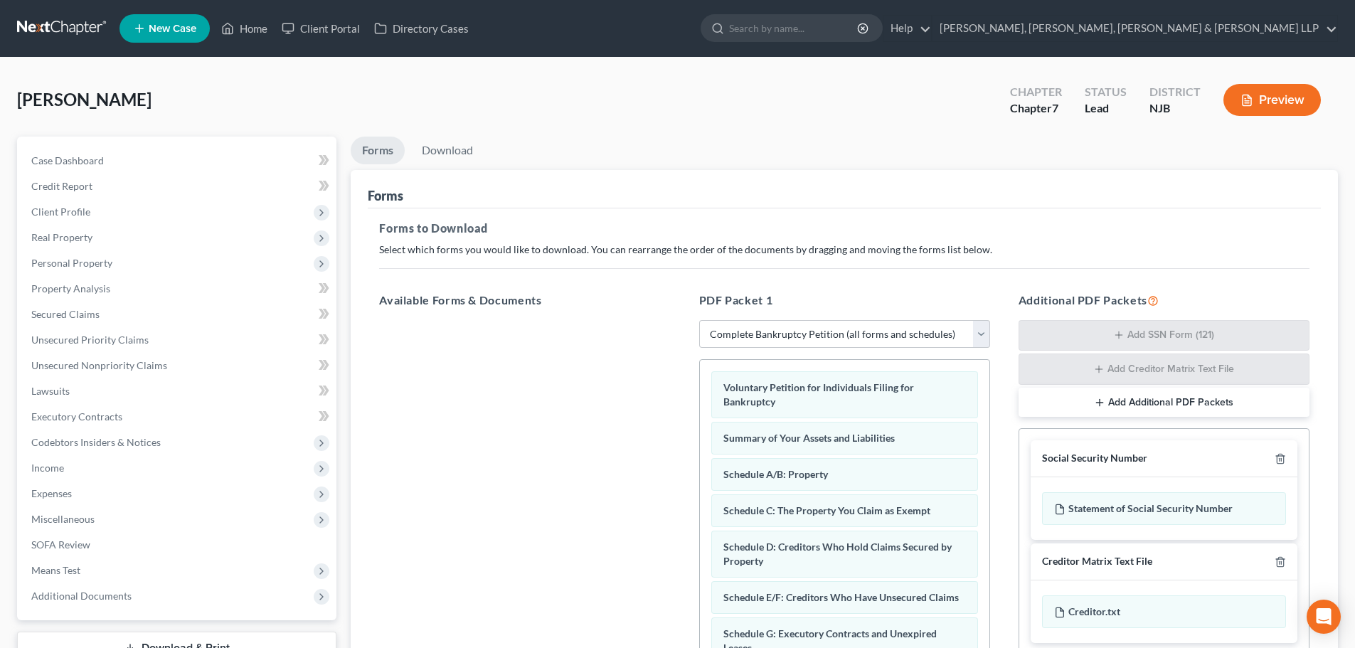
click at [451, 132] on div "[PERSON_NAME] Upgraded Chapter Chapter 7 Status Lead District NJB Preview" at bounding box center [677, 106] width 1321 height 62
click at [454, 148] on link "Download" at bounding box center [447, 151] width 74 height 28
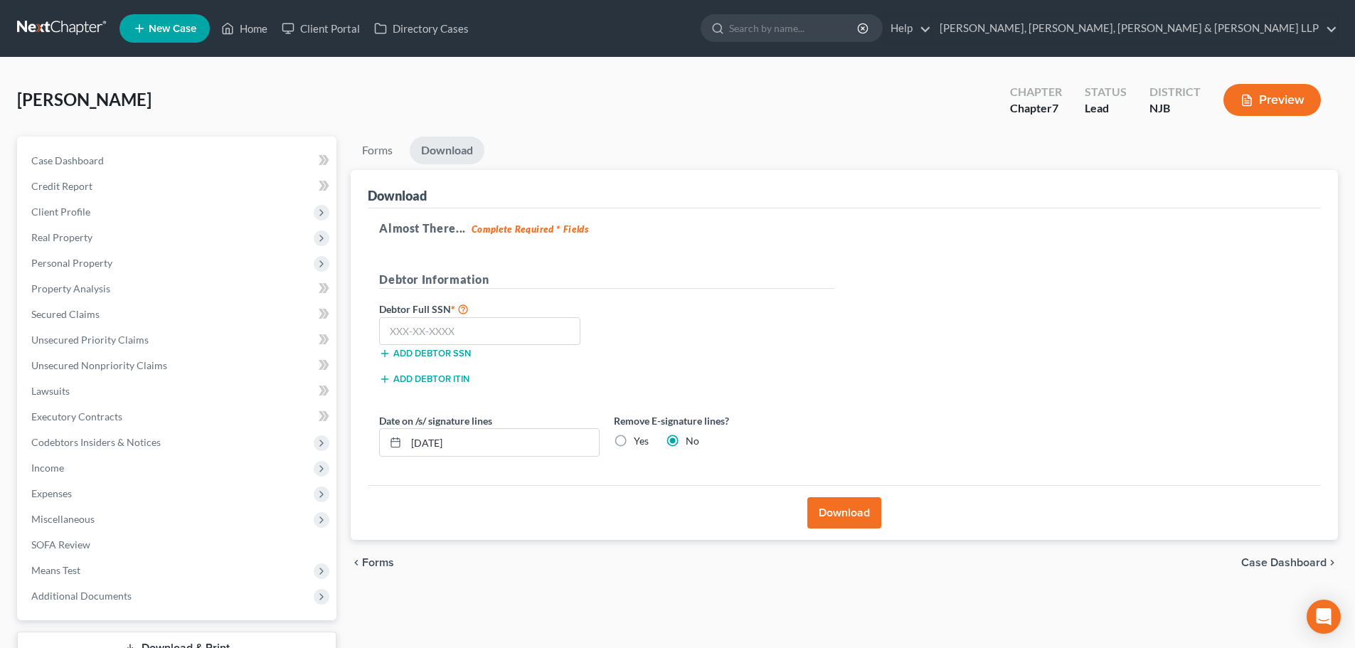
click at [634, 445] on label "Yes" at bounding box center [641, 441] width 15 height 14
click at [639, 443] on input "Yes" at bounding box center [643, 438] width 9 height 9
radio input "true"
radio input "false"
click at [389, 324] on input "text" at bounding box center [479, 331] width 201 height 28
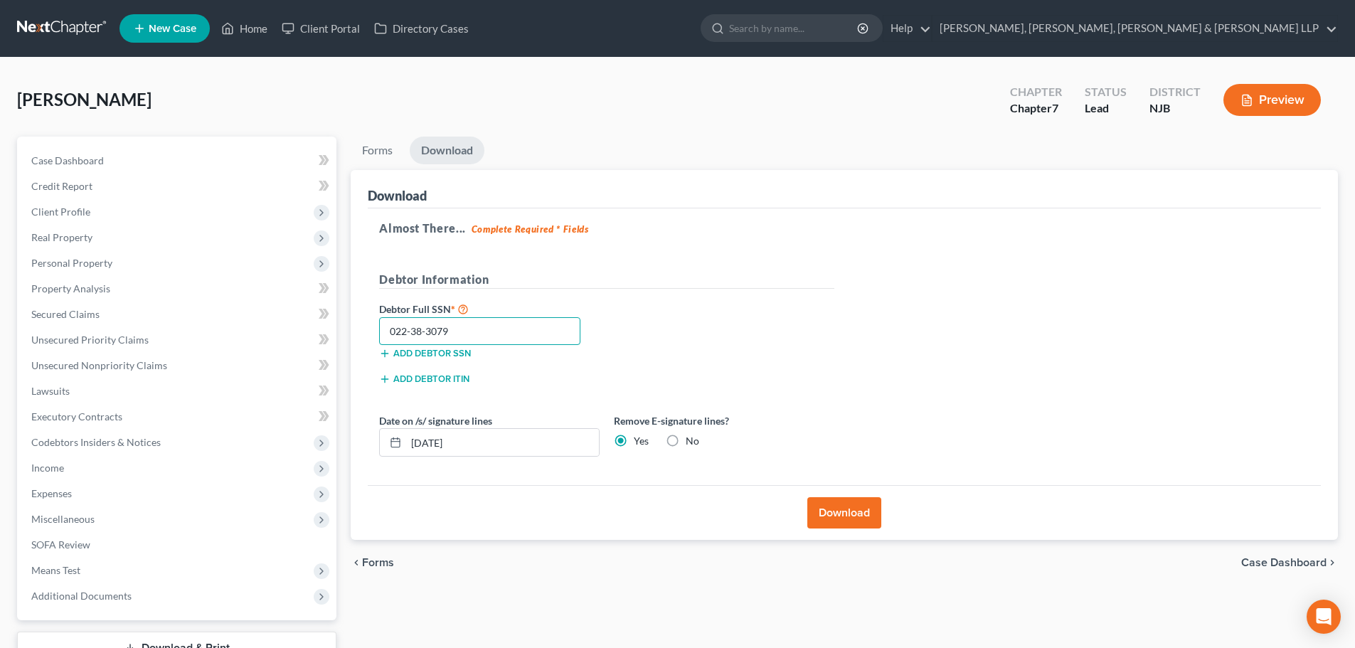
type input "022-38-3079"
click at [856, 498] on button "Download" at bounding box center [844, 512] width 74 height 31
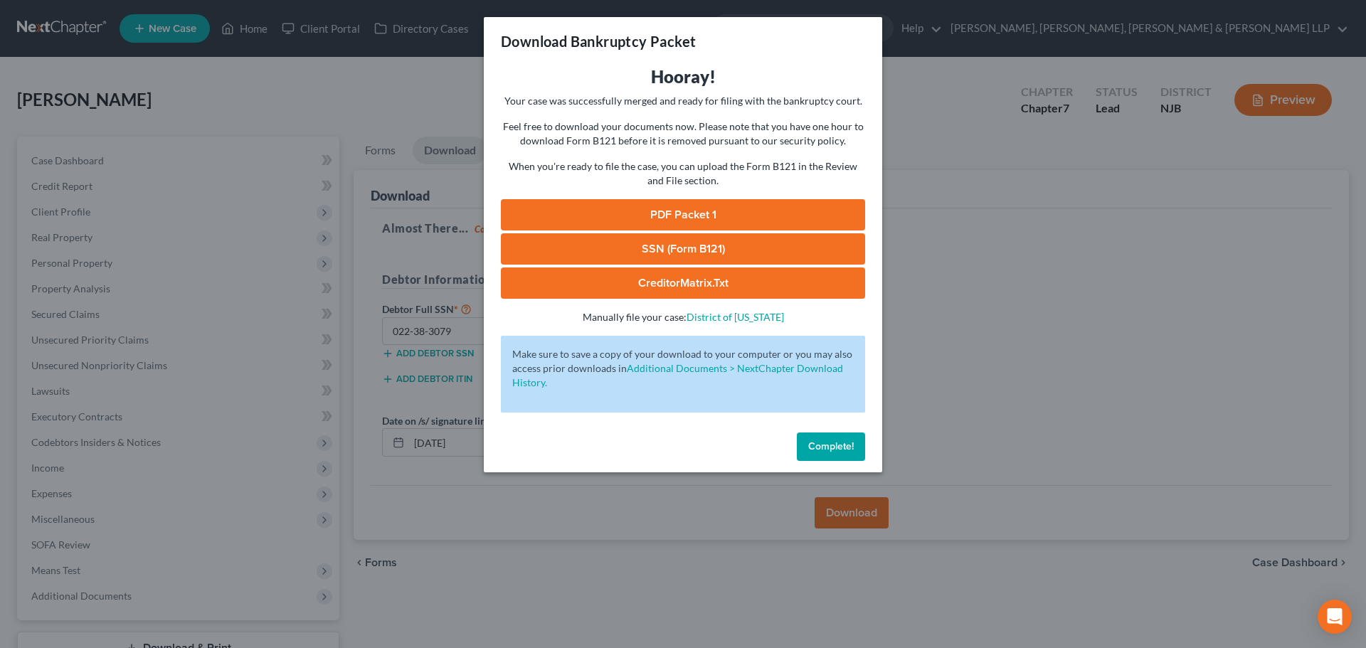
click at [826, 208] on link "PDF Packet 1" at bounding box center [683, 214] width 364 height 31
click at [827, 262] on link "SSN (Form B121)" at bounding box center [683, 248] width 364 height 31
click at [435, 269] on div "Download Bankruptcy Packet Hooray! Your case was successfully merged and ready …" at bounding box center [683, 324] width 1366 height 648
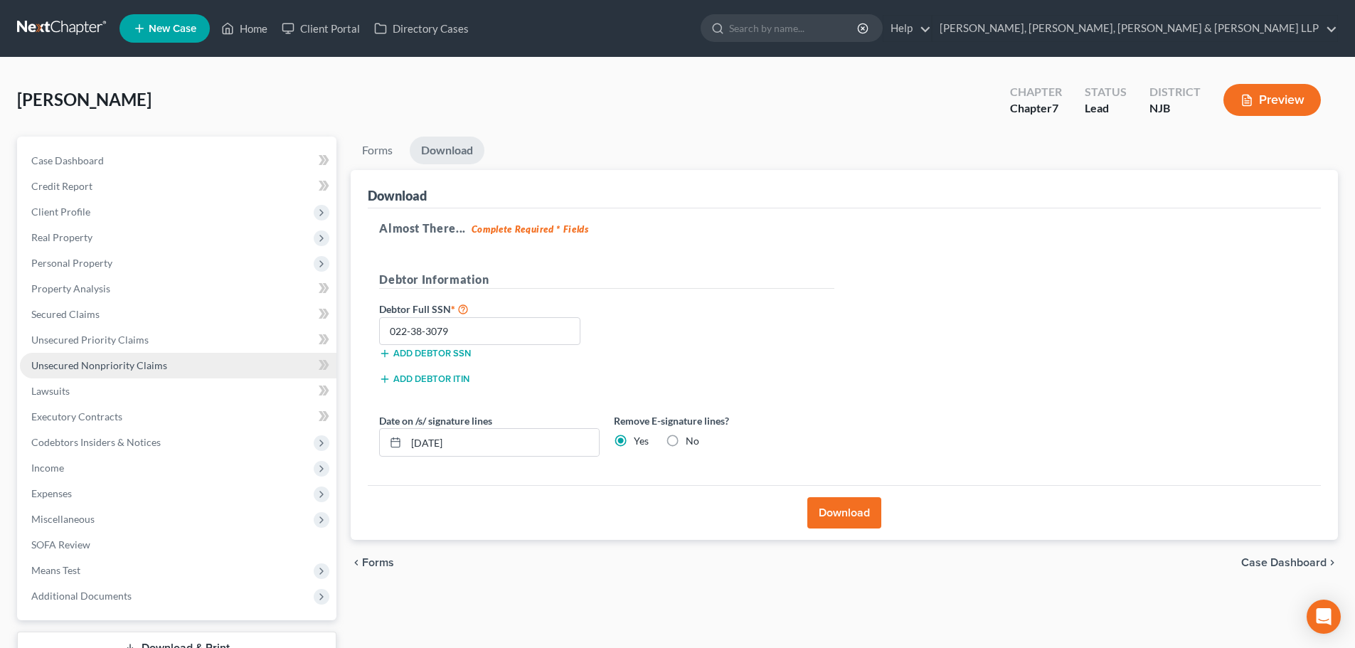
click at [240, 364] on link "Unsecured Nonpriority Claims" at bounding box center [178, 366] width 317 height 26
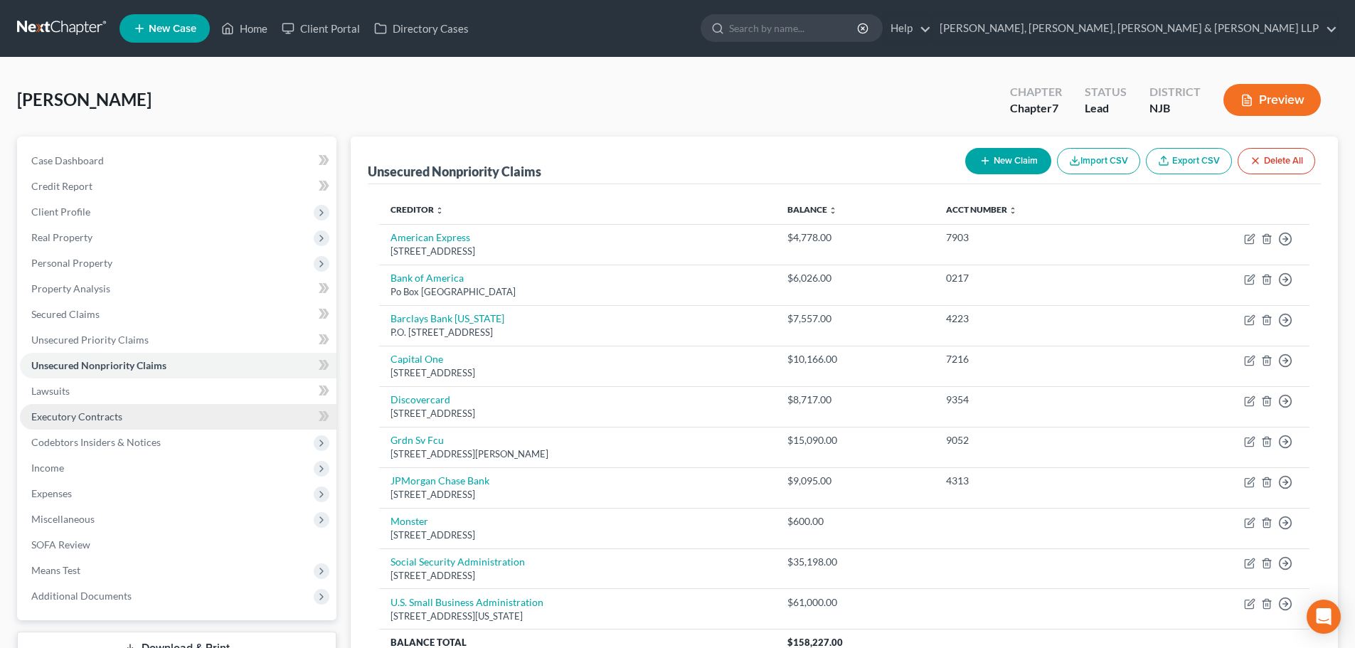
click at [201, 409] on link "Executory Contracts" at bounding box center [178, 417] width 317 height 26
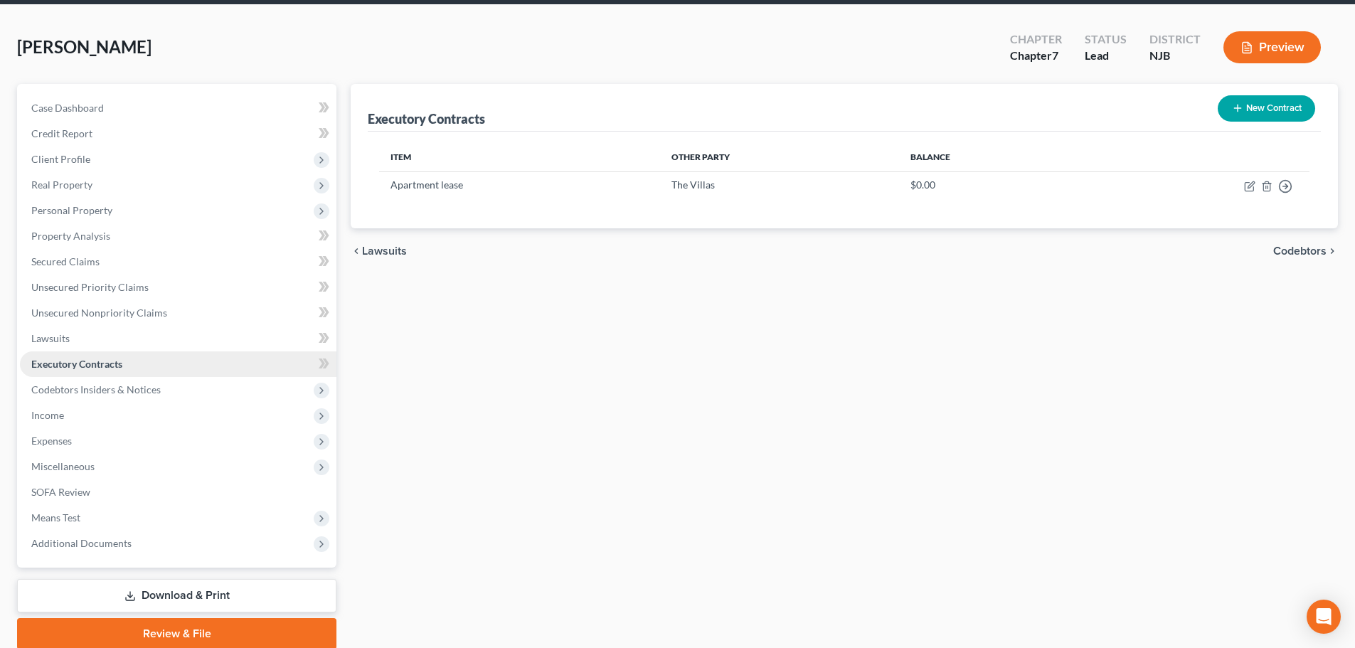
scroll to position [108, 0]
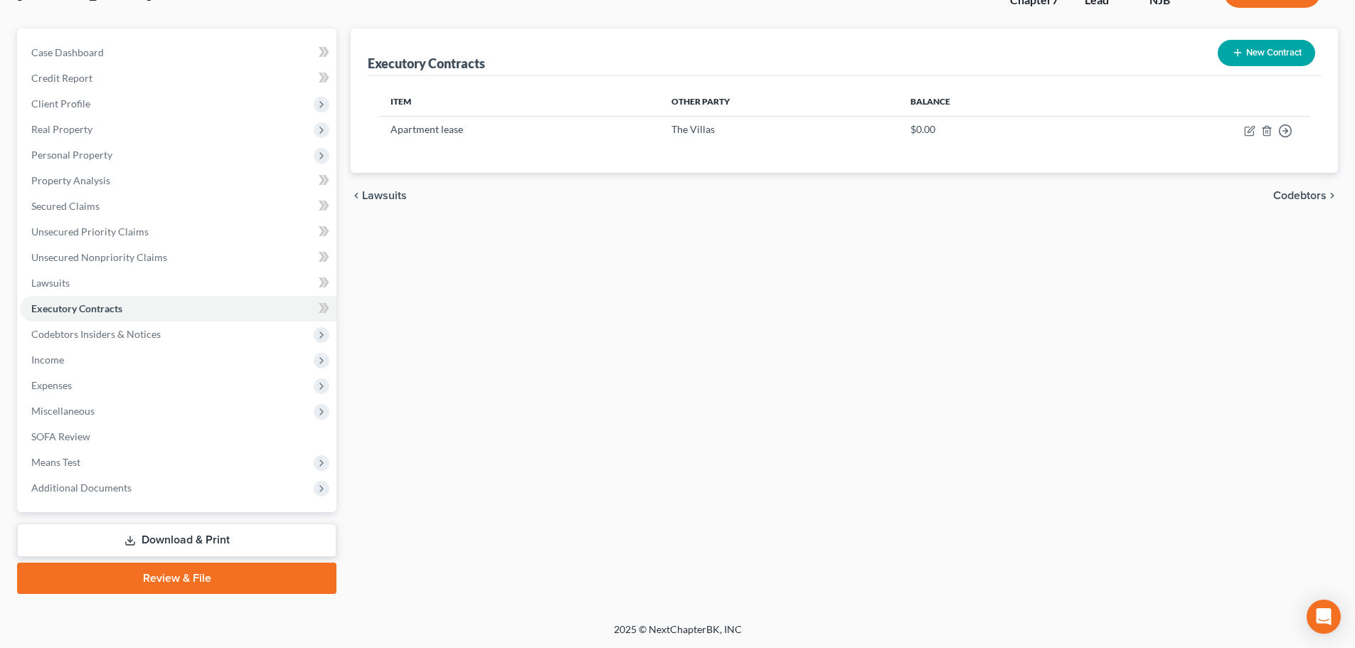
click at [207, 536] on link "Download & Print" at bounding box center [176, 539] width 319 height 33
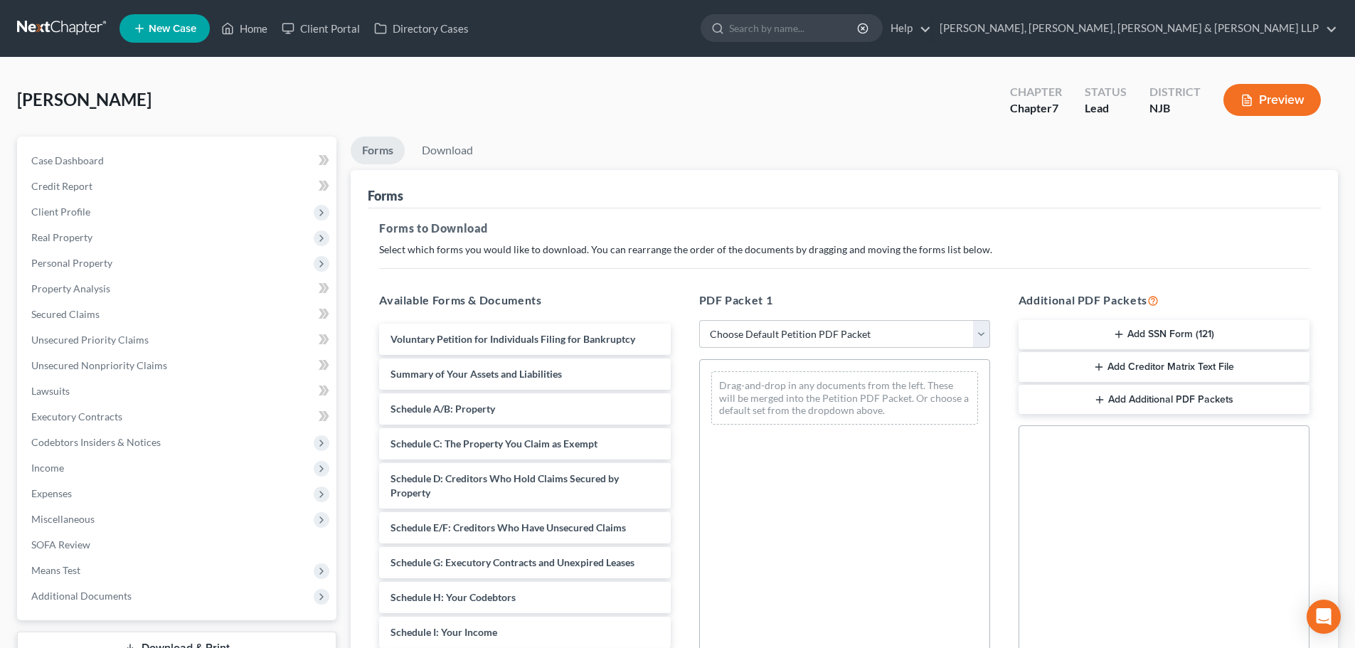
click at [764, 329] on select "Choose Default Petition PDF Packet Complete Bankruptcy Petition (all forms and …" at bounding box center [844, 334] width 291 height 28
select select "3"
click at [699, 320] on select "Choose Default Petition PDF Packet Complete Bankruptcy Petition (all forms and …" at bounding box center [844, 334] width 291 height 28
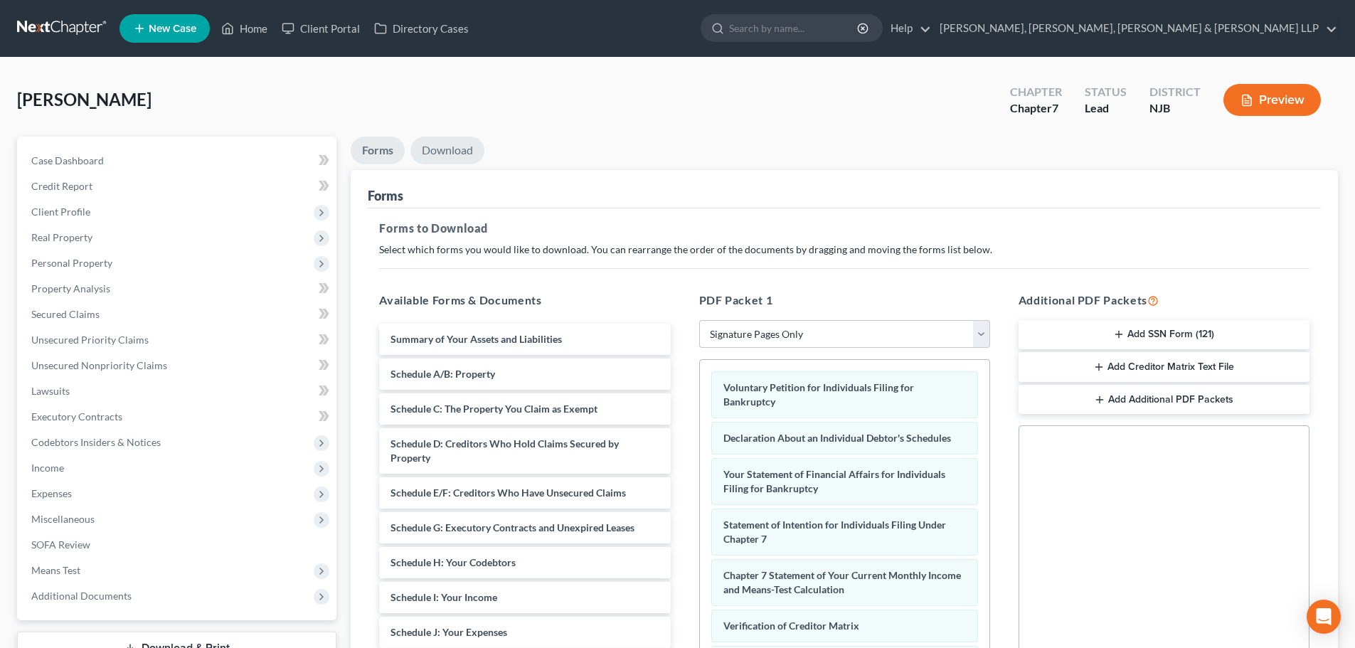
drag, startPoint x: 430, startPoint y: 159, endPoint x: 452, endPoint y: 169, distance: 23.9
click at [432, 159] on link "Download" at bounding box center [447, 151] width 74 height 28
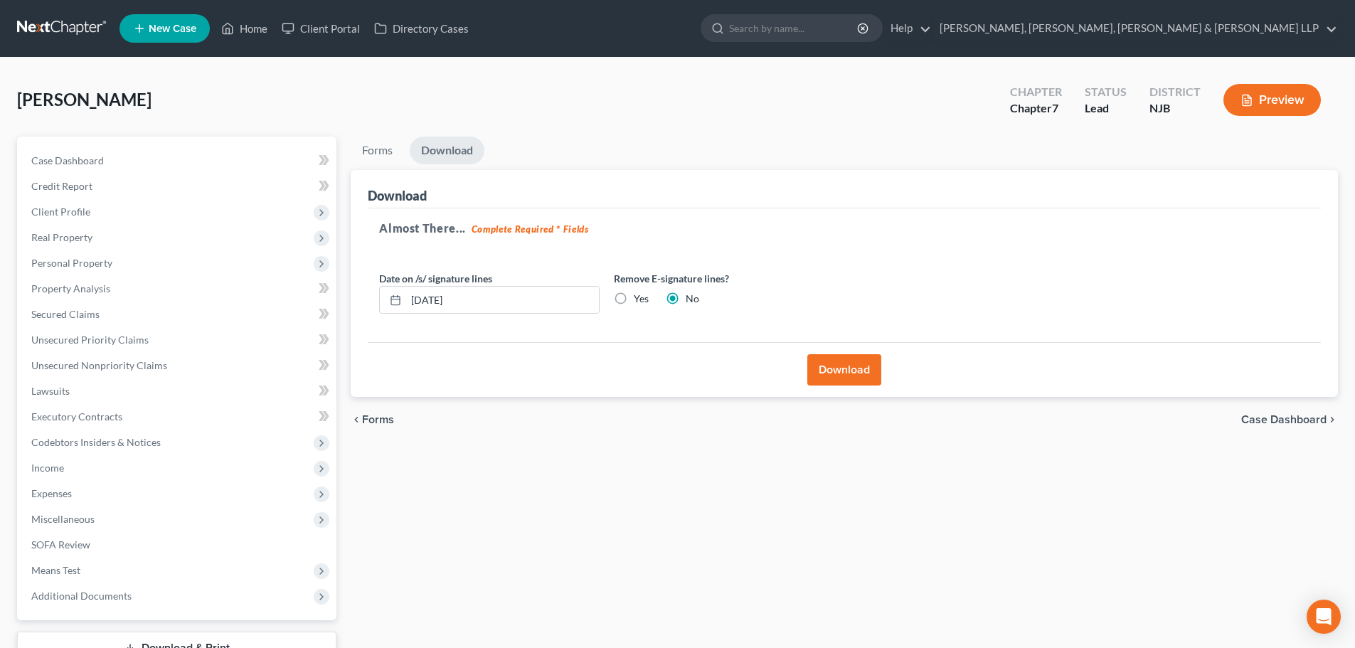
click at [634, 300] on label "Yes" at bounding box center [641, 299] width 15 height 14
click at [639, 300] on input "Yes" at bounding box center [643, 296] width 9 height 9
radio input "true"
radio input "false"
click at [840, 367] on button "Download" at bounding box center [844, 369] width 74 height 31
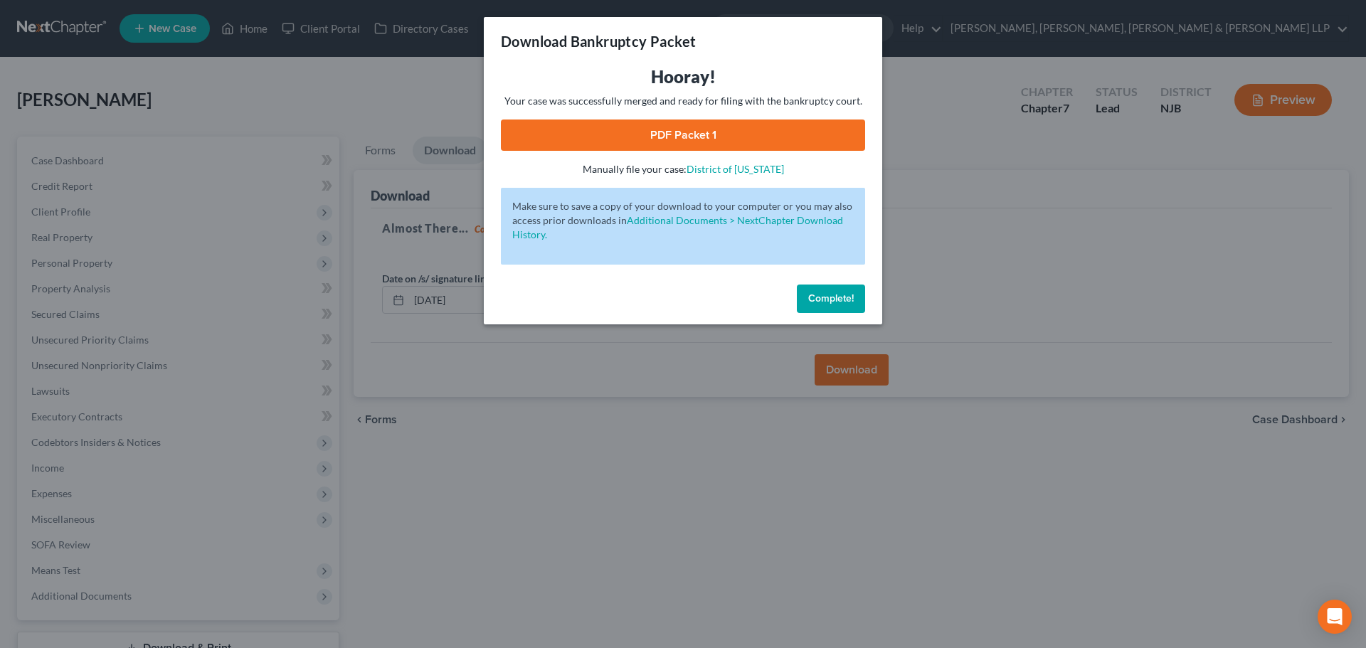
click at [764, 132] on link "PDF Packet 1" at bounding box center [683, 134] width 364 height 31
drag, startPoint x: 1034, startPoint y: 277, endPoint x: 1029, endPoint y: 271, distance: 8.1
click at [1034, 277] on div "Download Bankruptcy Packet Hooray! Your case was successfully merged and ready …" at bounding box center [683, 324] width 1366 height 648
